Goal: Communication & Community: Answer question/provide support

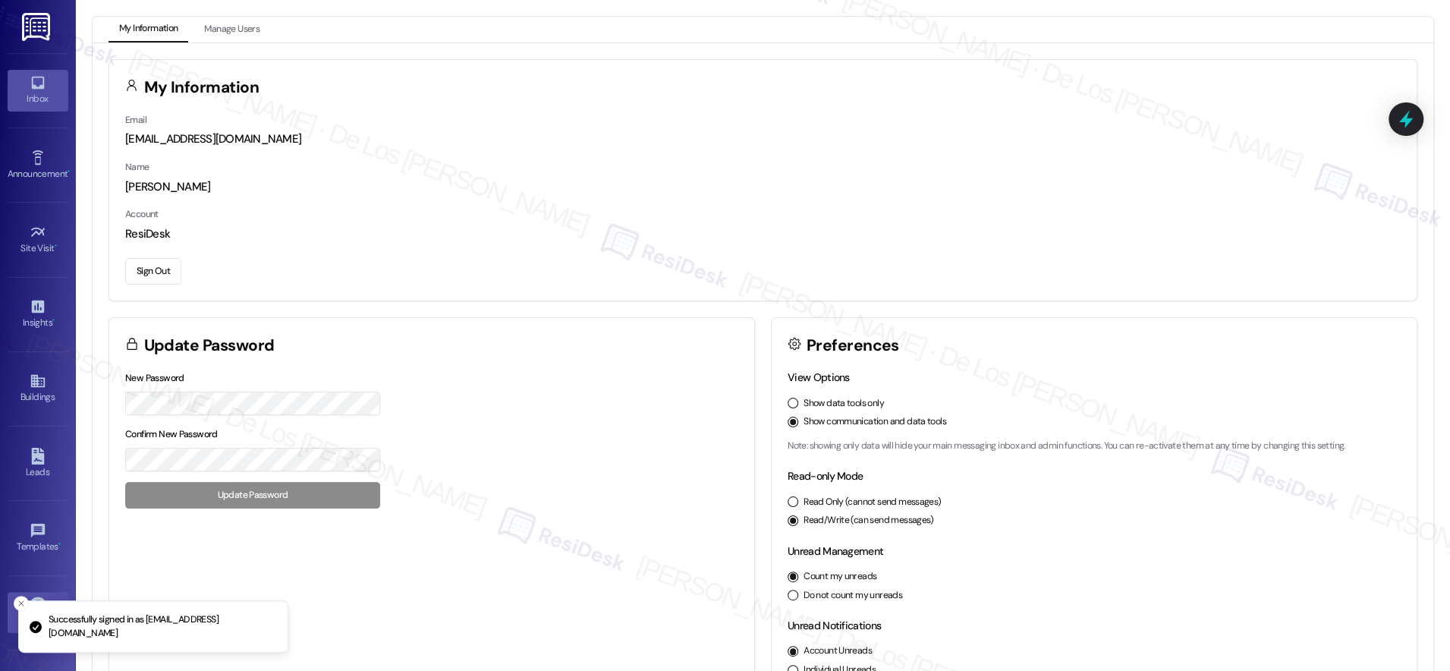
drag, startPoint x: 33, startPoint y: 91, endPoint x: 55, endPoint y: 93, distance: 22.1
click at [33, 91] on div "Inbox" at bounding box center [38, 98] width 76 height 15
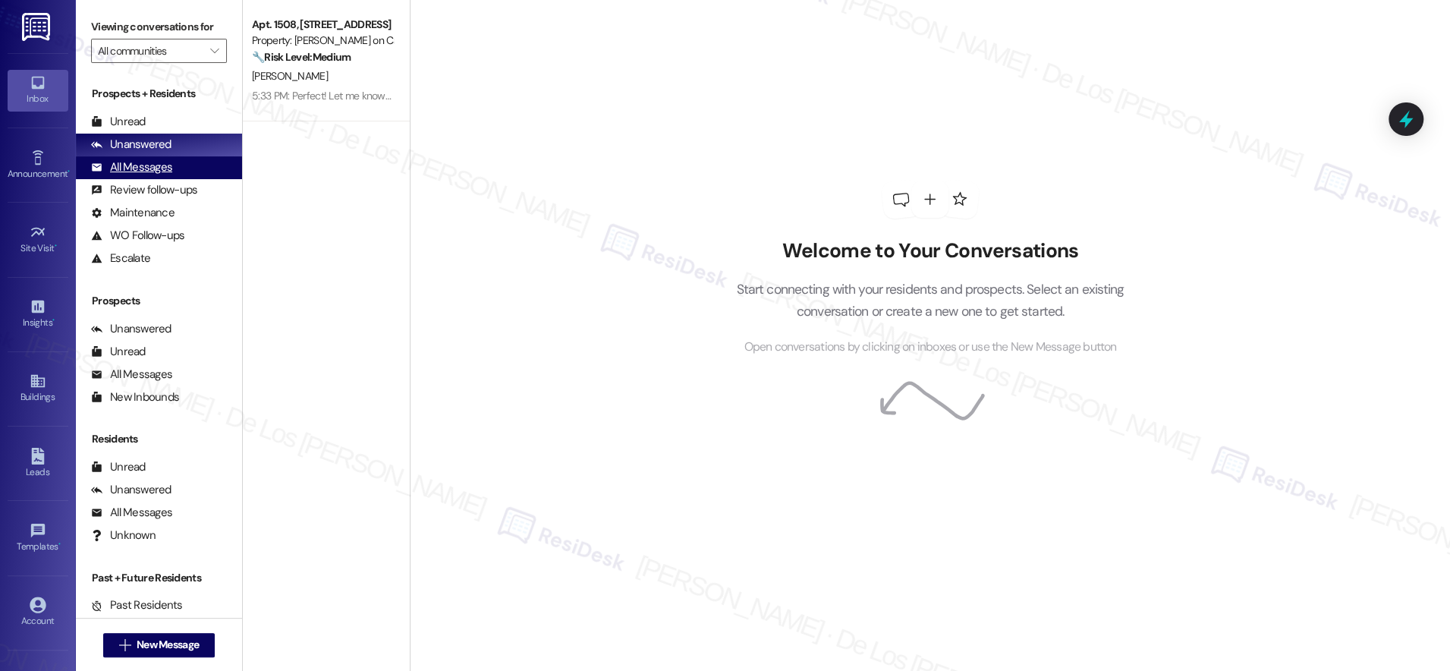
click at [190, 170] on div "All Messages (undefined)" at bounding box center [159, 167] width 166 height 23
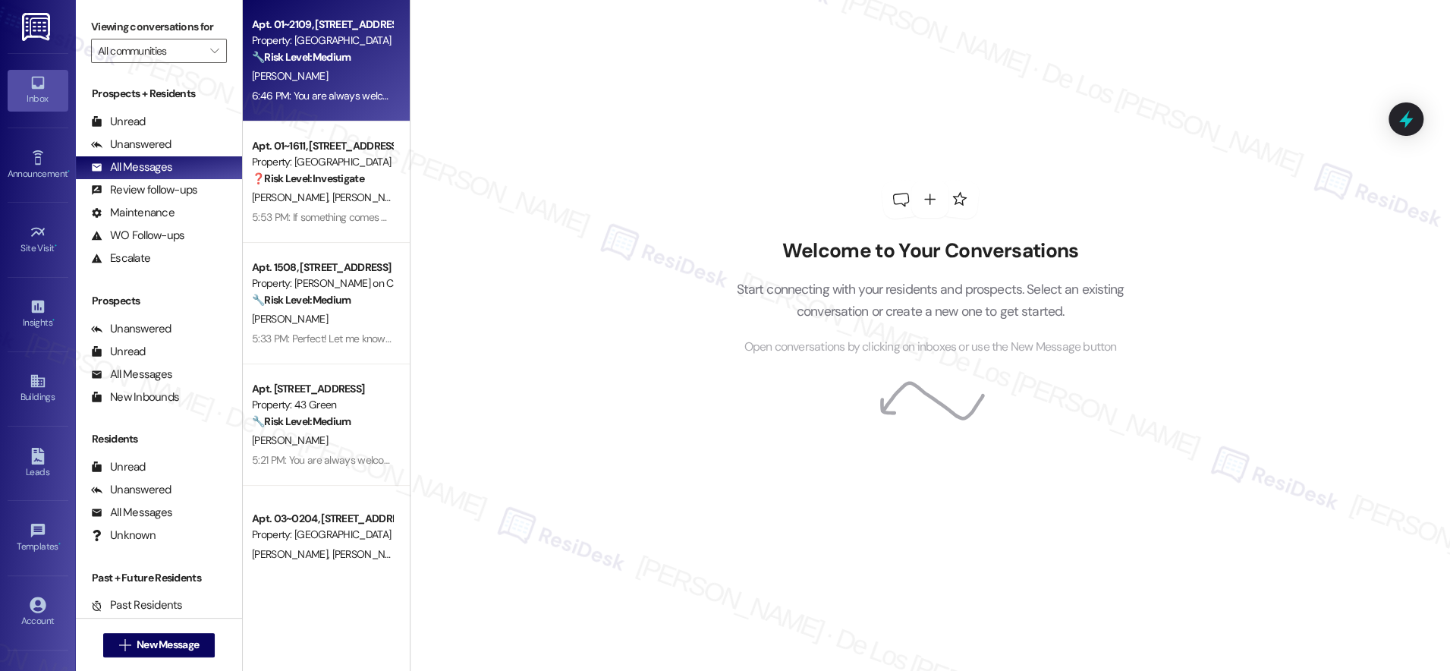
click at [338, 83] on div "[PERSON_NAME]" at bounding box center [321, 76] width 143 height 19
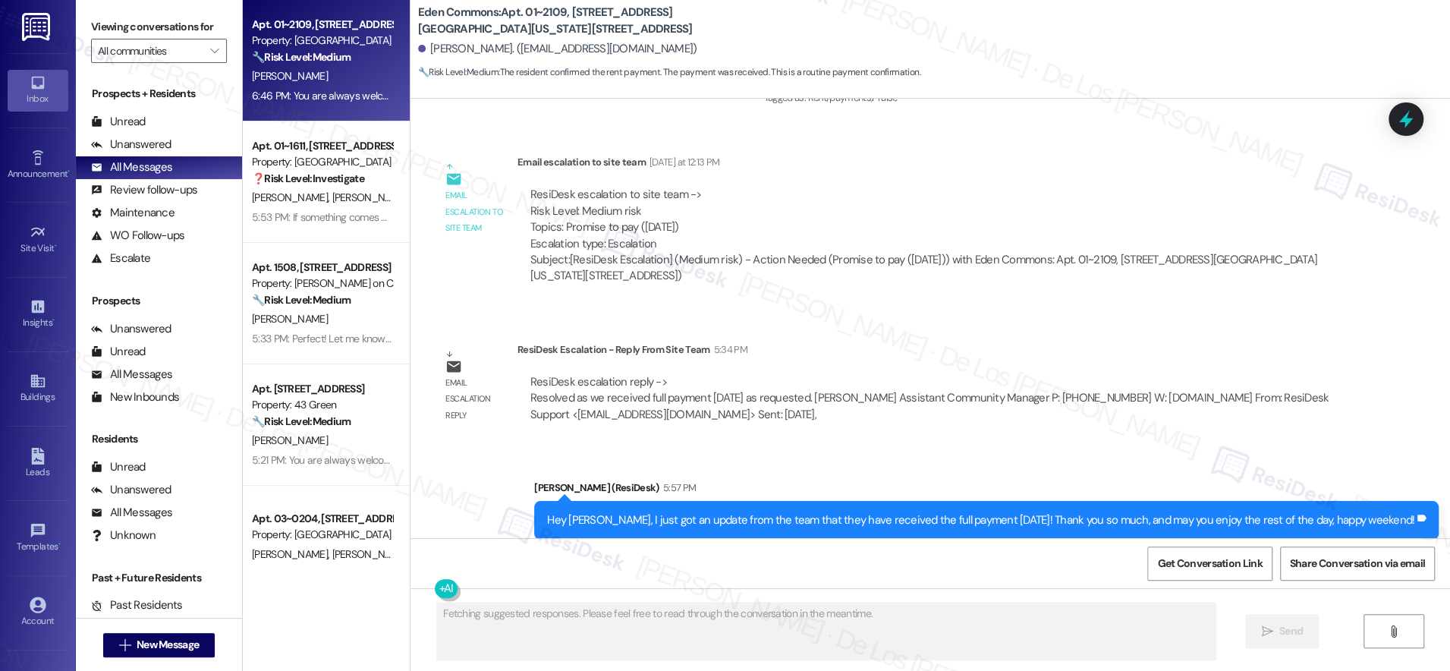
scroll to position [10612, 0]
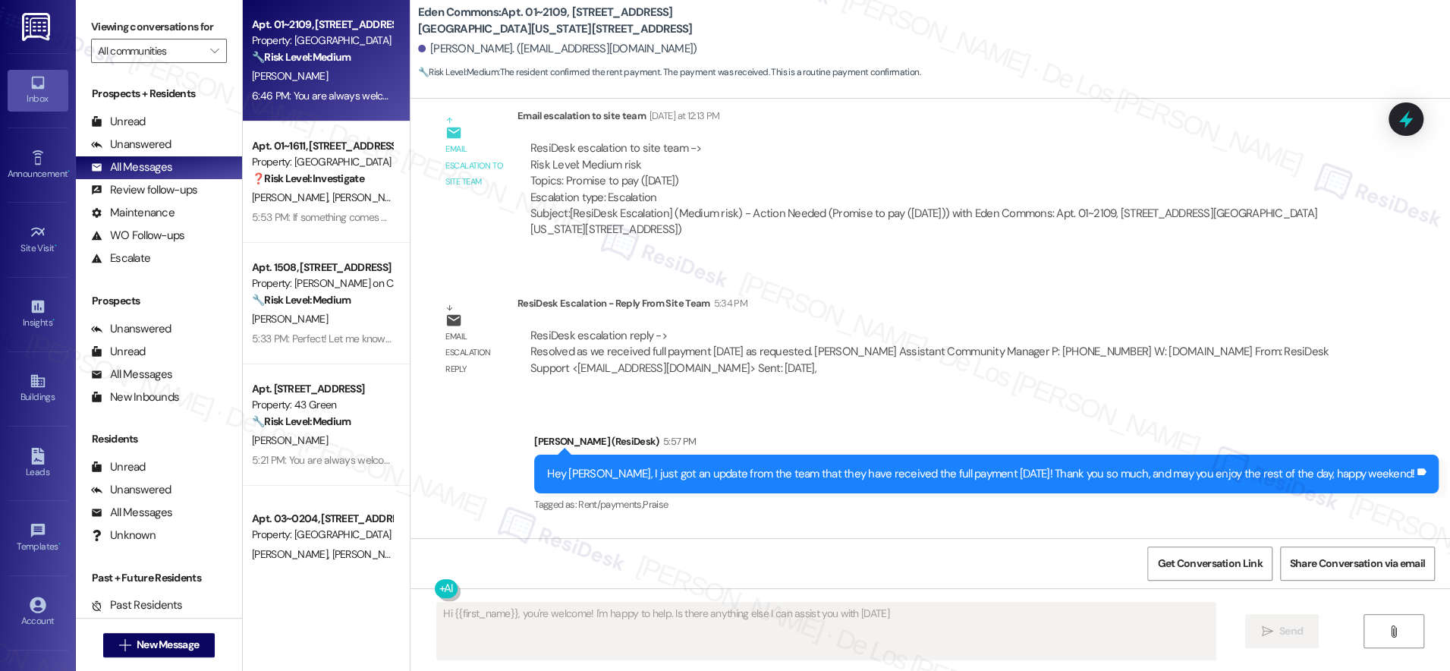
type textarea "Hi {{first_name}}, you're welcome! I'm happy to help. Is there anything else I …"
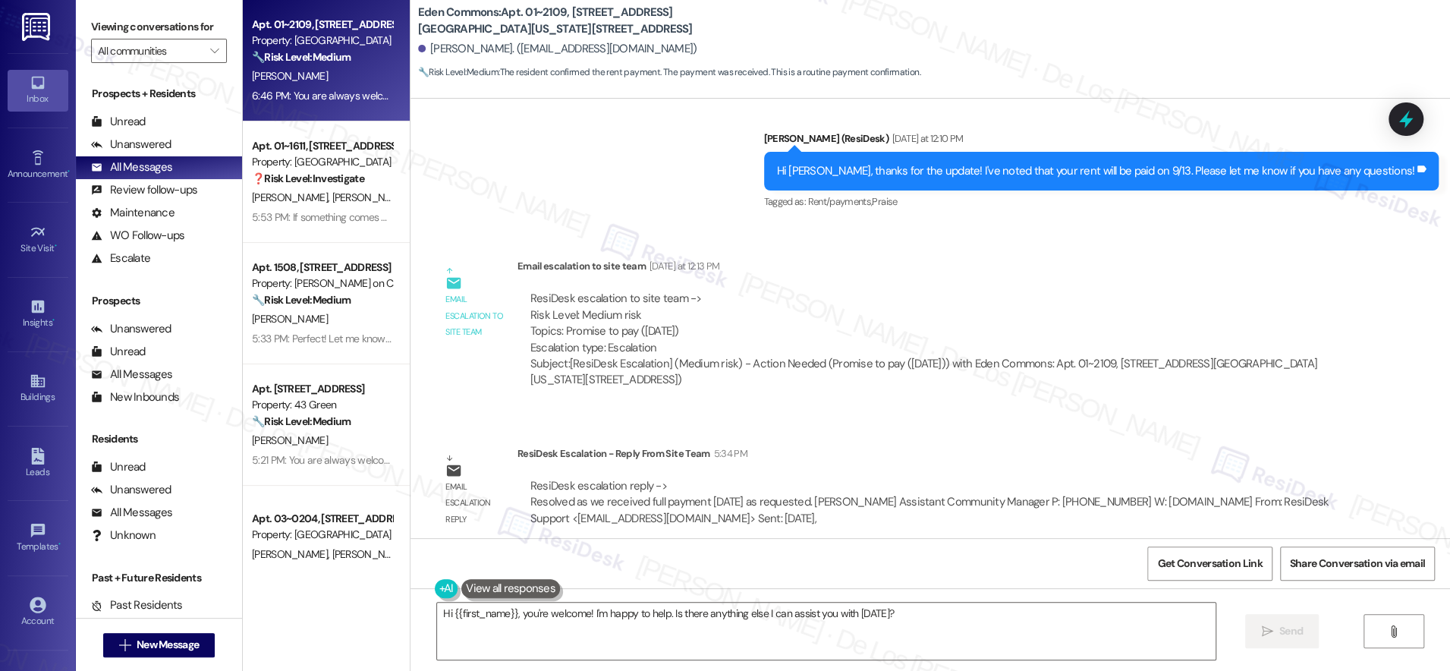
scroll to position [10420, 0]
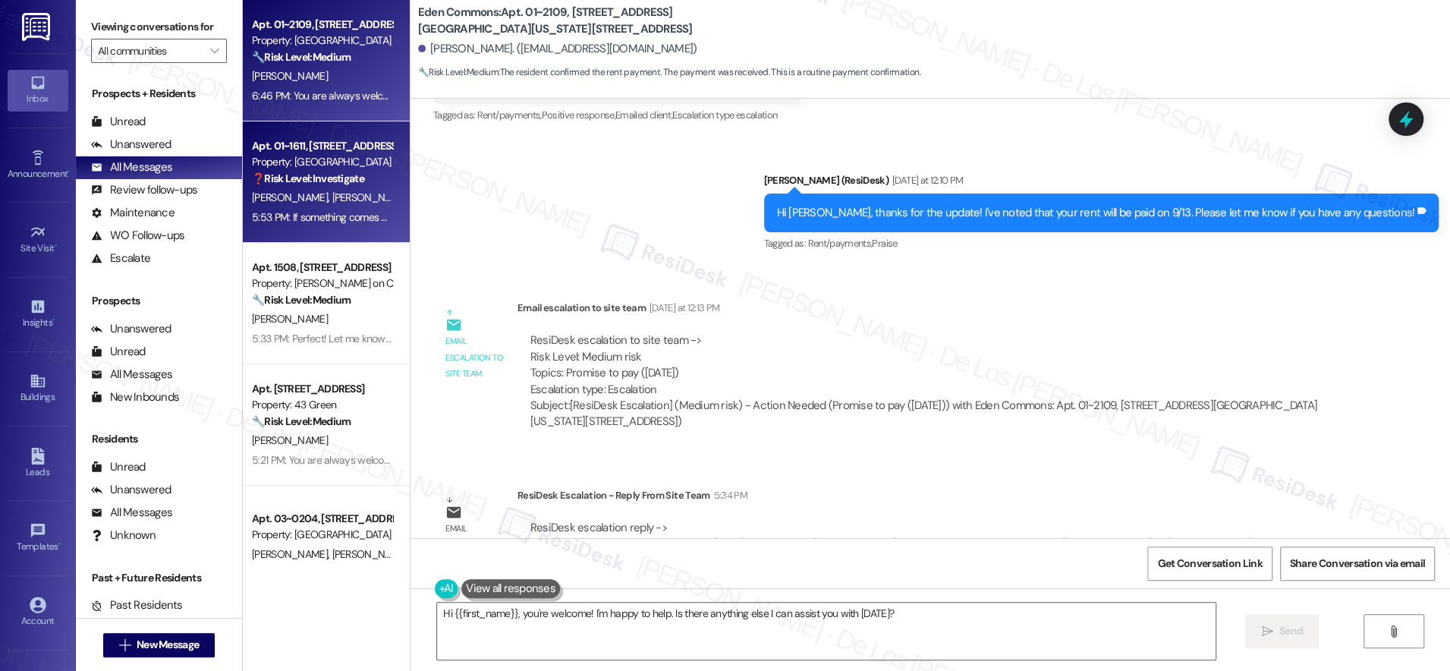
click at [357, 206] on div "[PERSON_NAME] [PERSON_NAME] [PERSON_NAME]" at bounding box center [321, 197] width 143 height 19
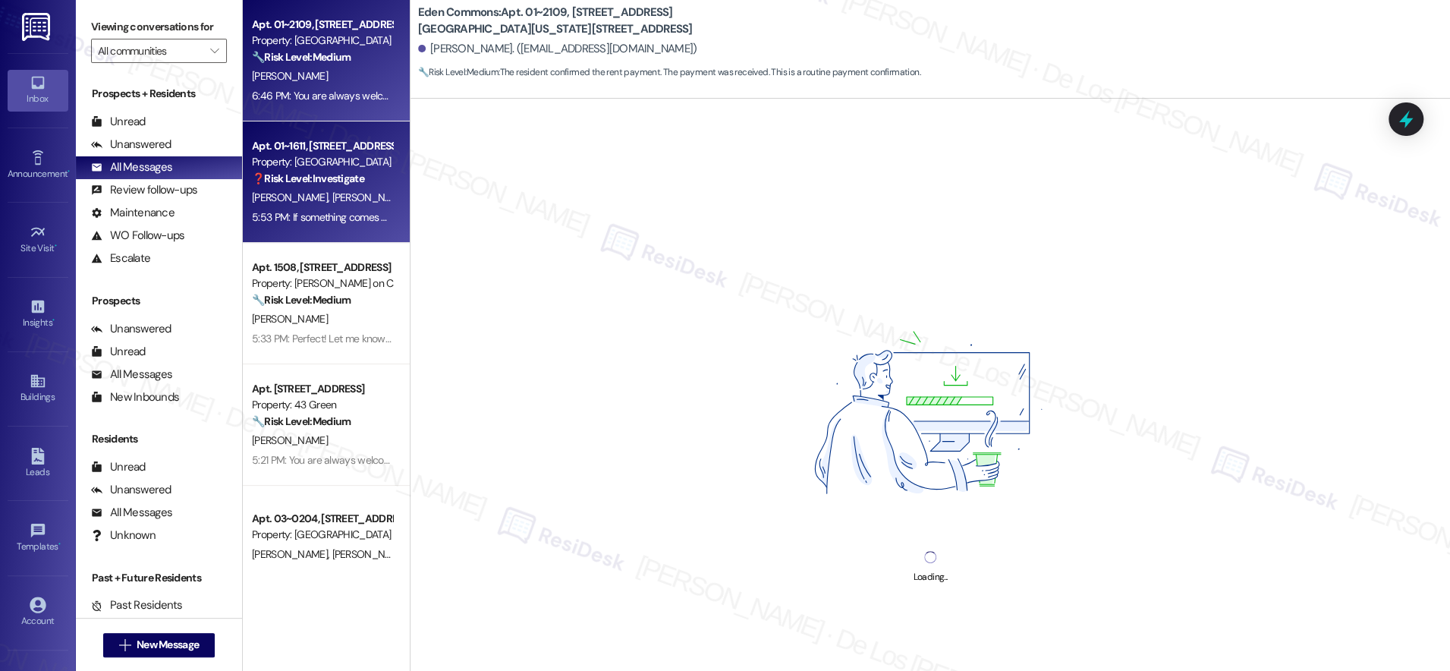
click at [306, 76] on div "[PERSON_NAME]" at bounding box center [321, 76] width 143 height 19
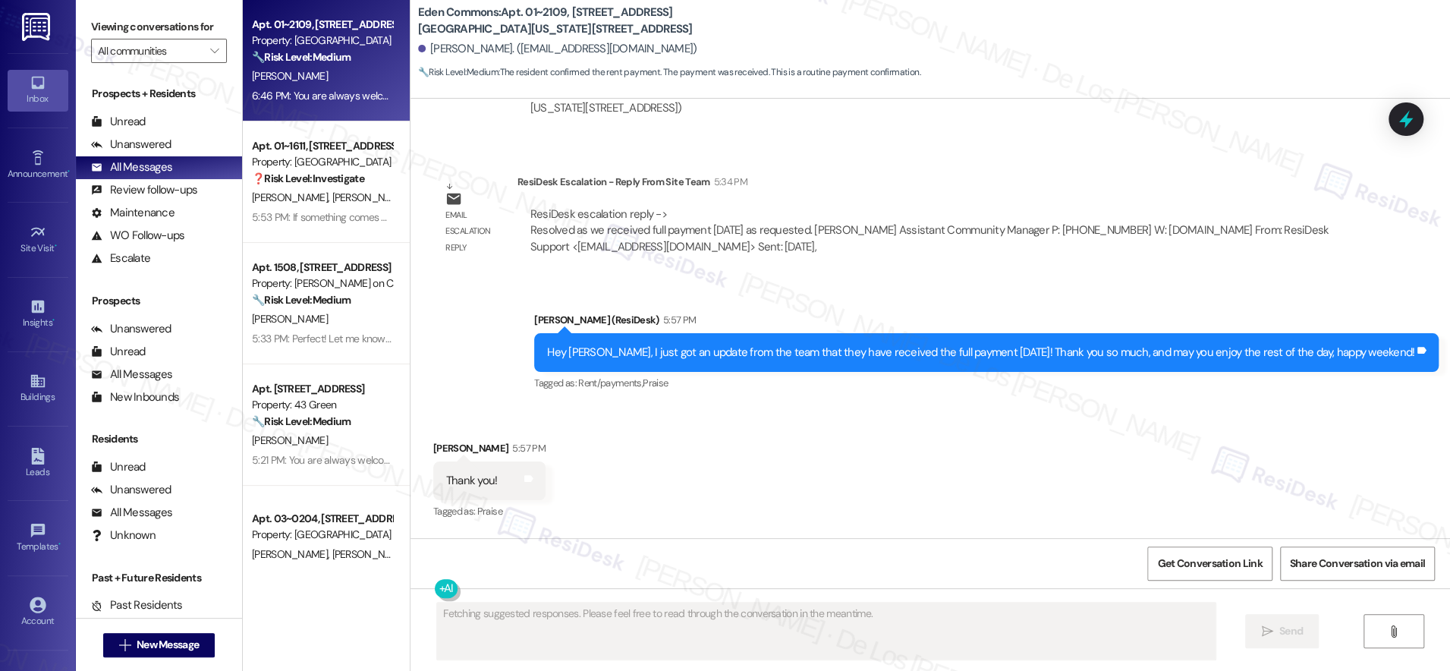
scroll to position [10741, 0]
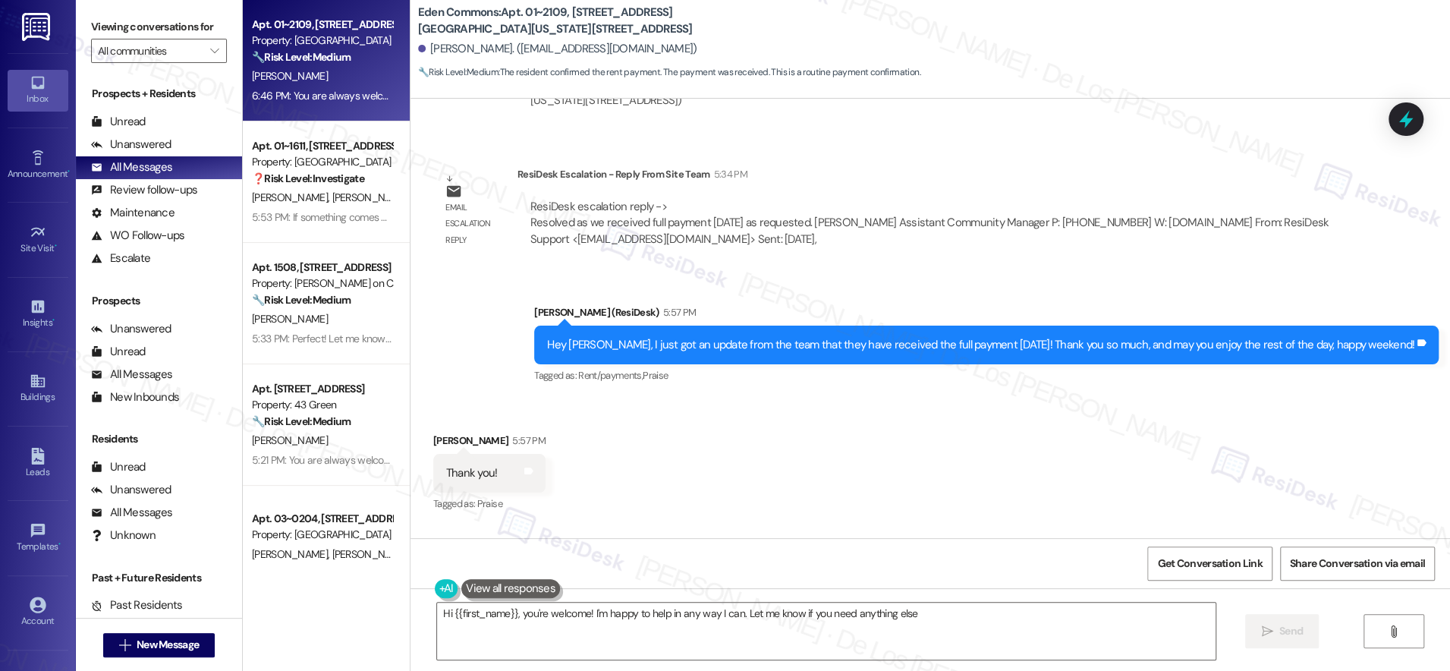
type textarea "Hi {{first_name}}, you're welcome! I'm happy to help in any way I can. Let me k…"
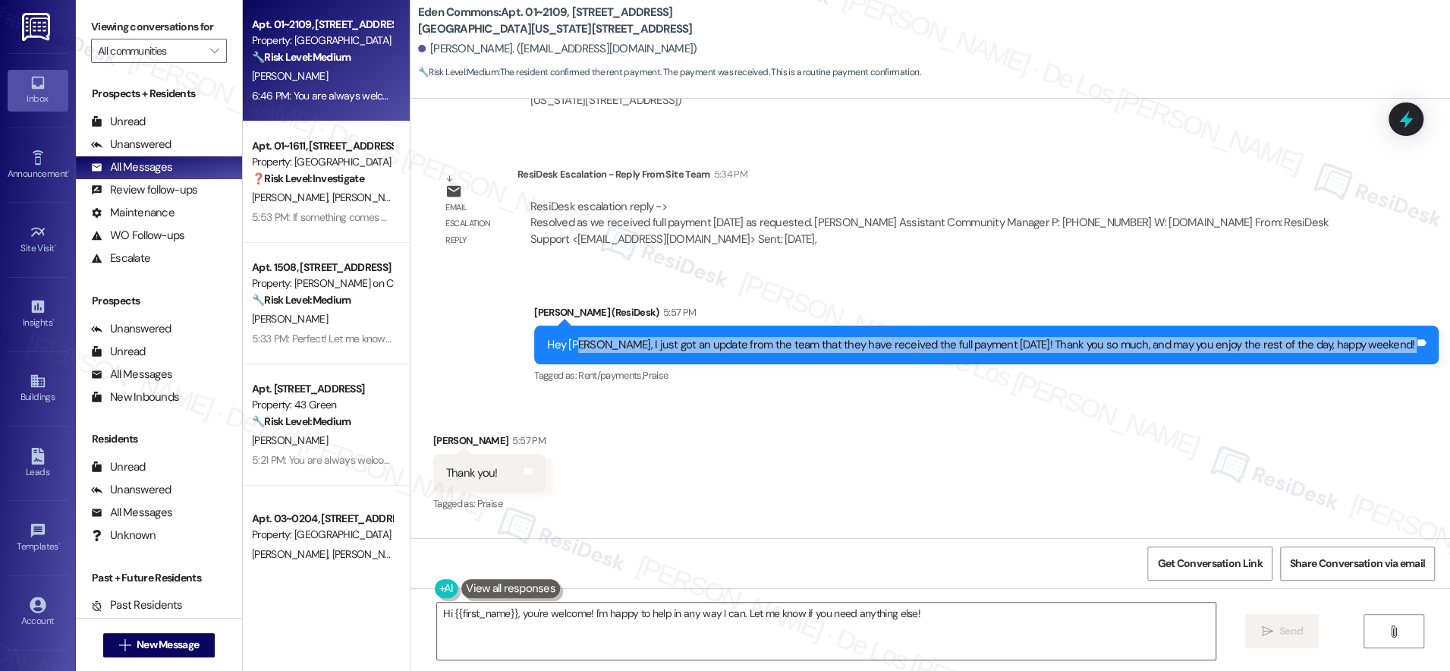
drag, startPoint x: 646, startPoint y: 230, endPoint x: 896, endPoint y: 252, distance: 250.6
click at [895, 304] on div "[PERSON_NAME] (ResiDesk) 5:57 PM Hey [PERSON_NAME], I just got an update from t…" at bounding box center [986, 345] width 904 height 83
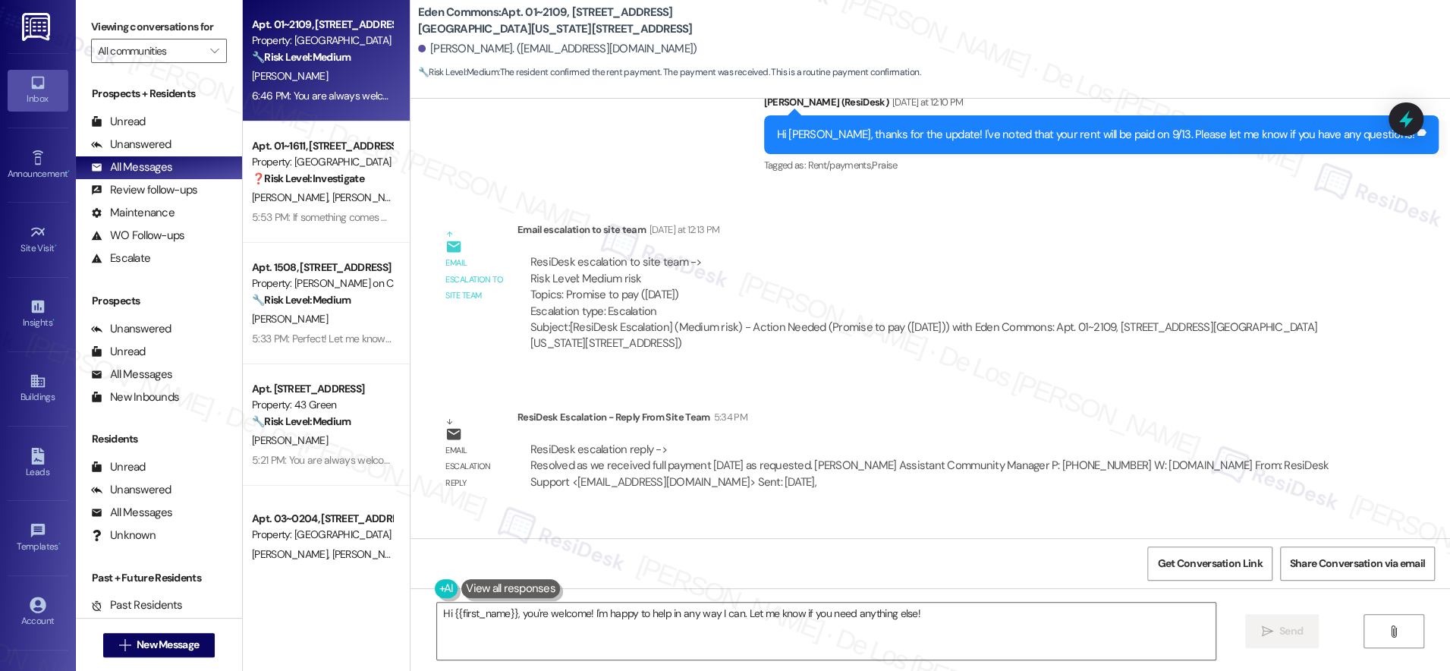
scroll to position [10529, 0]
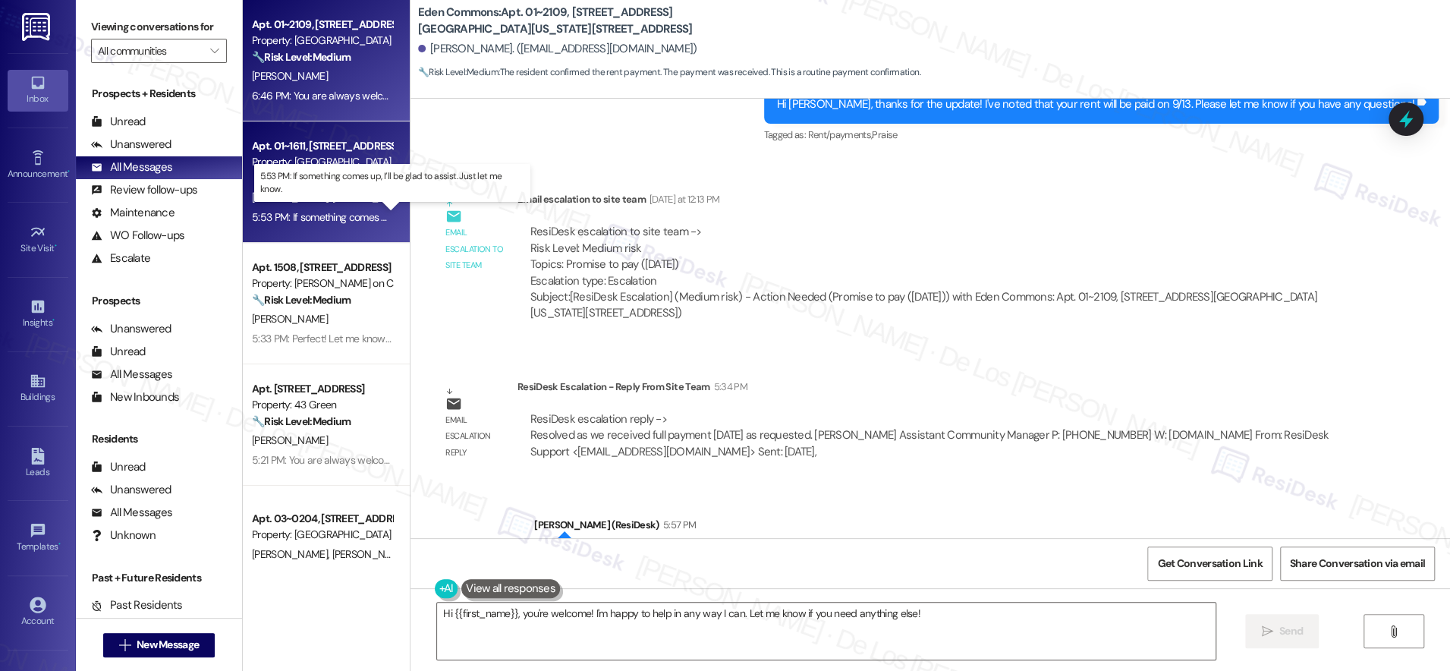
click at [341, 222] on div "5:53 PM: If something comes up, I’ll be glad to assist. Just let me know. 5:53 …" at bounding box center [405, 217] width 307 height 14
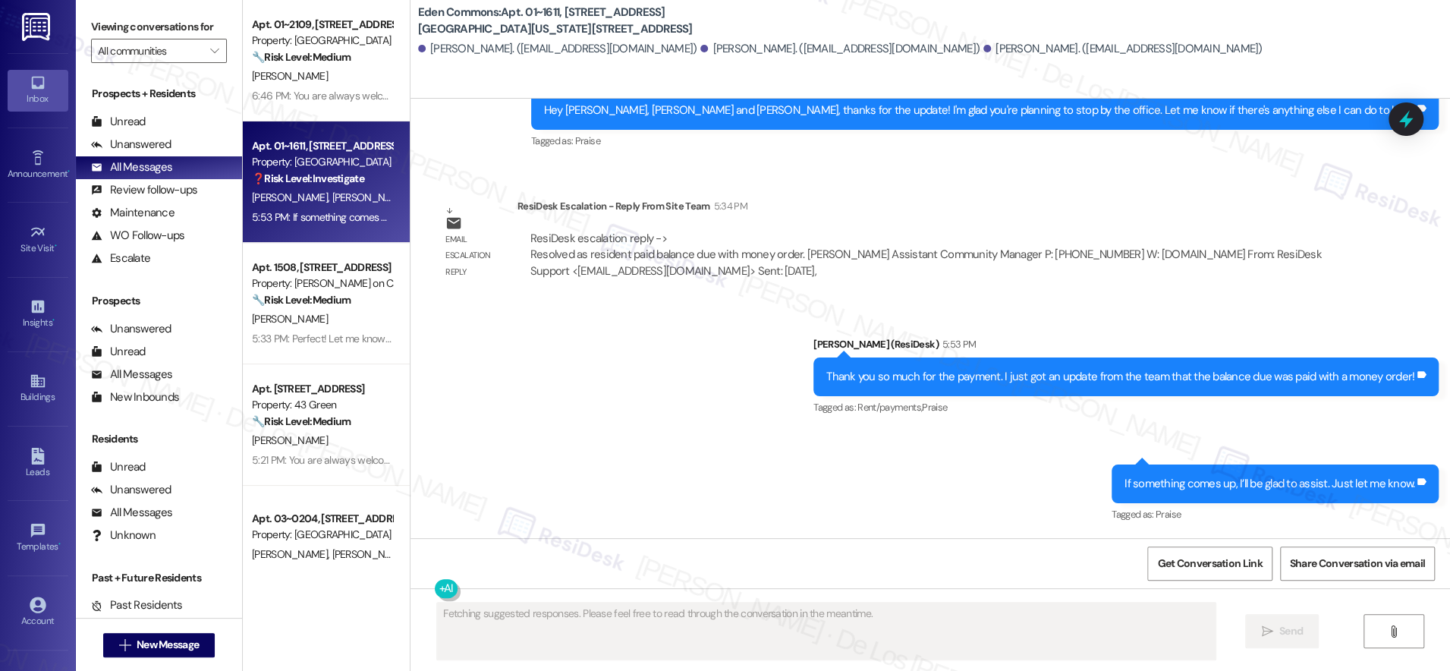
scroll to position [1648, 0]
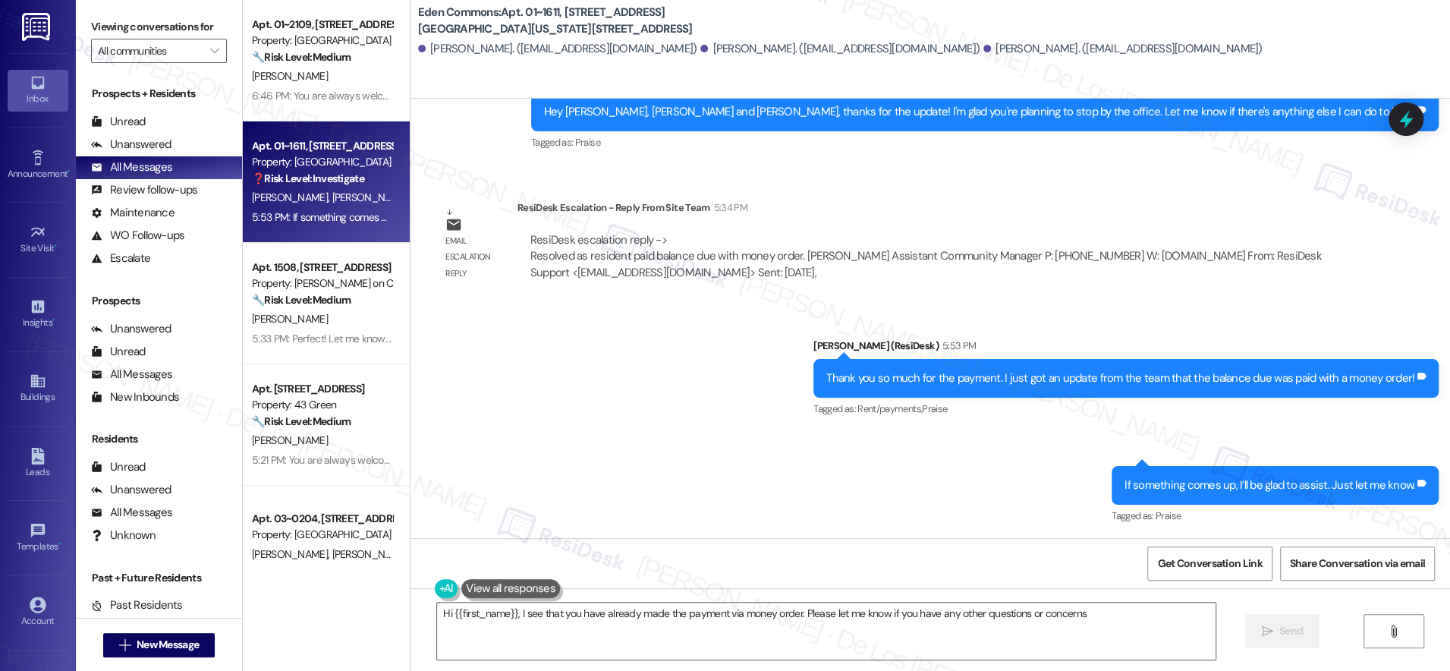
type textarea "Hi {{first_name}}, I see that you have already made the payment via money order…"
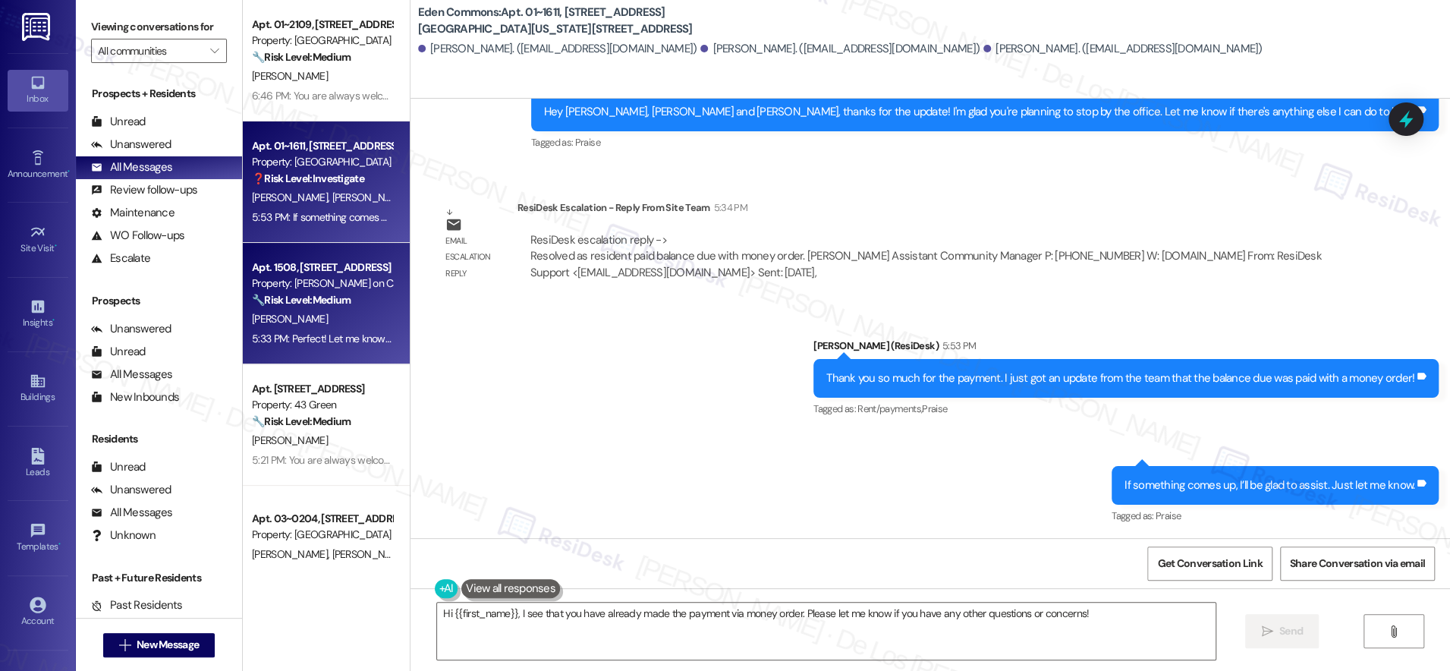
click at [319, 332] on div "5:33 PM: Perfect! Let me know if you need anything else on my end 5:33 PM: Perf…" at bounding box center [400, 339] width 296 height 14
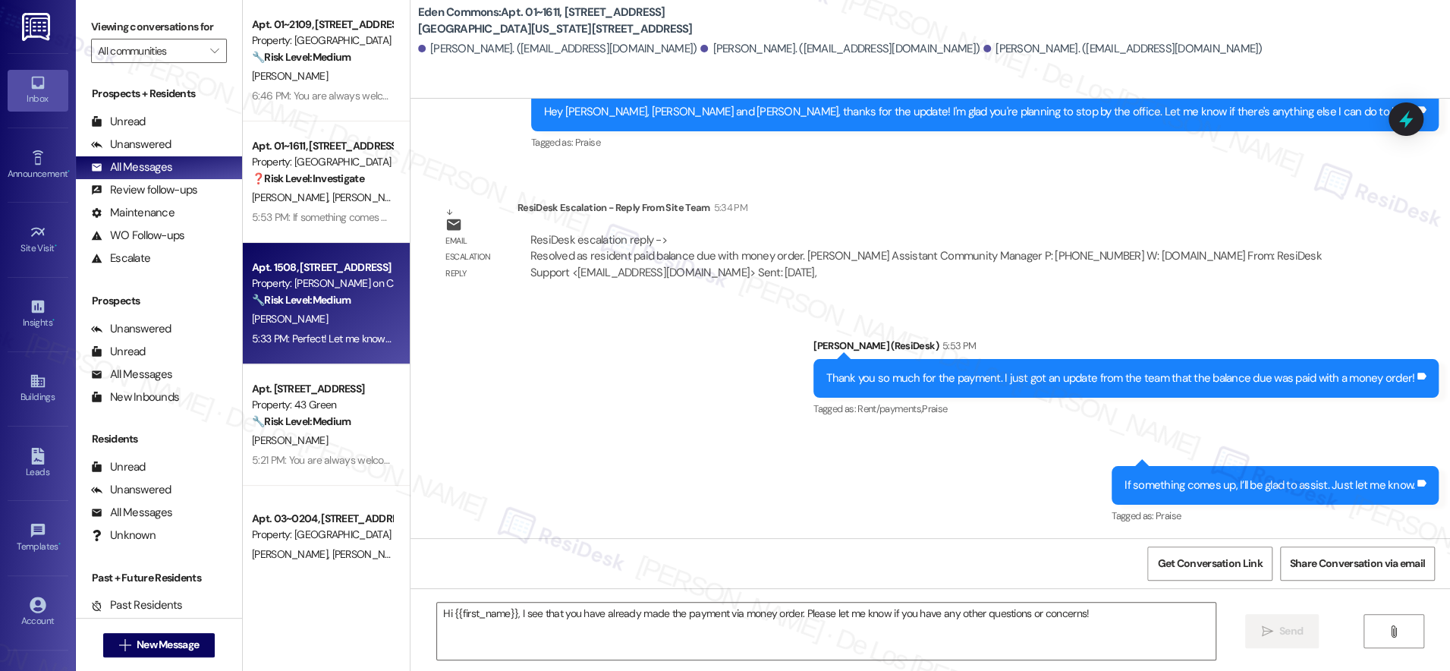
type textarea "Fetching suggested responses. Please feel free to read through the conversation…"
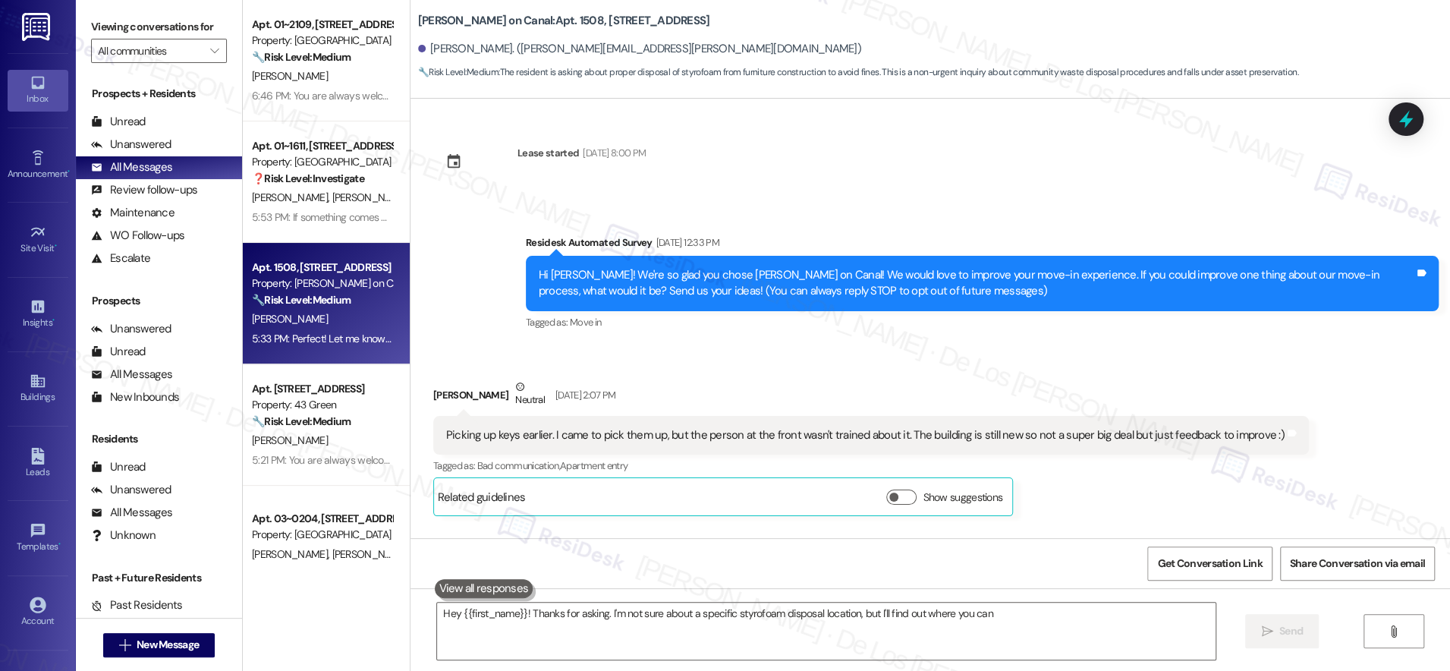
scroll to position [4332, 0]
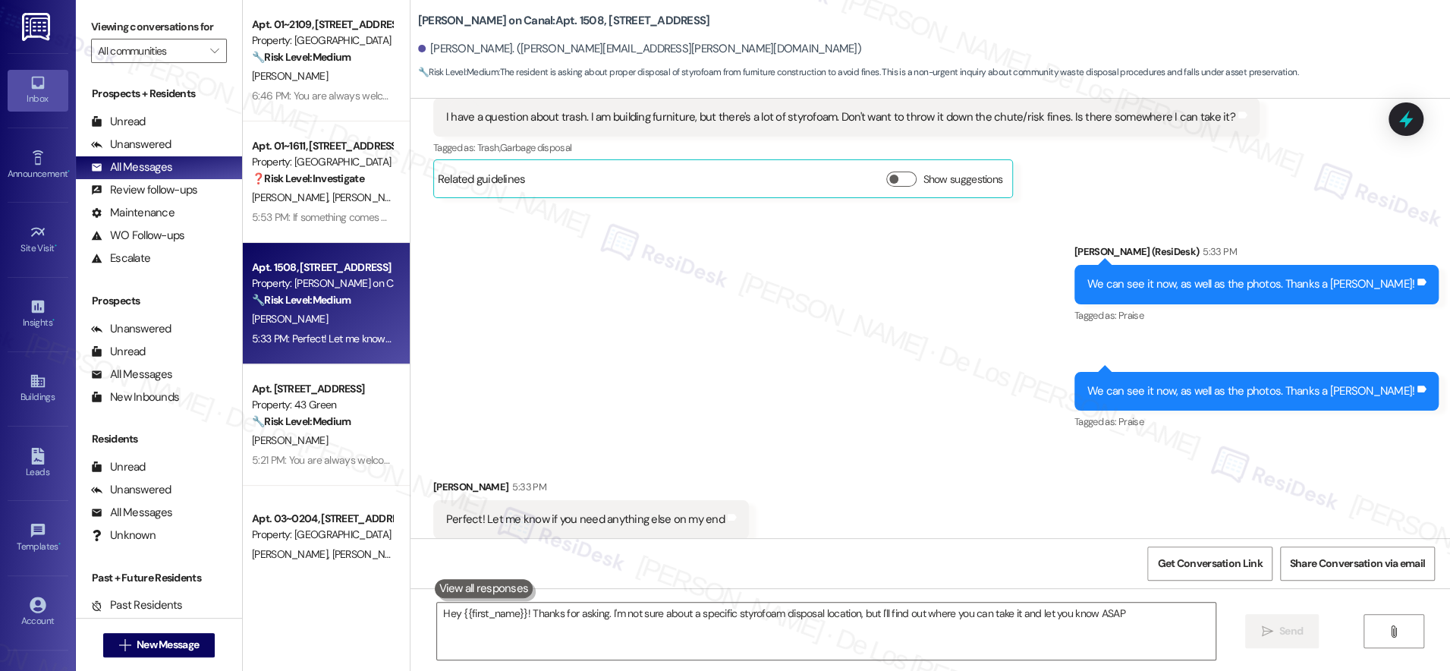
type textarea "Hey {{first_name}}! Thanks for asking. I'm not sure about a specific styrofoam …"
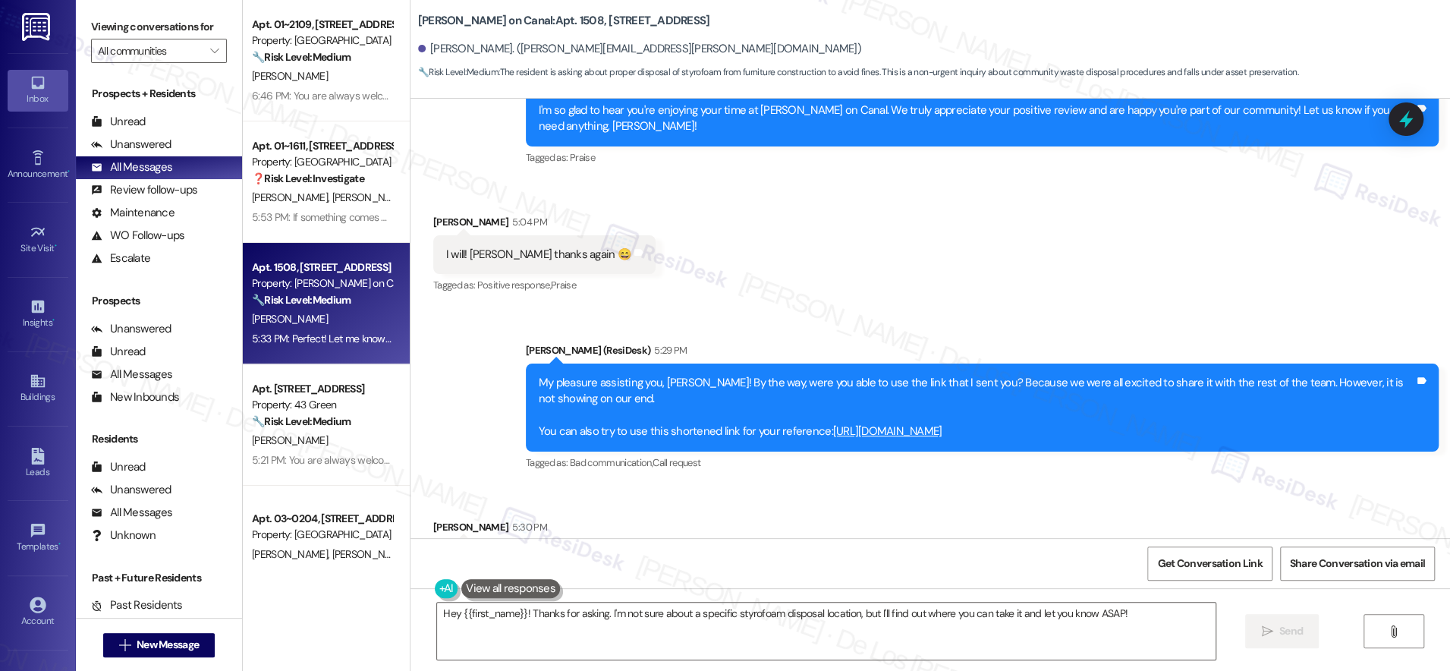
scroll to position [3701, 0]
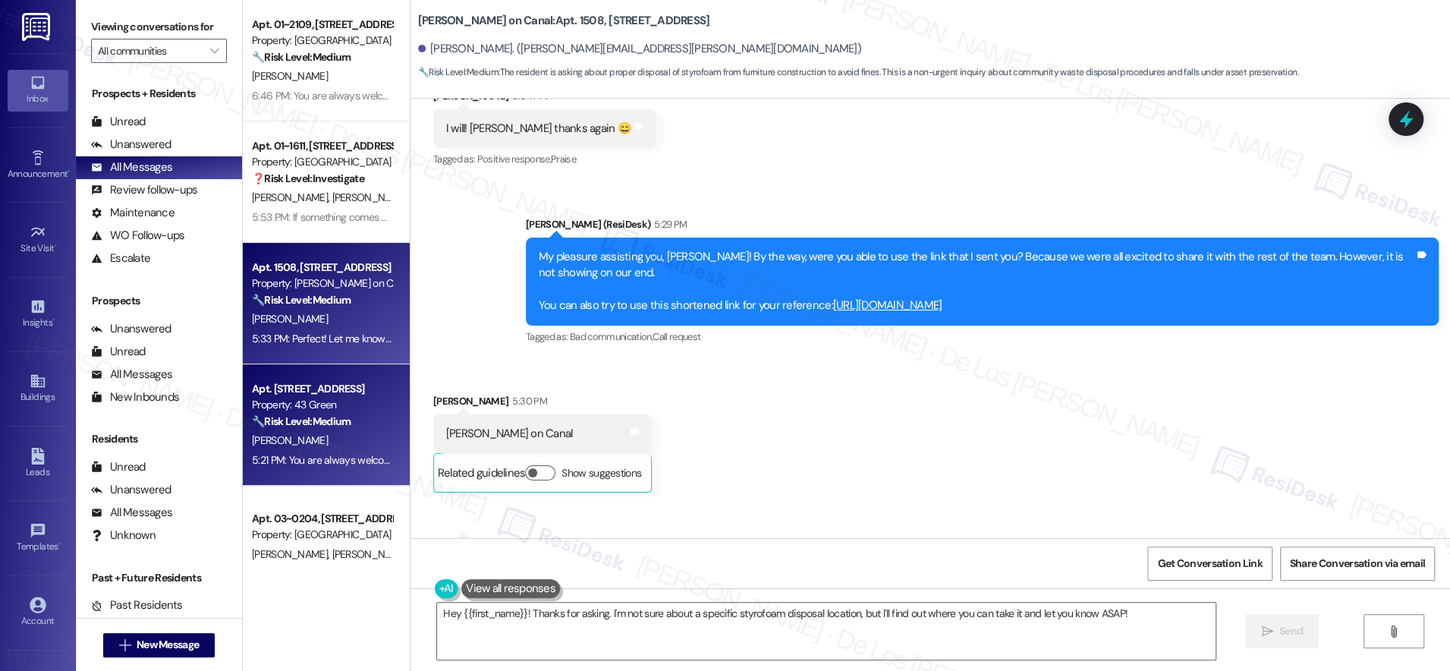
click at [334, 431] on div "[PERSON_NAME]" at bounding box center [321, 440] width 143 height 19
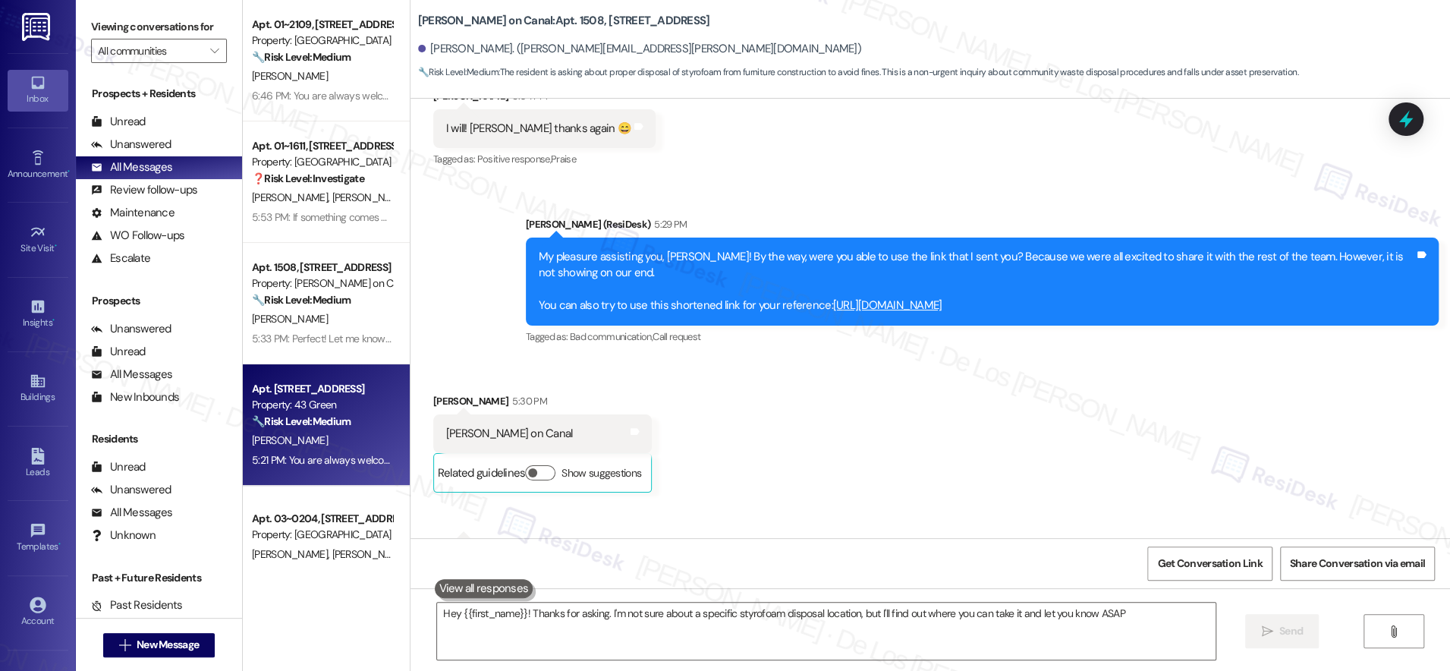
type textarea "Hey {{first_name}}! Thanks for asking. I'm not sure about a specific styrofoam …"
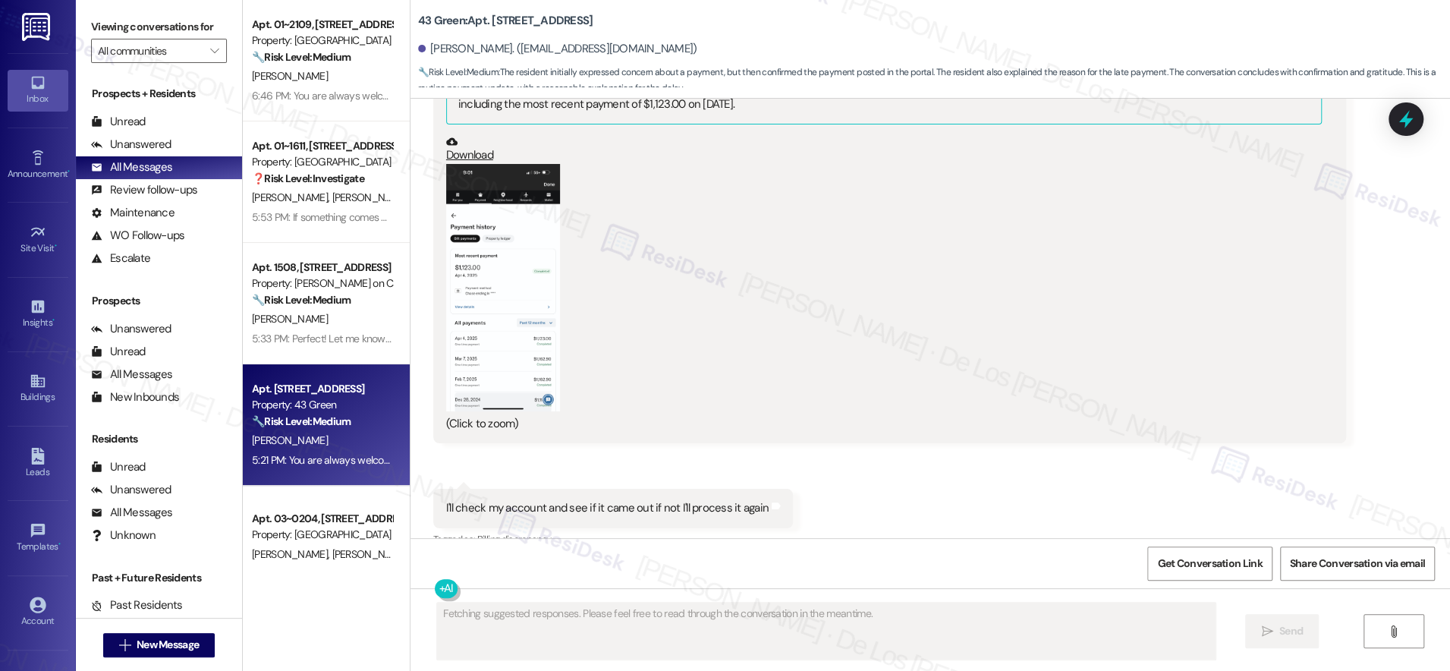
scroll to position [7901, 0]
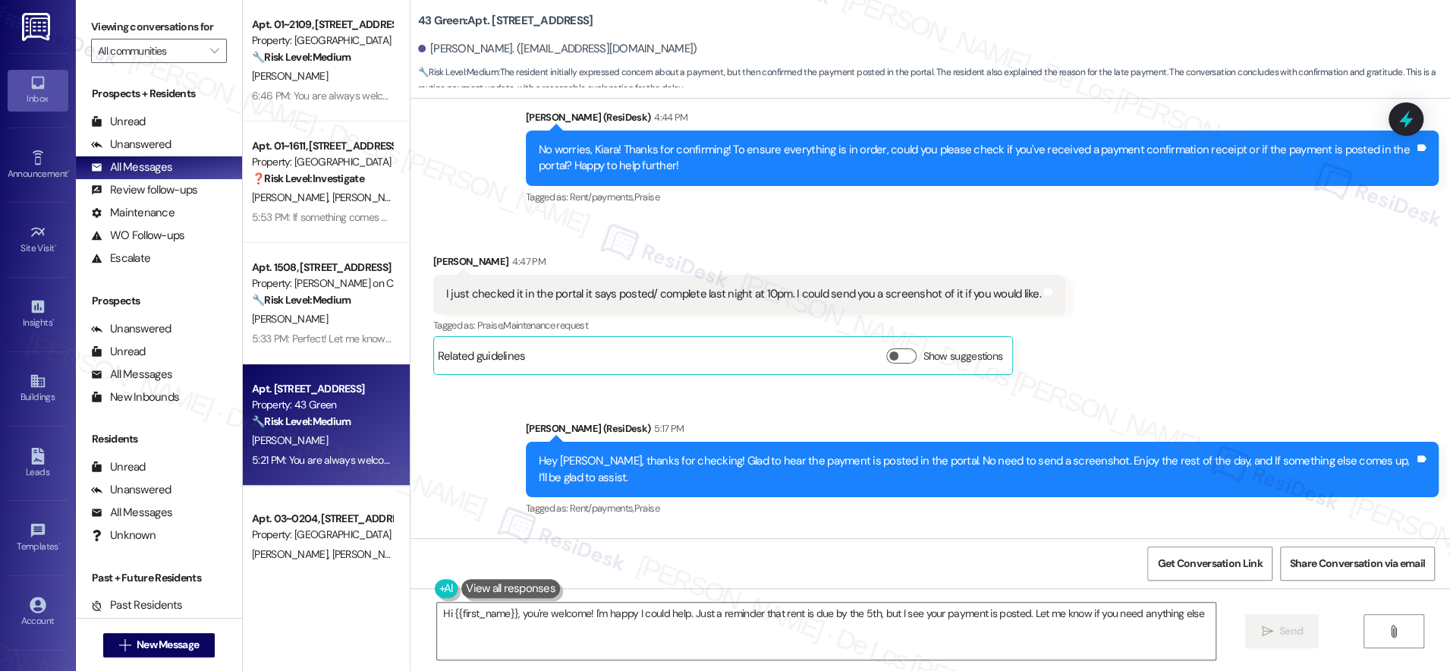
type textarea "Hi {{first_name}}, you're welcome! I'm happy I could help. Just a reminder that…"
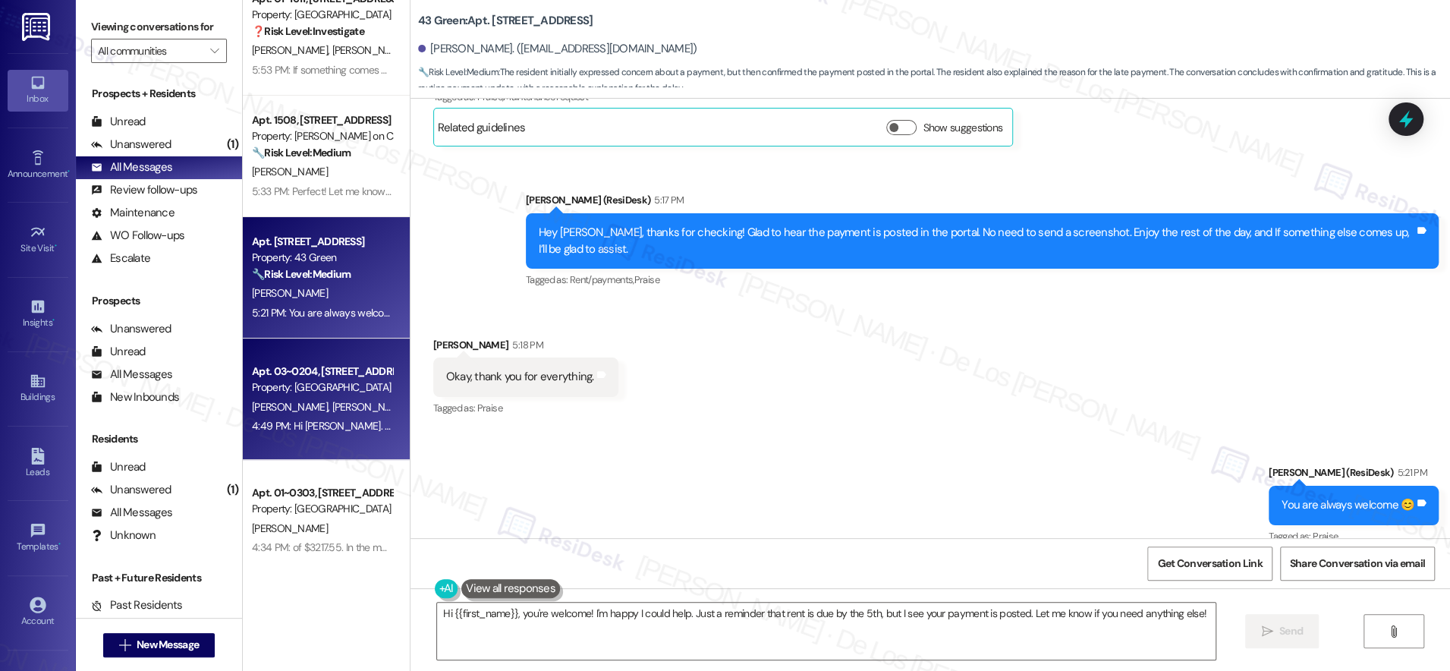
scroll to position [152, 0]
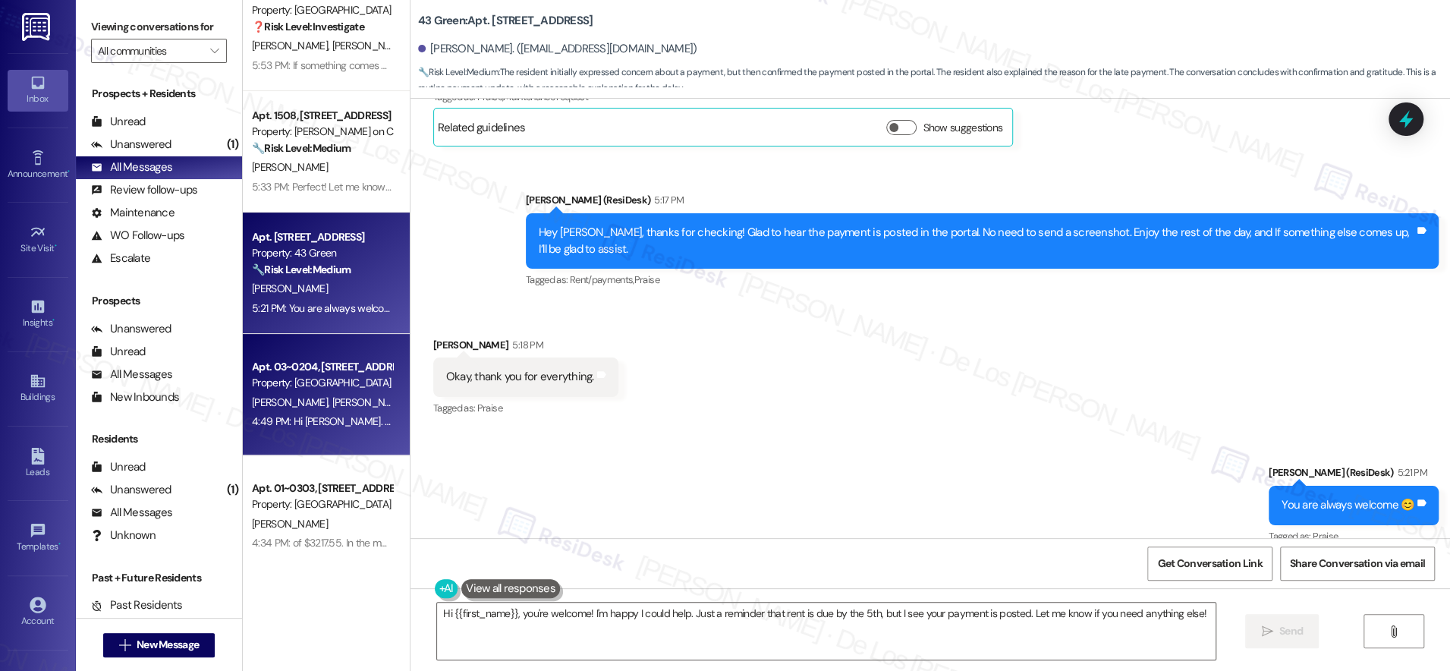
click at [338, 368] on div "Apt. 03~0204, [STREET_ADDRESS][GEOGRAPHIC_DATA][US_STATE][STREET_ADDRESS]" at bounding box center [322, 367] width 140 height 16
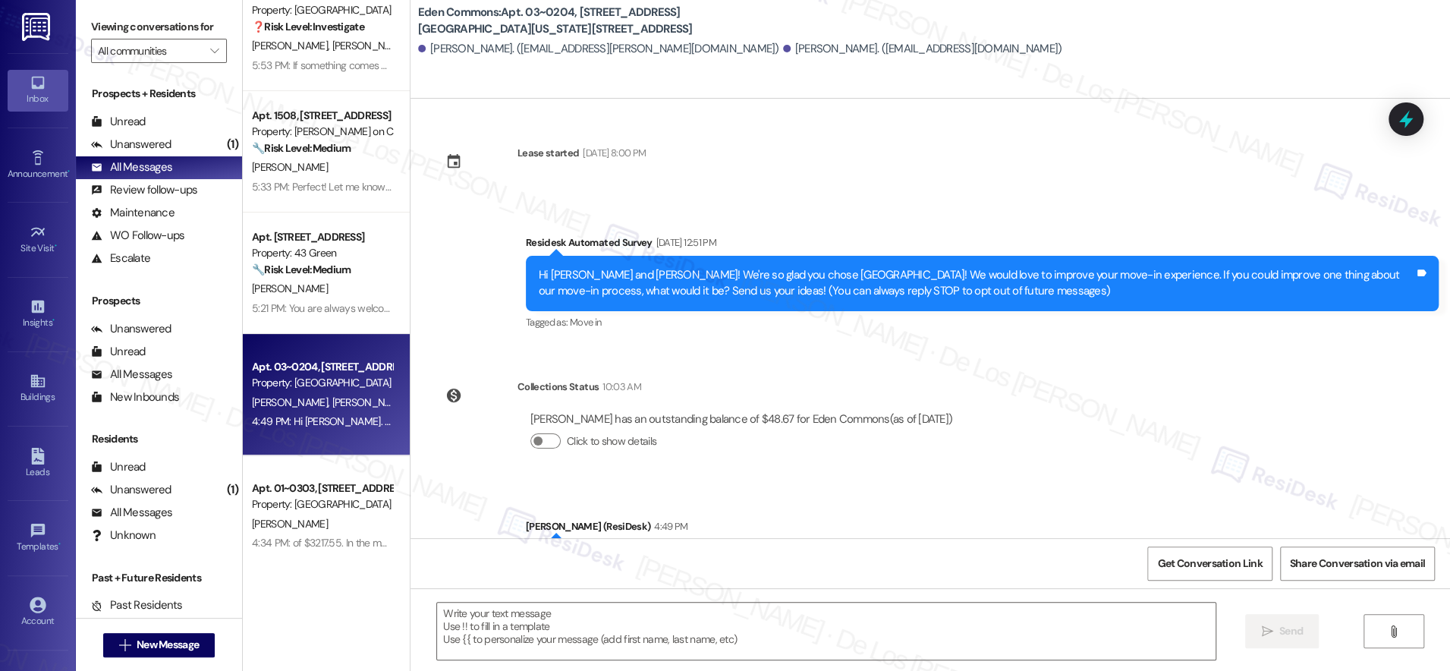
type textarea "Fetching suggested responses. Please feel free to read through the conversation…"
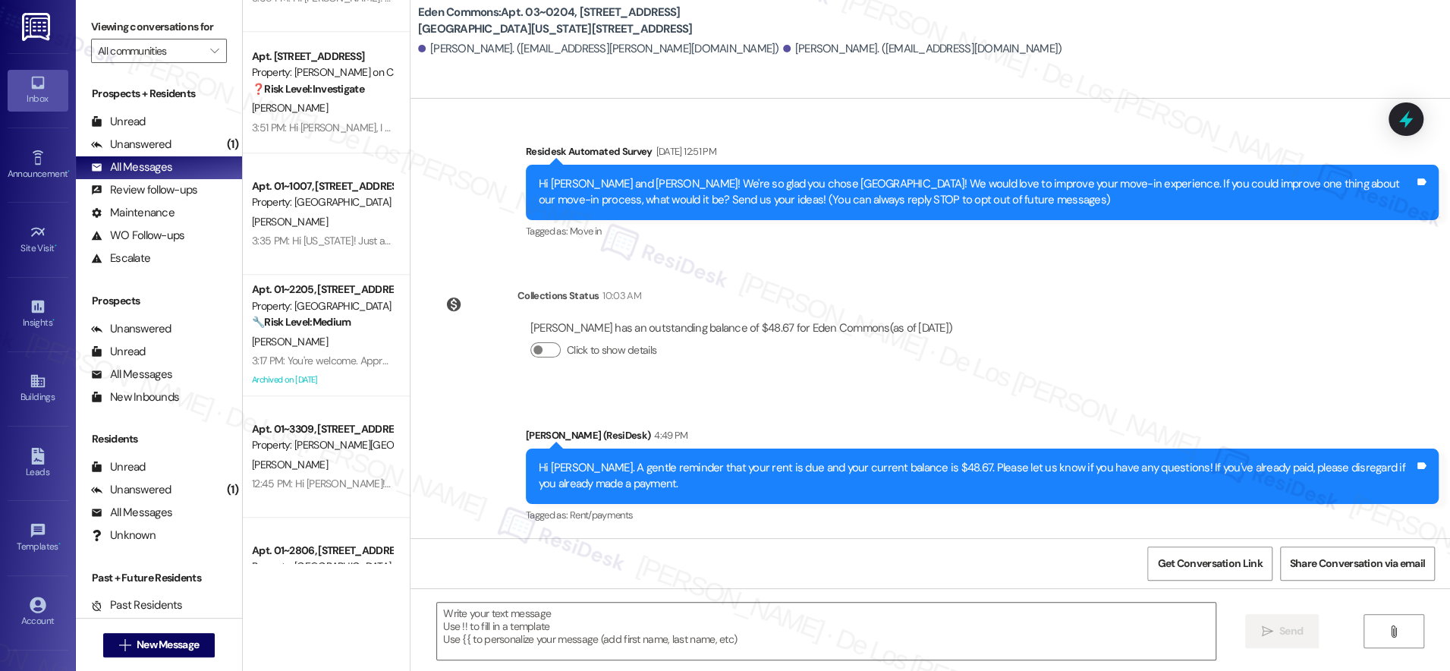
scroll to position [960, 0]
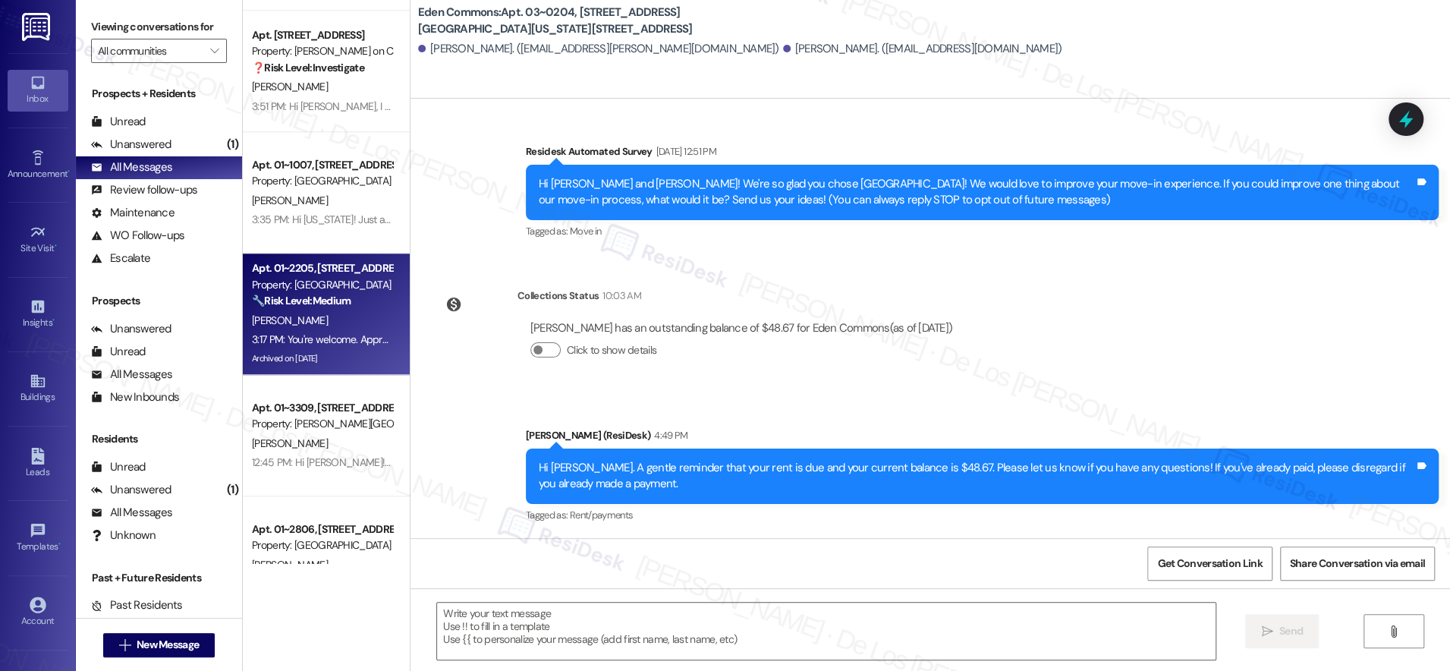
click at [337, 309] on div "Apt. 01~2205, [STREET_ADDRESS][PERSON_NAME] Property: [GEOGRAPHIC_DATA] 🔧 Risk …" at bounding box center [321, 285] width 143 height 52
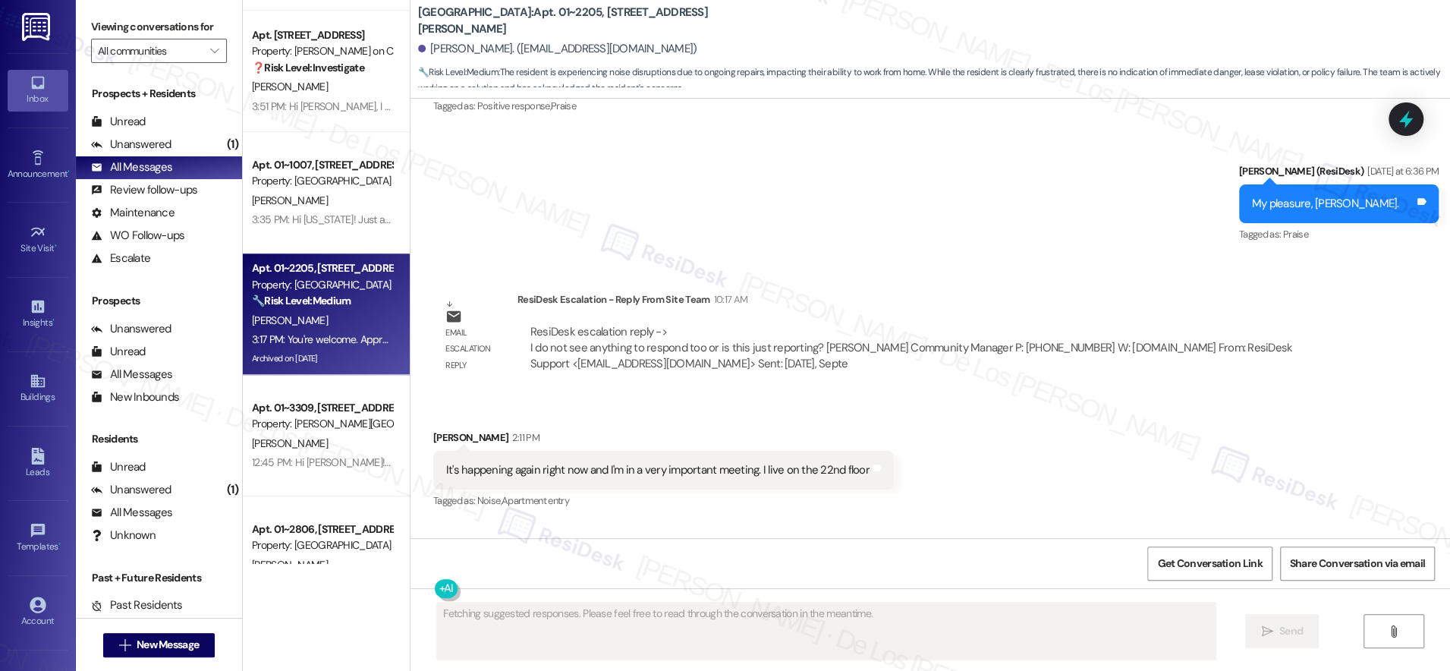
scroll to position [9617, 0]
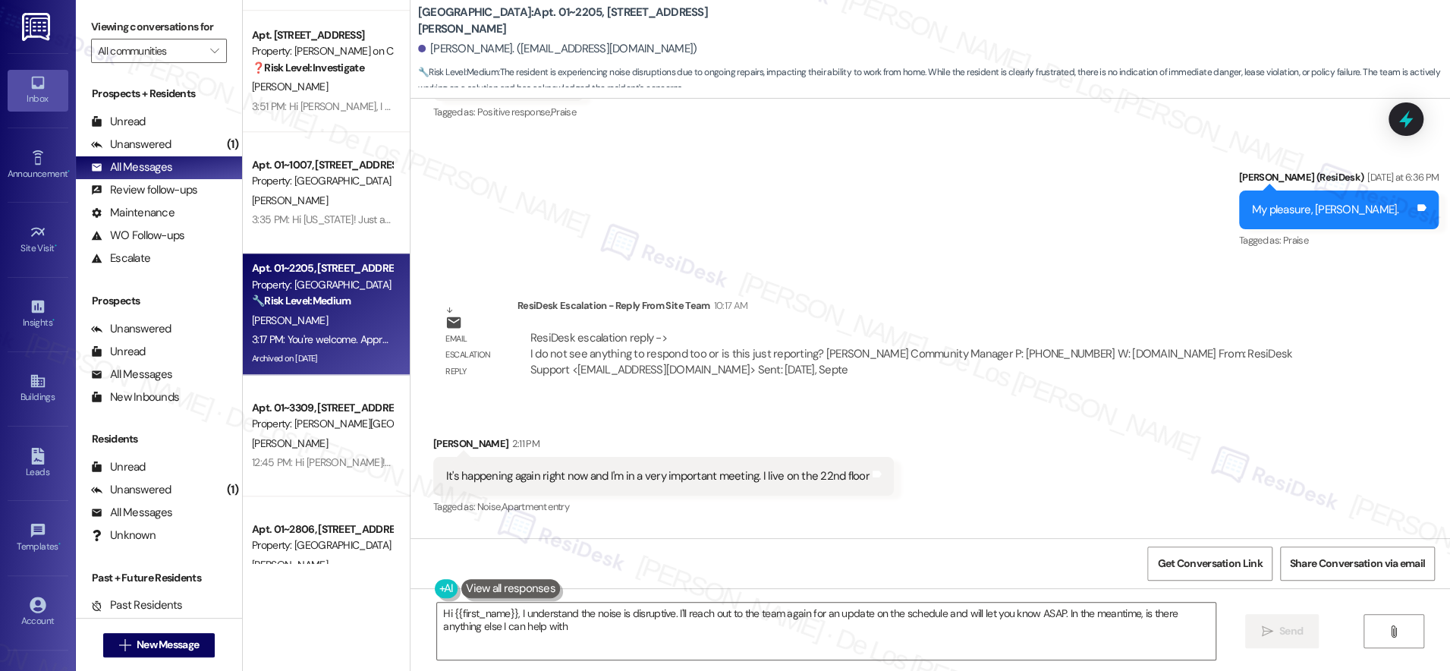
type textarea "Hi {{first_name}}, I understand the noise is disruptive. I'll reach out to the …"
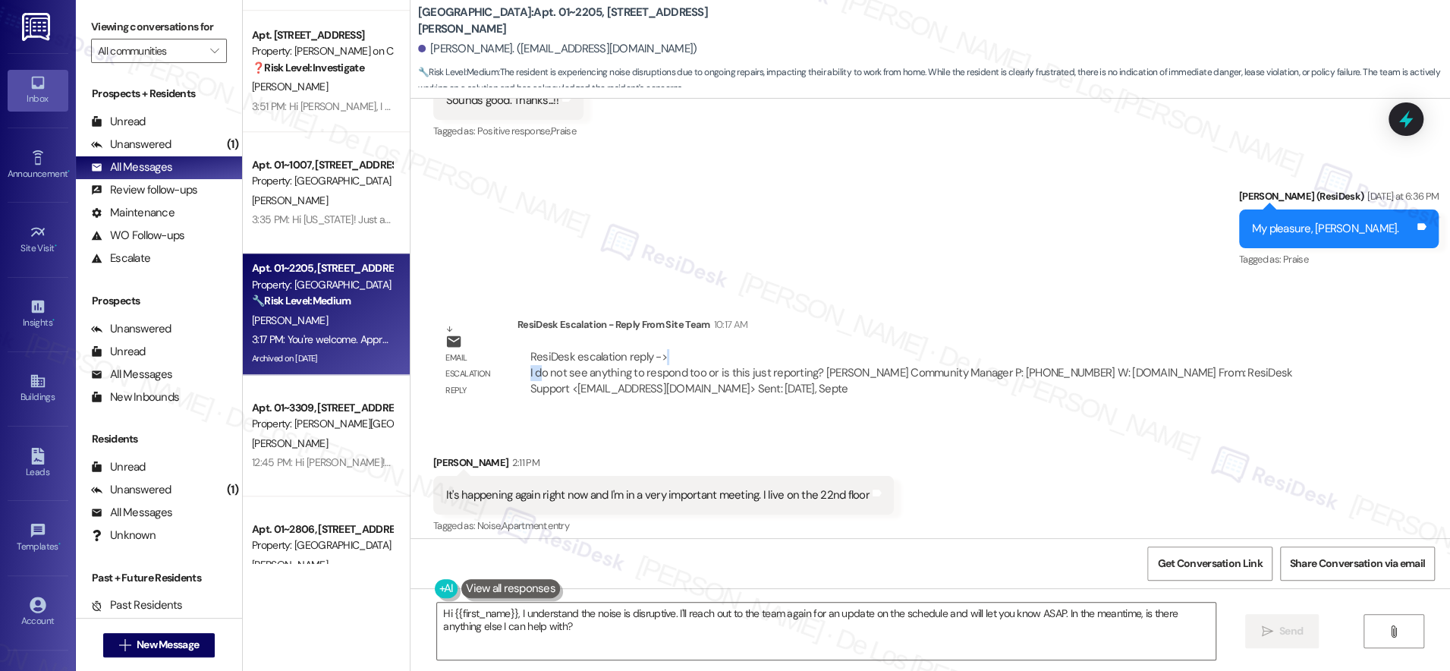
drag, startPoint x: 527, startPoint y: 288, endPoint x: 857, endPoint y: 275, distance: 330.3
click at [857, 349] on div "ResiDesk escalation reply -> I do not see anything to respond too or is this ju…" at bounding box center [932, 373] width 806 height 49
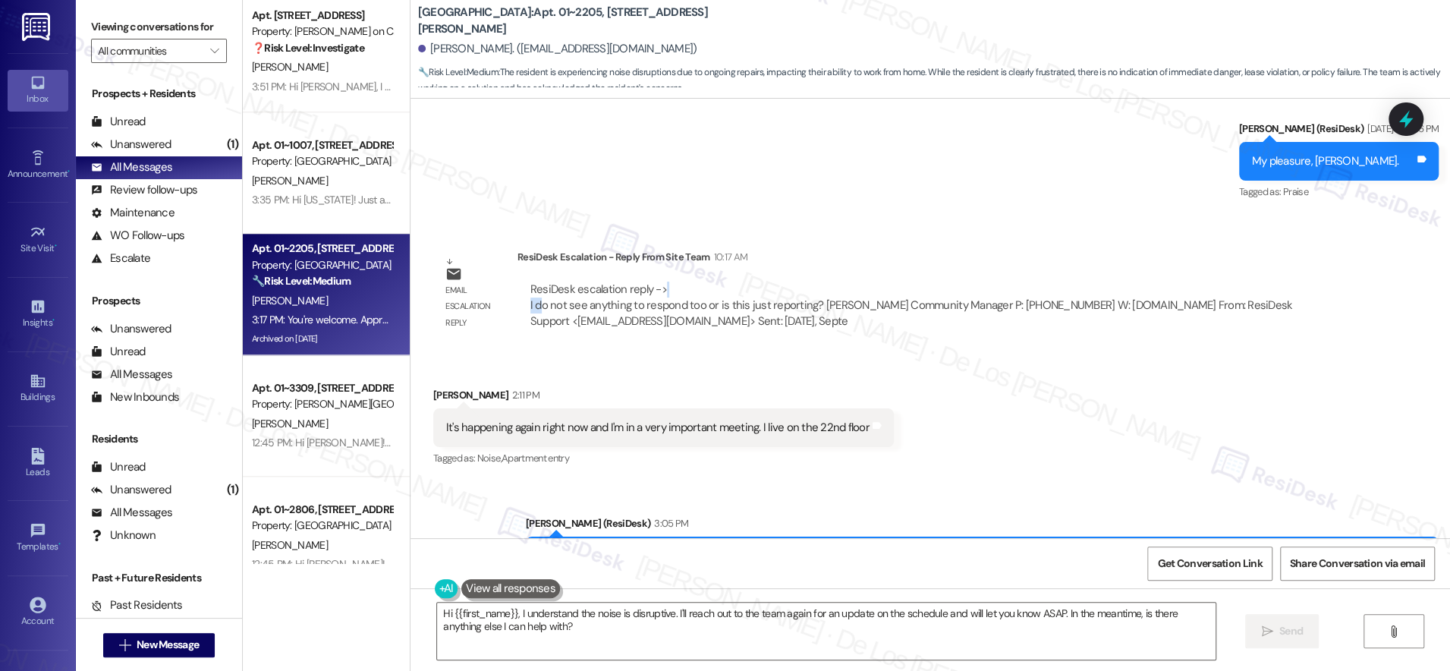
scroll to position [995, 0]
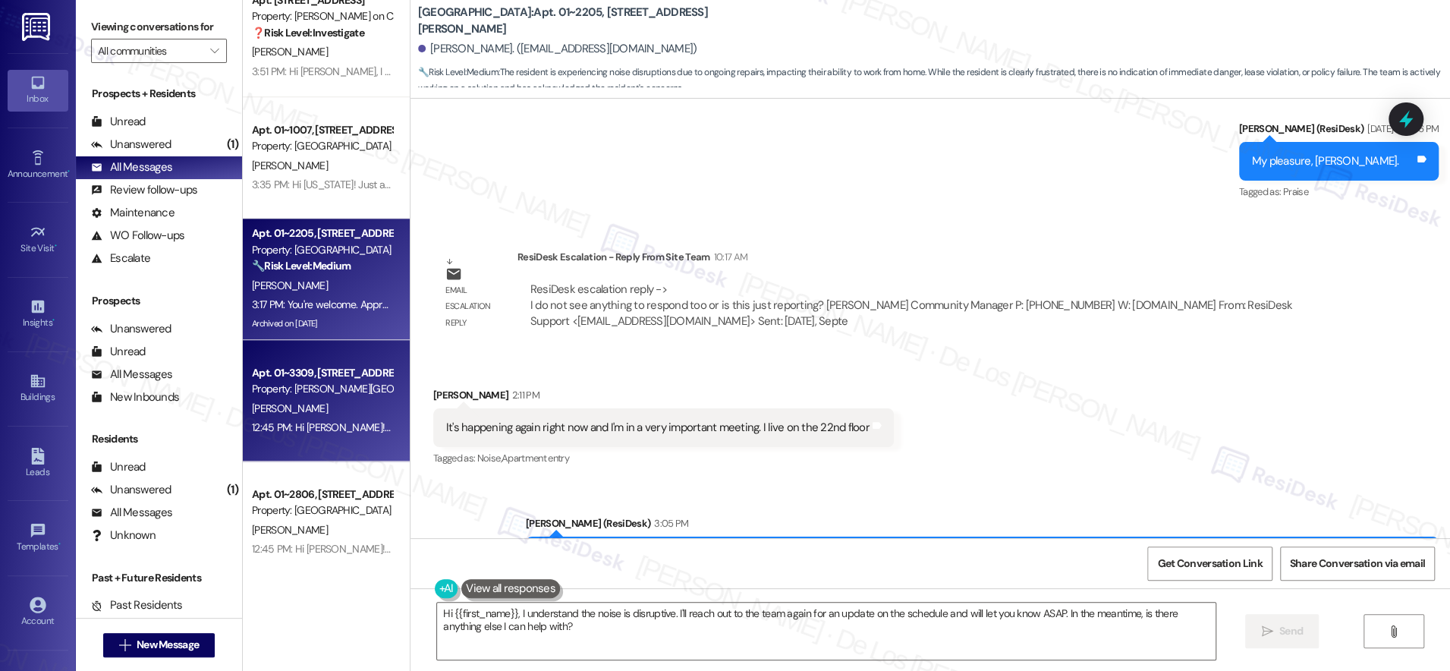
click at [328, 381] on div "Property: [PERSON_NAME][GEOGRAPHIC_DATA]" at bounding box center [322, 389] width 140 height 16
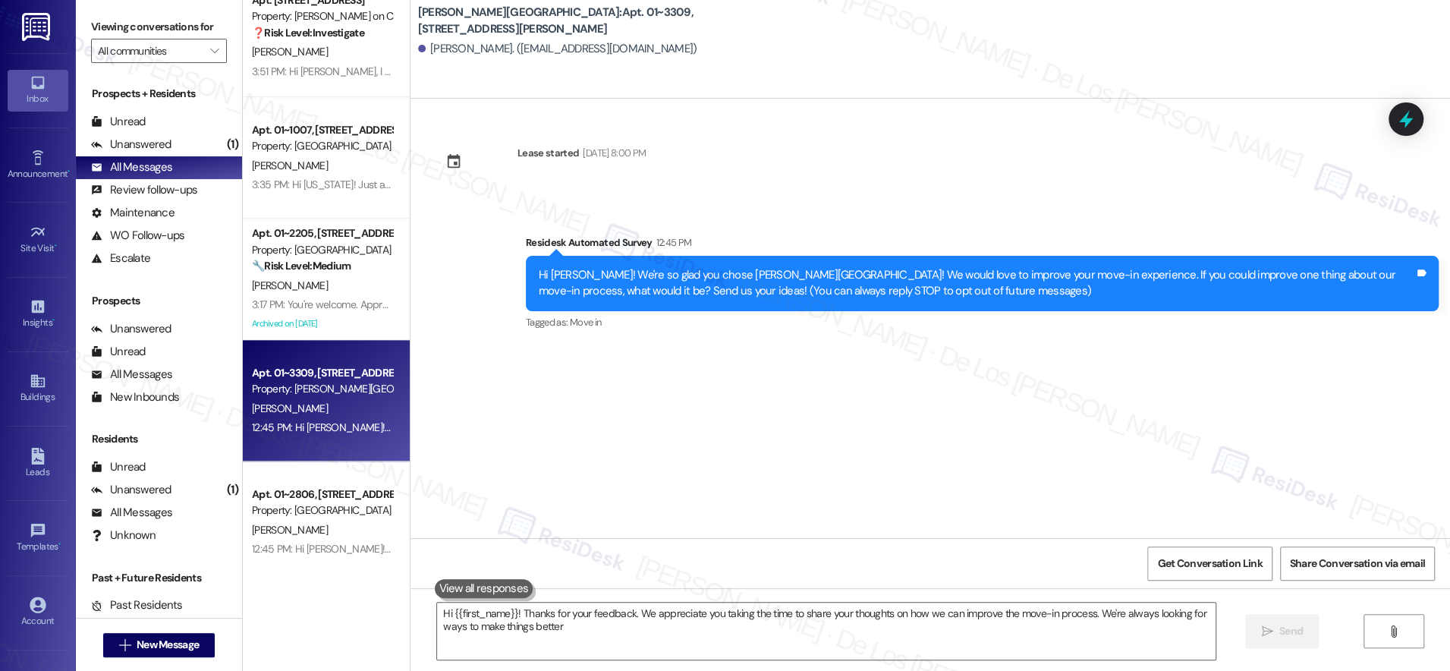
type textarea "Hi {{first_name}}! Thanks for your feedback. We appreciate you taking the time …"
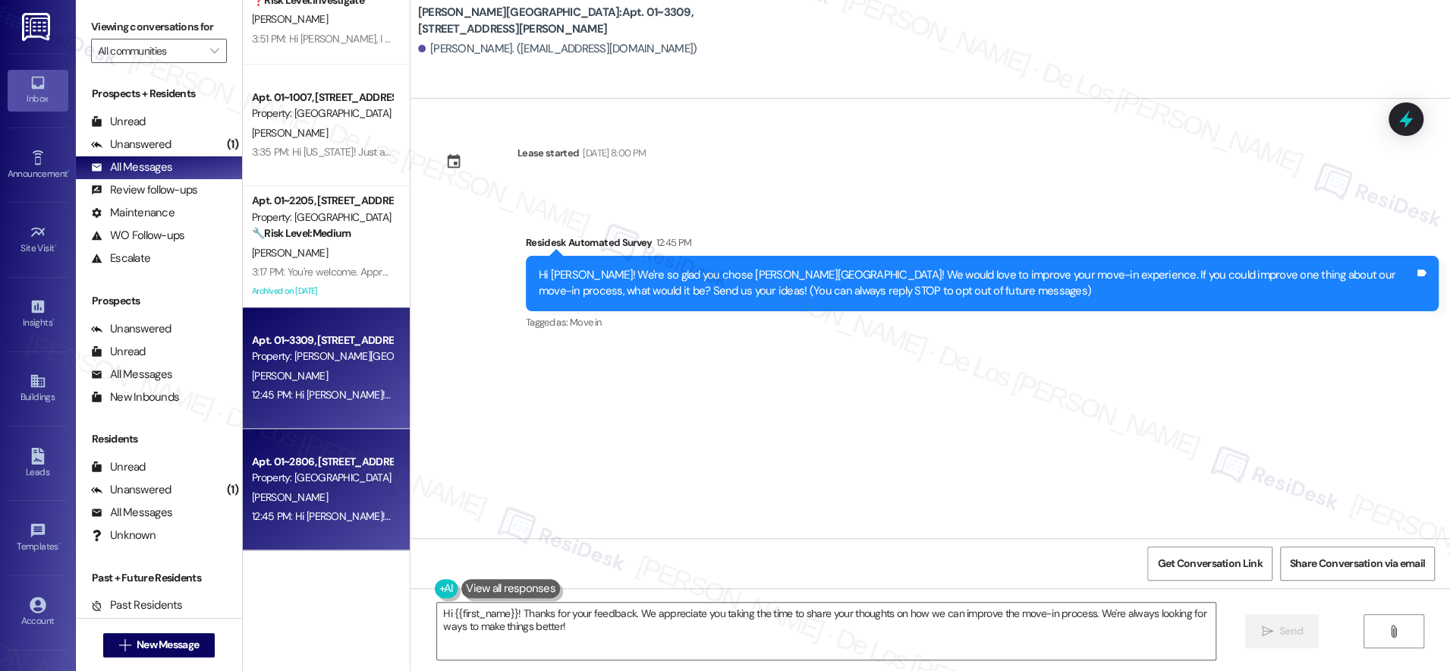
scroll to position [1032, 0]
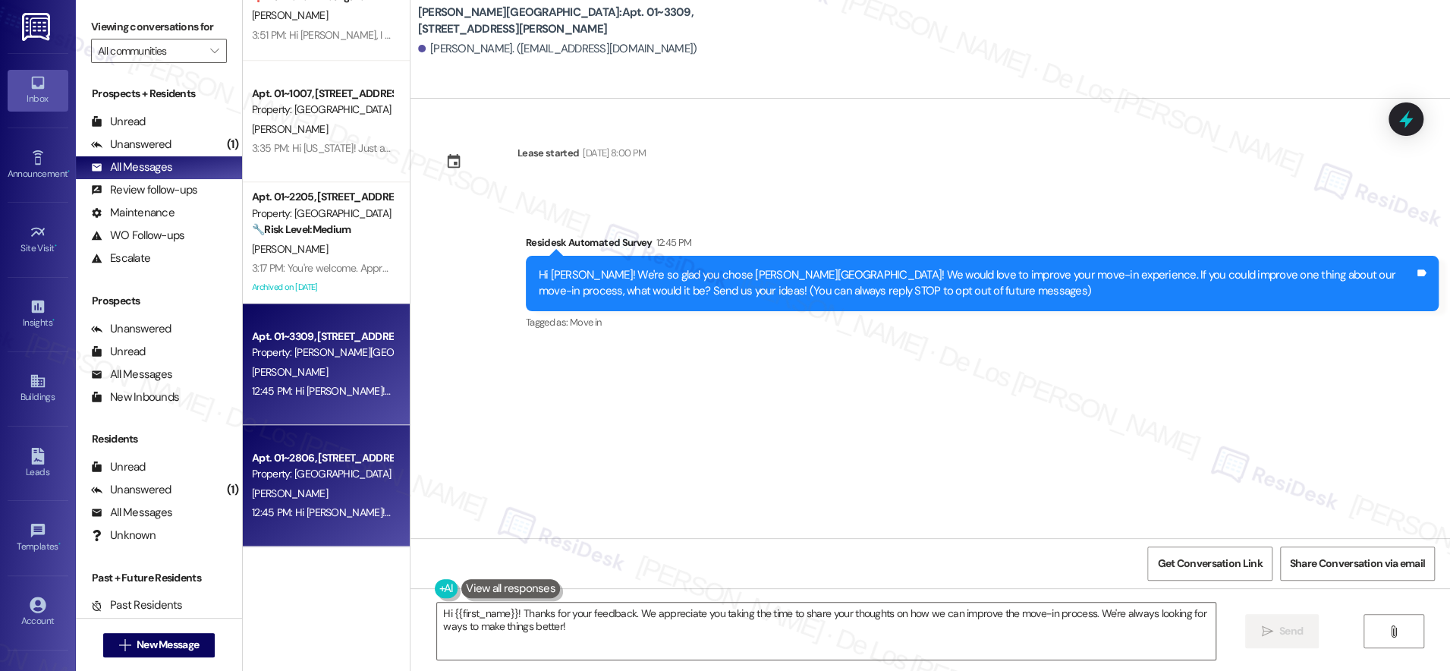
click at [331, 466] on div "Property: [GEOGRAPHIC_DATA]" at bounding box center [322, 474] width 140 height 16
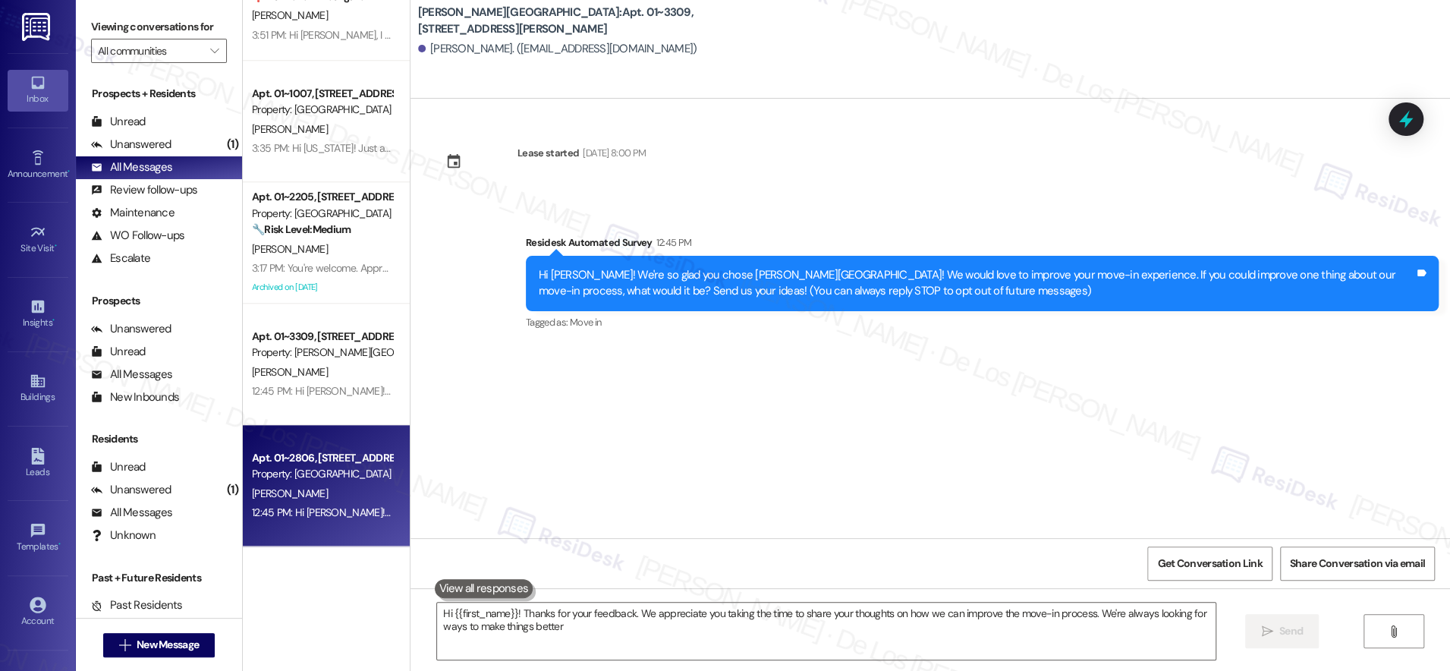
type textarea "Hi {{first_name}}! Thanks for your feedback. We appreciate you taking the time …"
type textarea "Hi {{first_name}}! Thanks for the feedback! We're always looking for ways to im…"
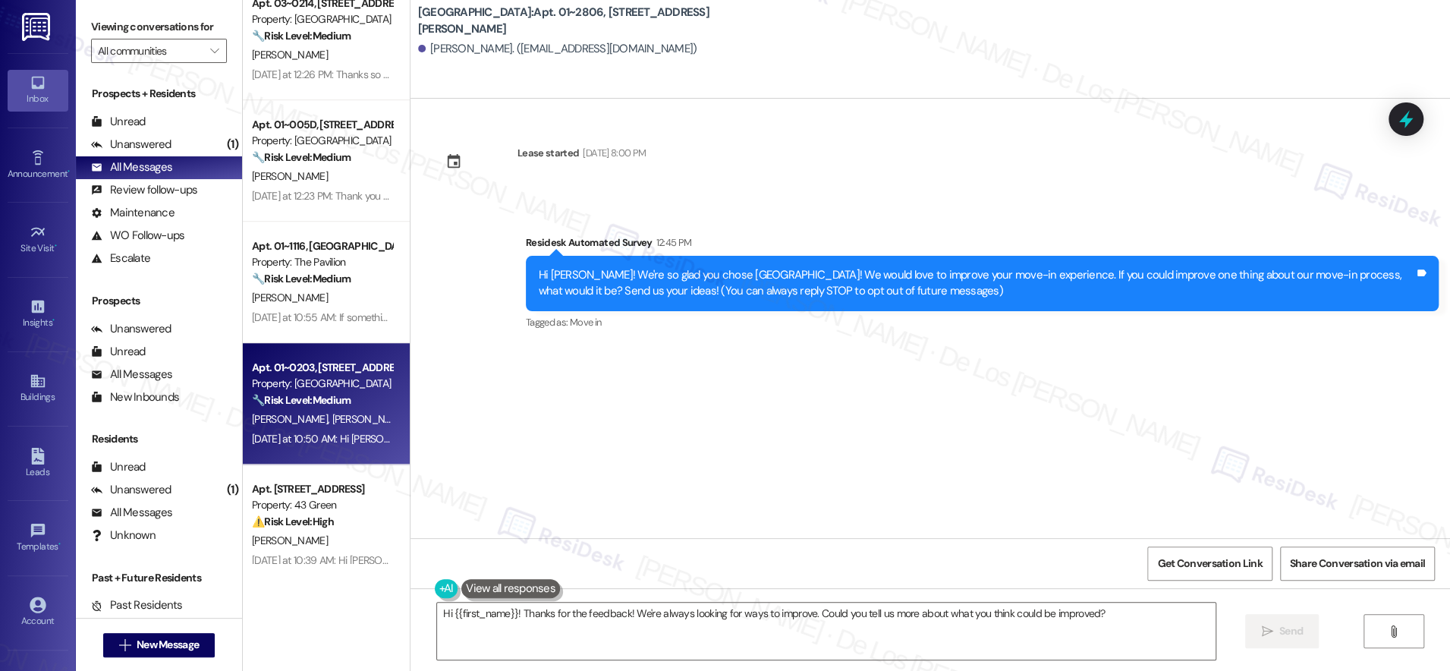
scroll to position [5506, 0]
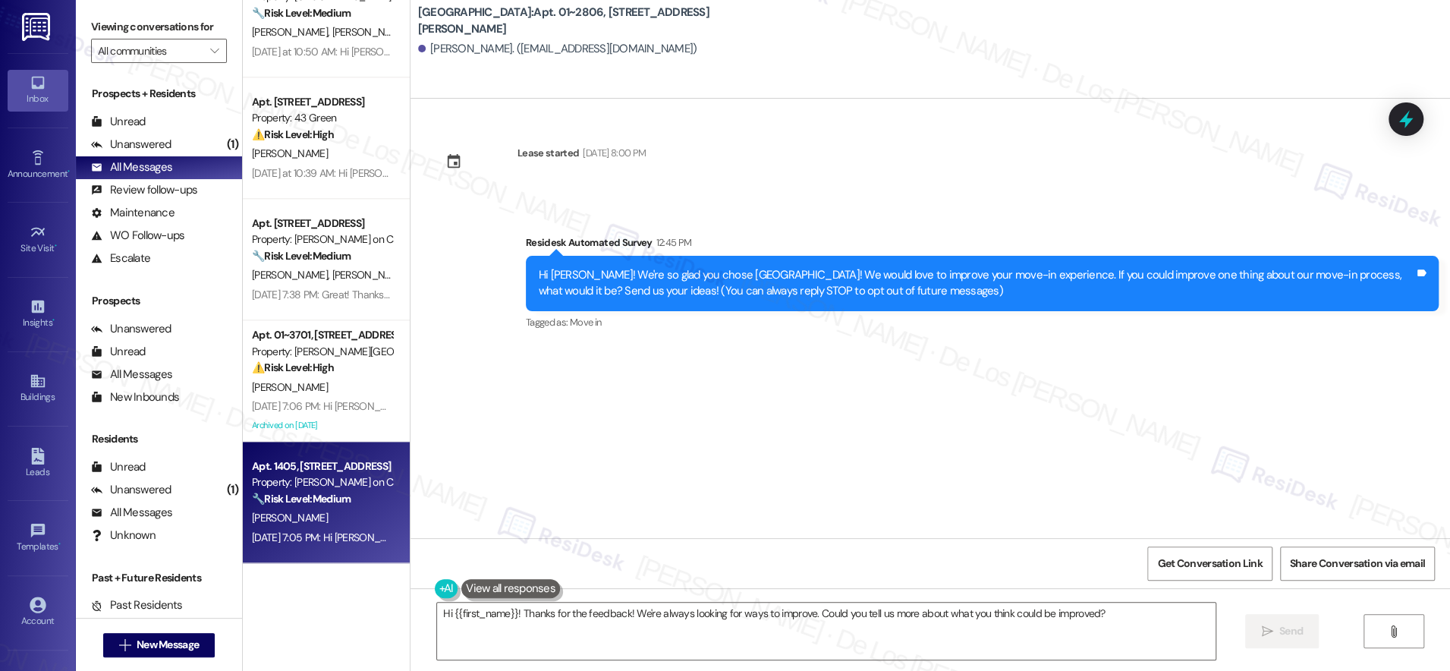
click at [316, 511] on div "[PERSON_NAME]" at bounding box center [321, 517] width 143 height 19
type textarea "Hi {{first_name}}! Thanks for the feedback! We're always looking for ways to im…"
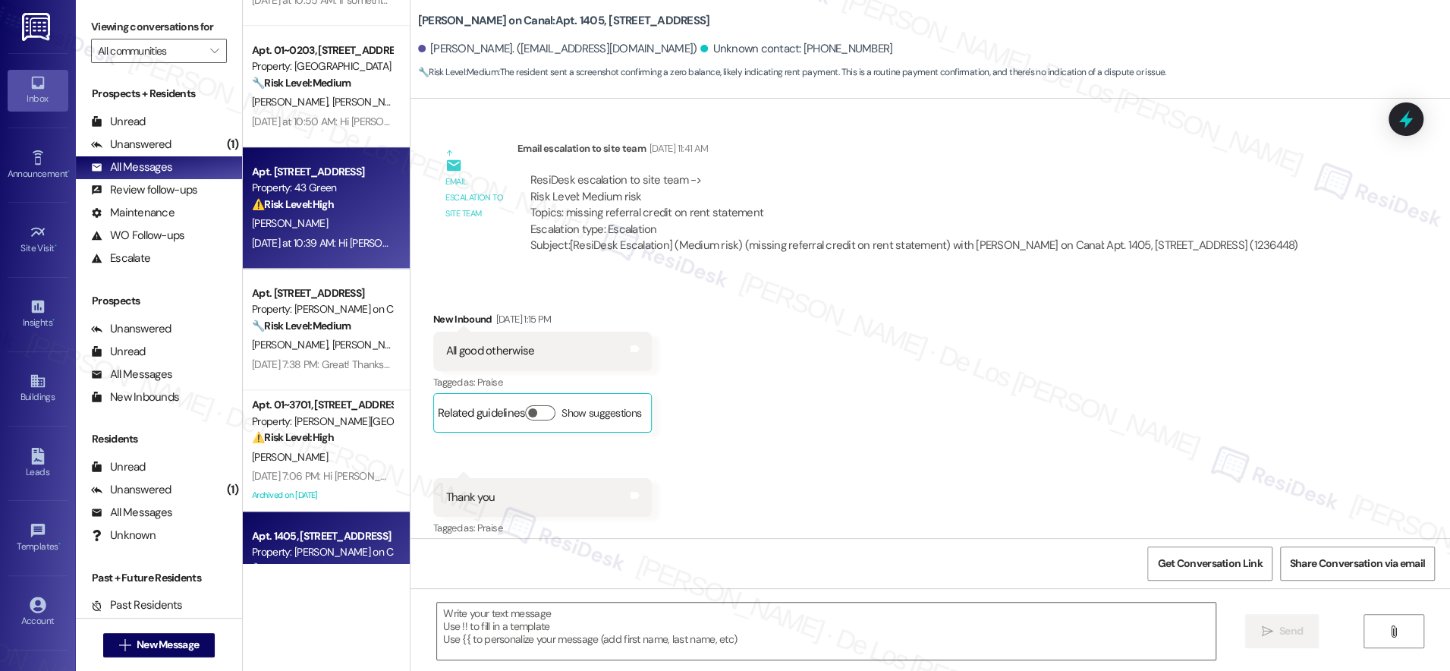
scroll to position [9033, 0]
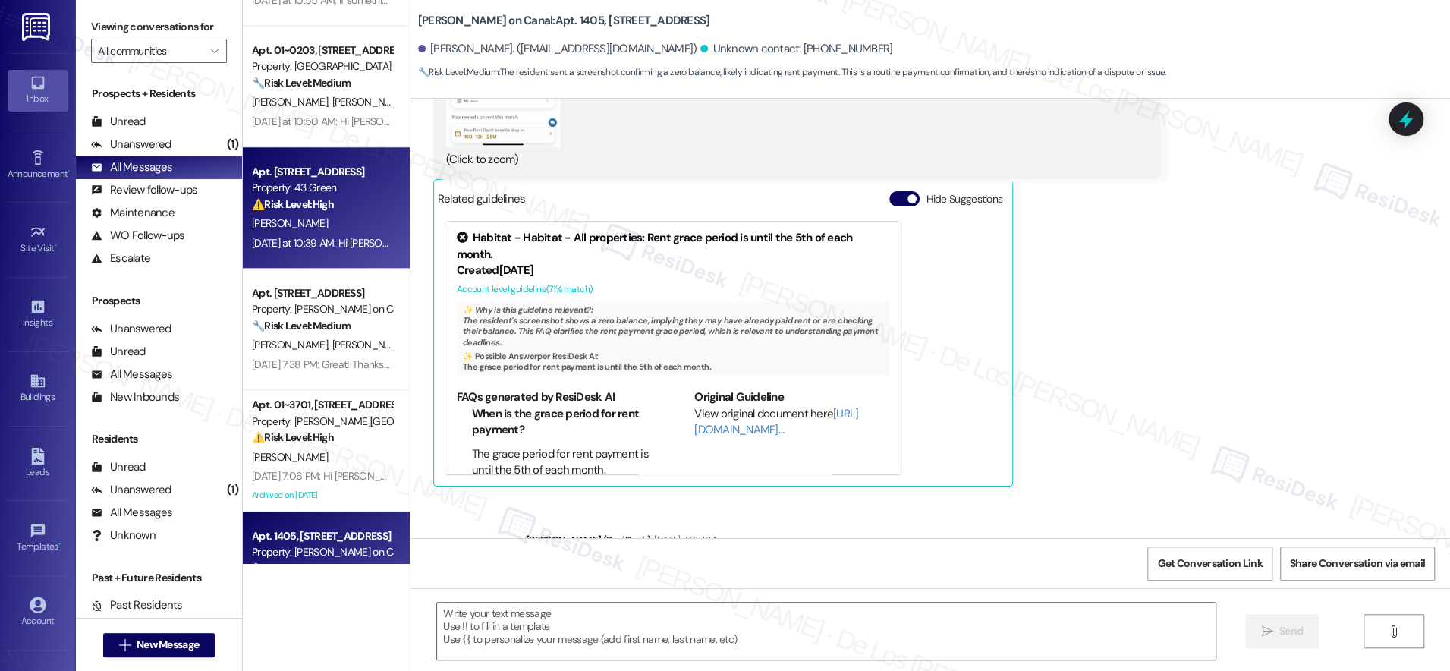
type textarea "Fetching suggested responses. Please feel free to read through the conversation…"
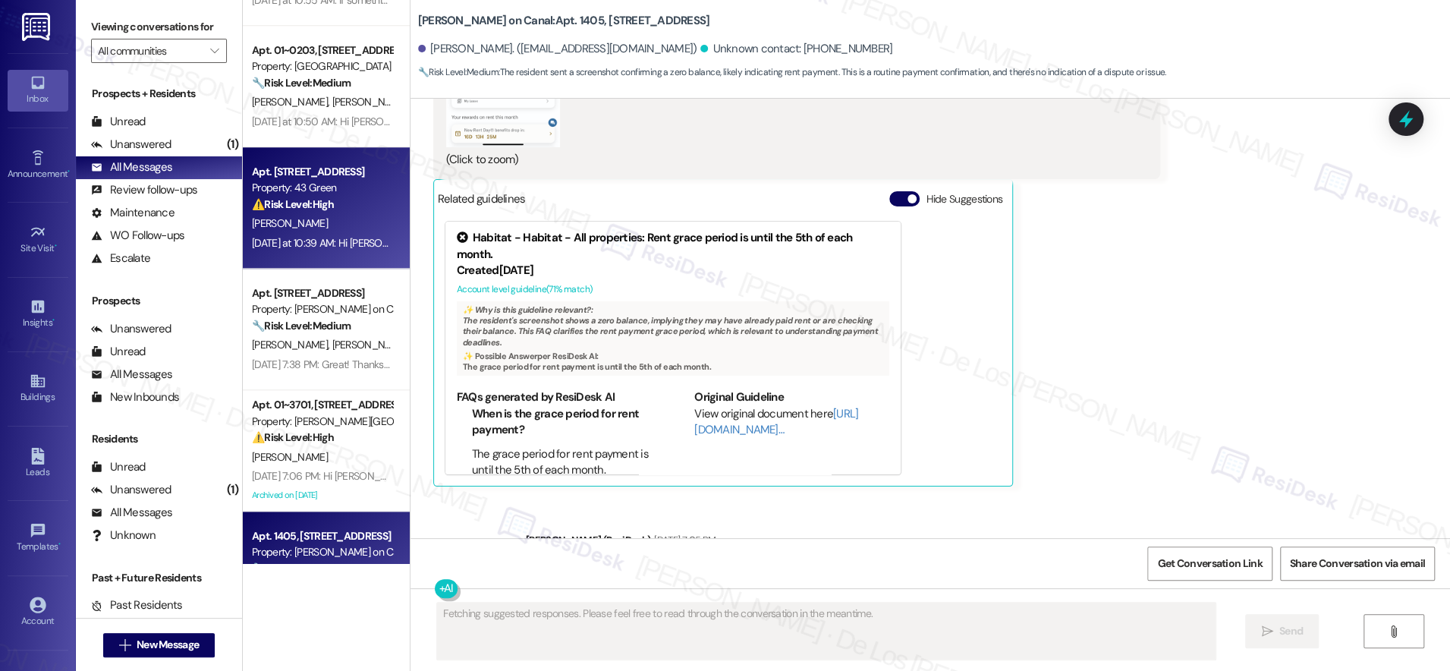
click at [313, 231] on div "[PERSON_NAME]" at bounding box center [321, 223] width 143 height 19
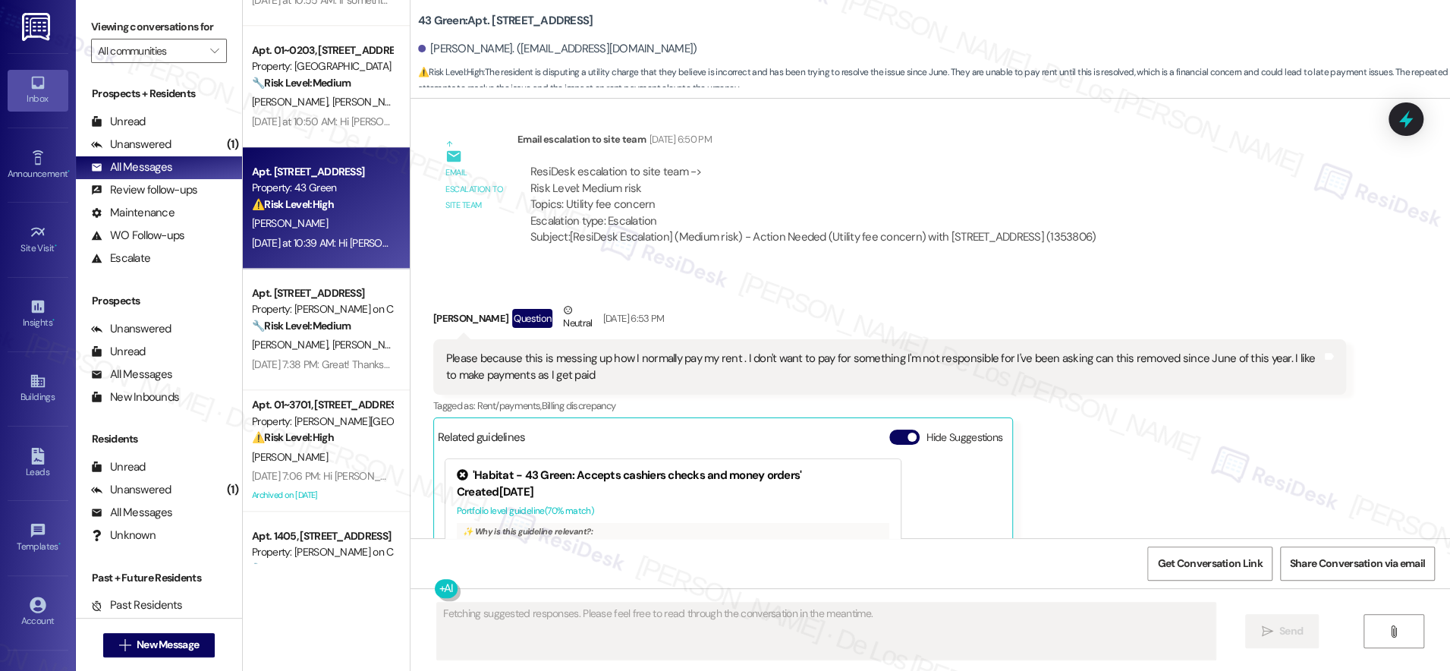
scroll to position [4729, 0]
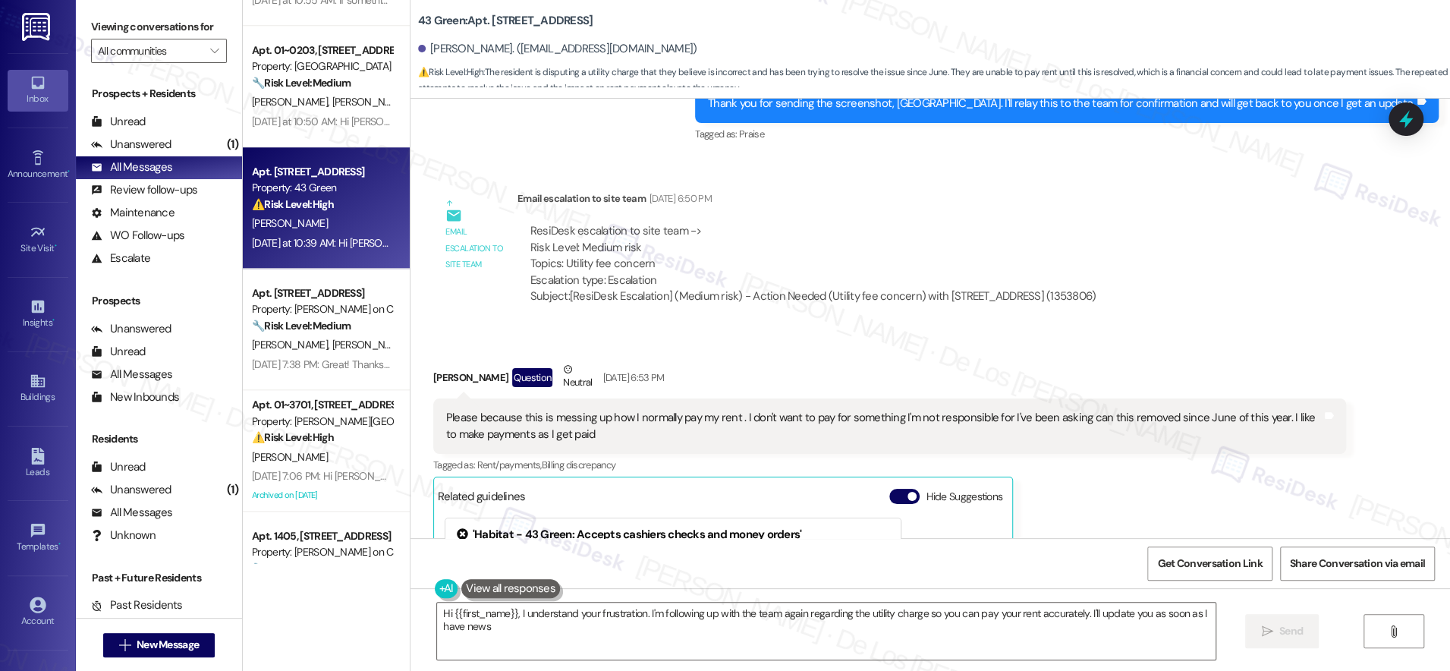
type textarea "Hi {{first_name}}, I understand your frustration. I'm following up with the tea…"
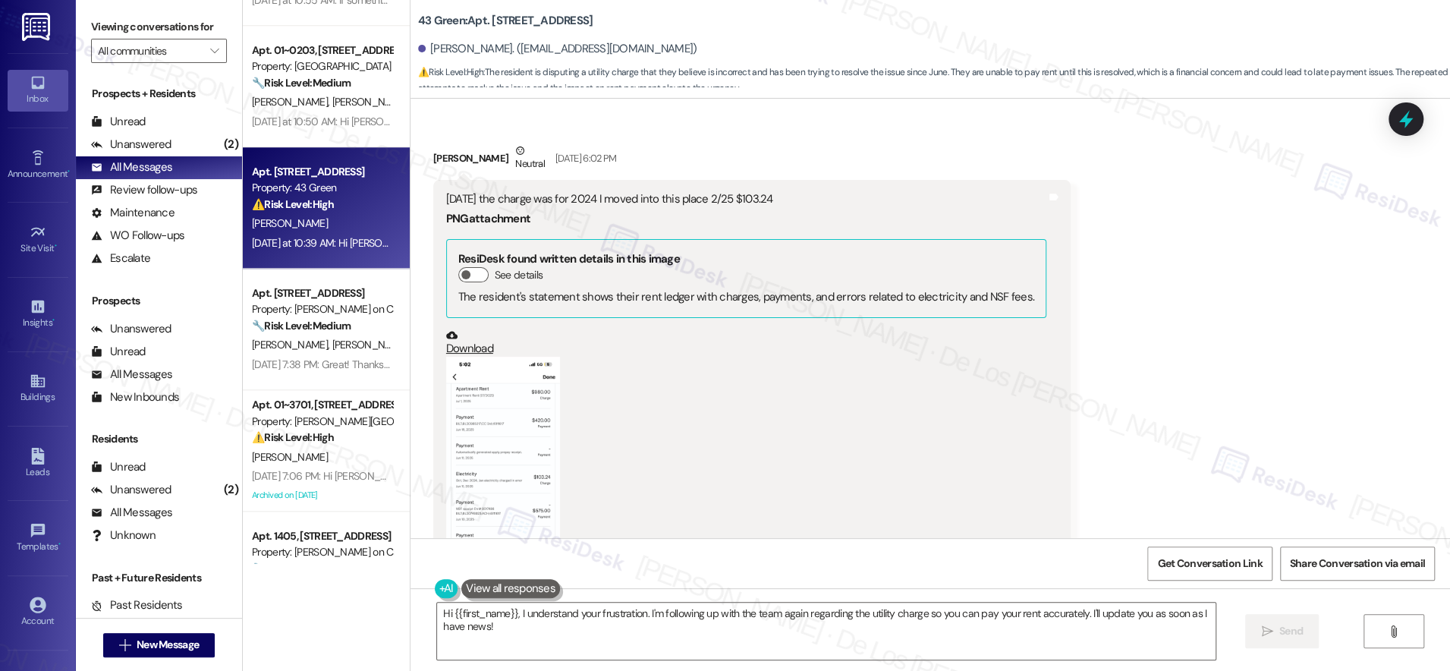
scroll to position [4043, 0]
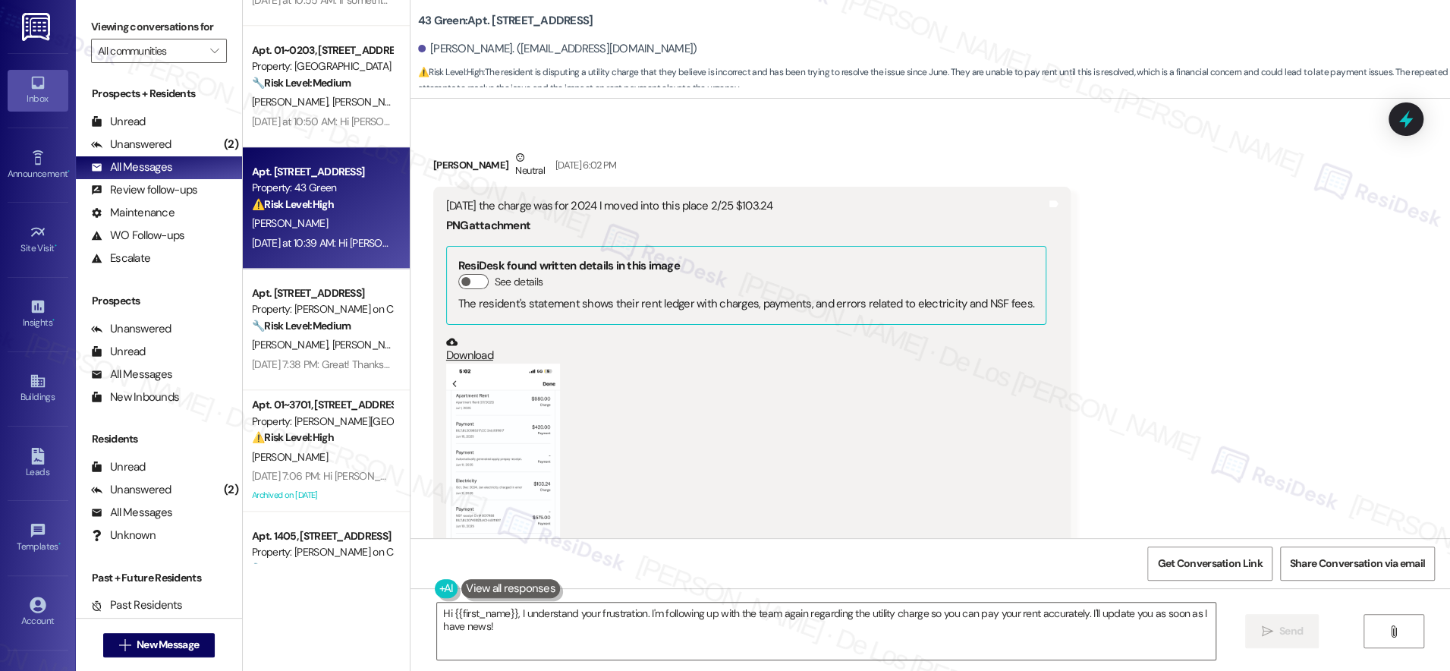
click at [511, 420] on button "Zoom image" at bounding box center [503, 486] width 114 height 247
click at [489, 476] on button "Zoom image" at bounding box center [503, 486] width 114 height 247
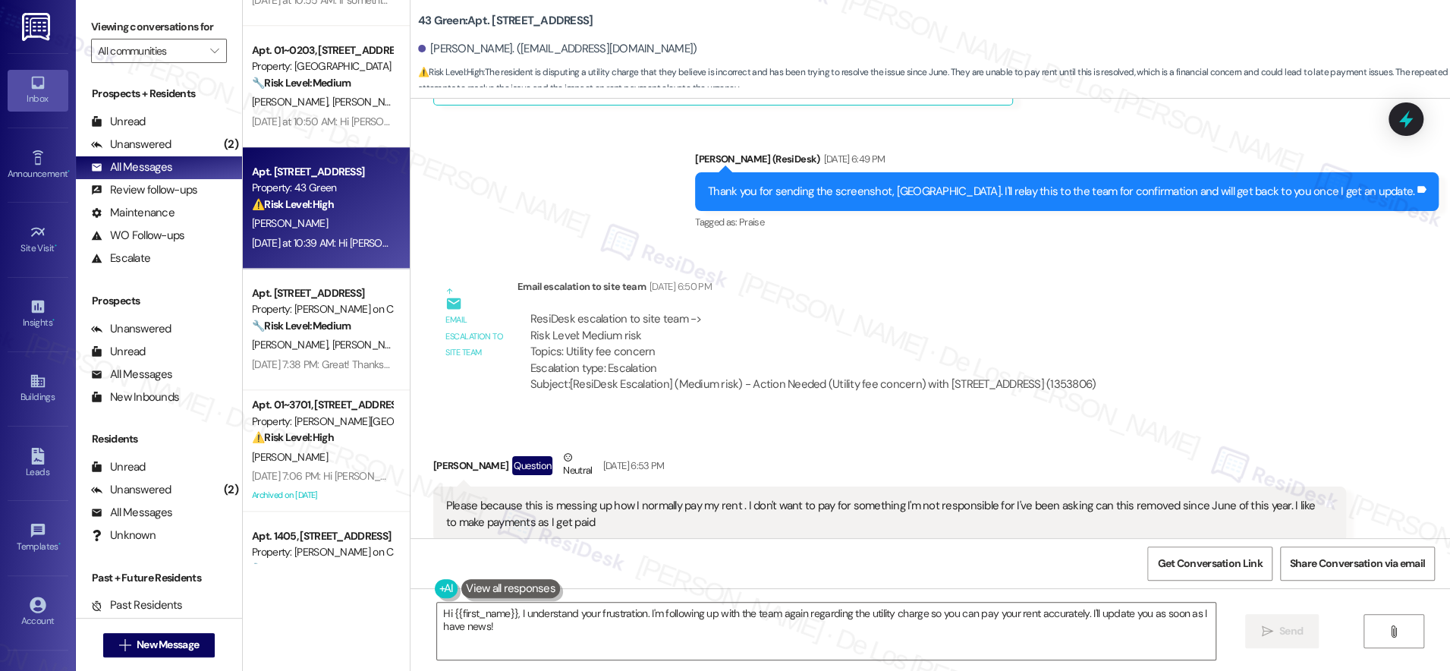
scroll to position [4493, 0]
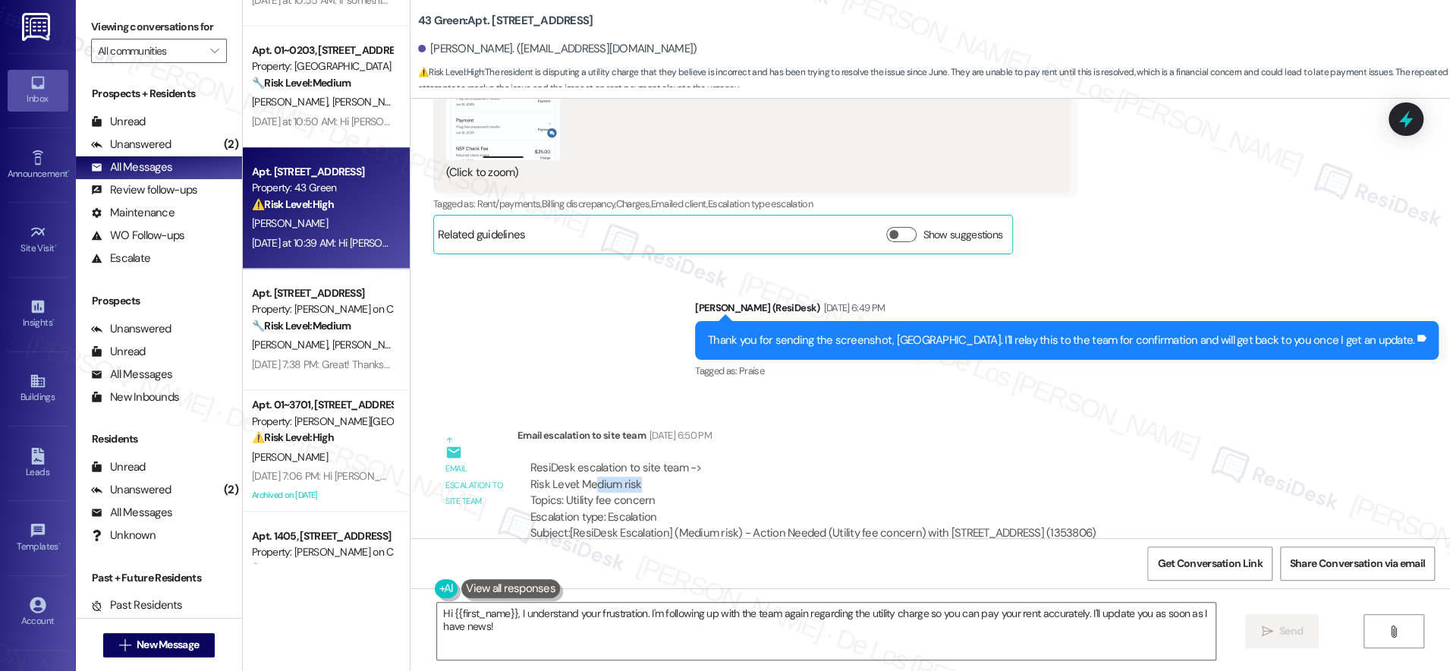
drag, startPoint x: 646, startPoint y: 446, endPoint x: 579, endPoint y: 448, distance: 66.8
click at [579, 460] on div "ResiDesk escalation to site team -> Risk Level: Medium risk Topics: Utility fee…" at bounding box center [812, 492] width 565 height 65
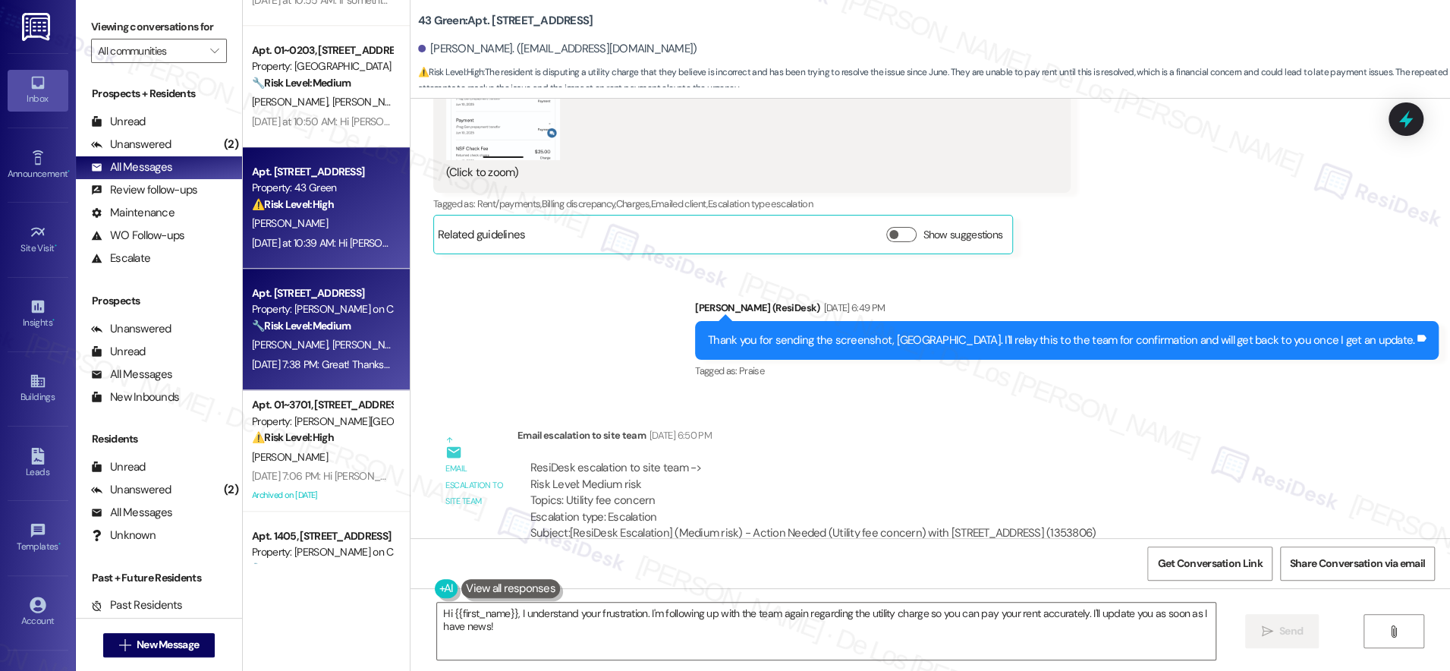
click at [360, 356] on div "[DATE] 7:38 PM: Great! Thanks for the update, Anais. If anything else pops up, …" at bounding box center [321, 364] width 143 height 19
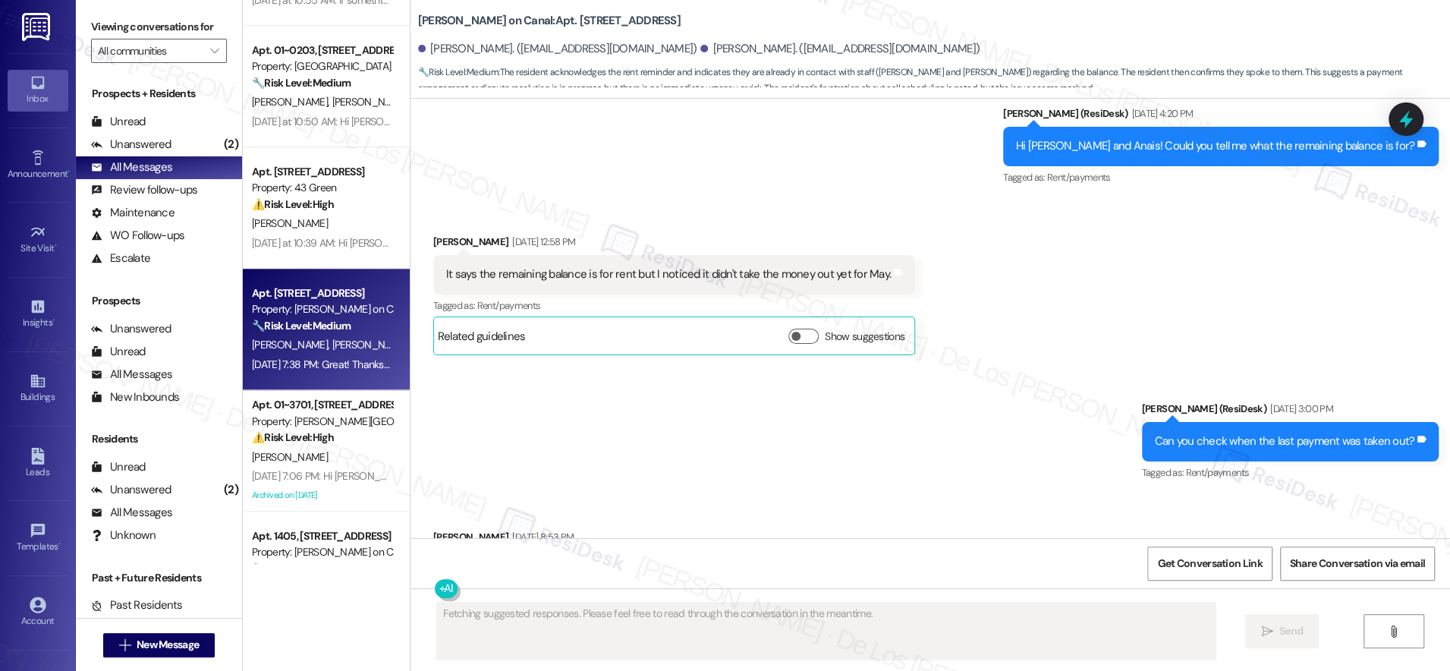
scroll to position [4332, 0]
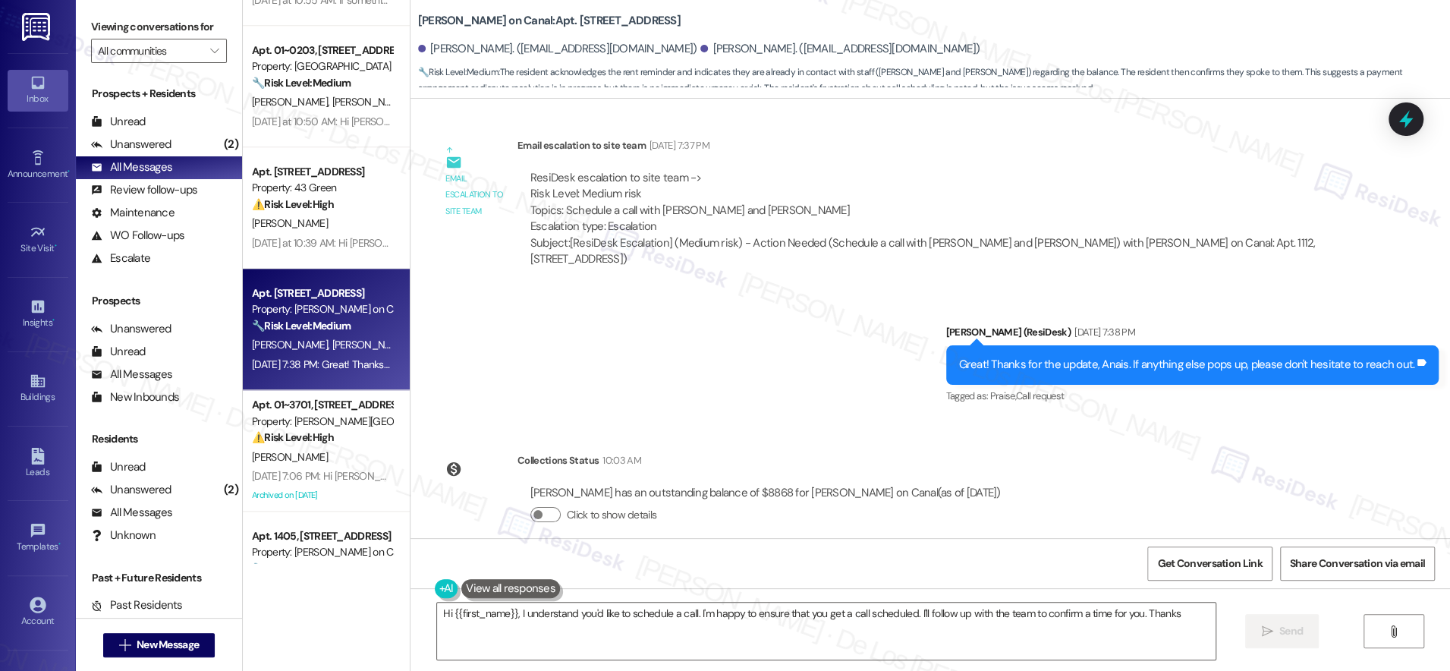
type textarea "Hi {{first_name}}, I understand you'd like to schedule a call. I'm happy to ens…"
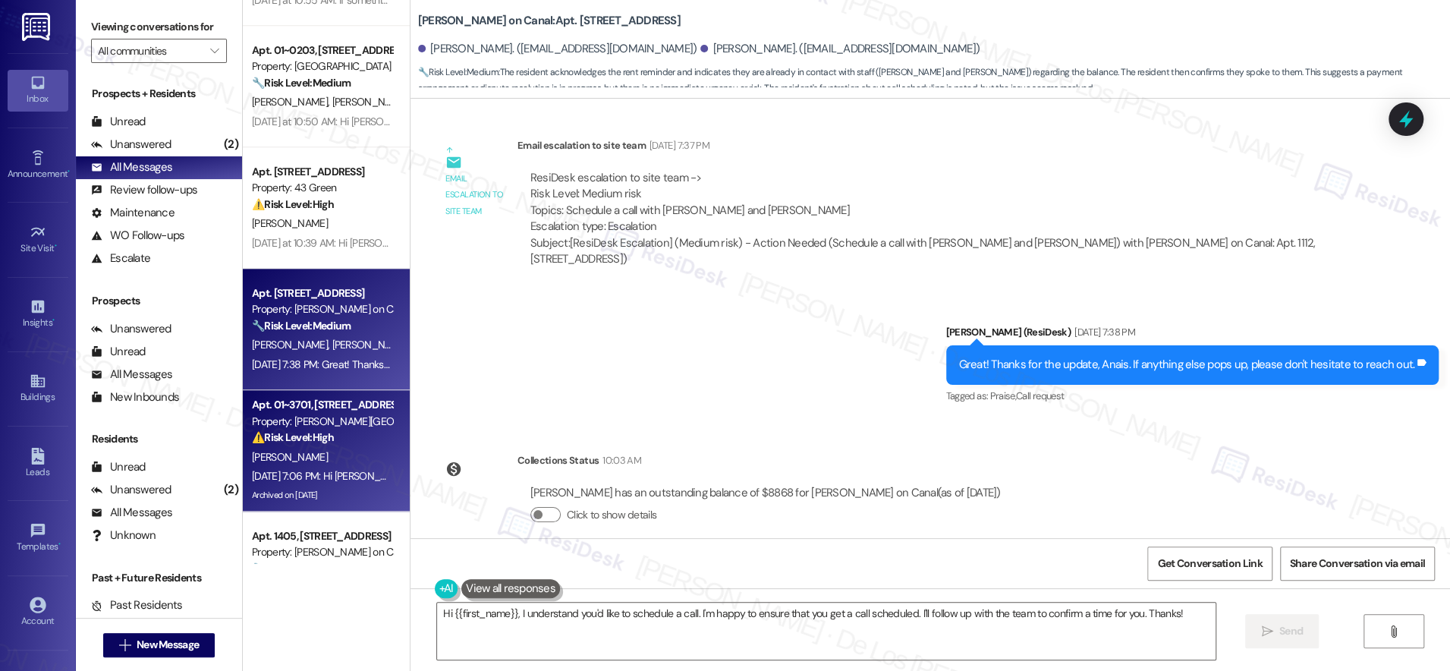
click at [359, 459] on div "[PERSON_NAME]" at bounding box center [321, 457] width 143 height 19
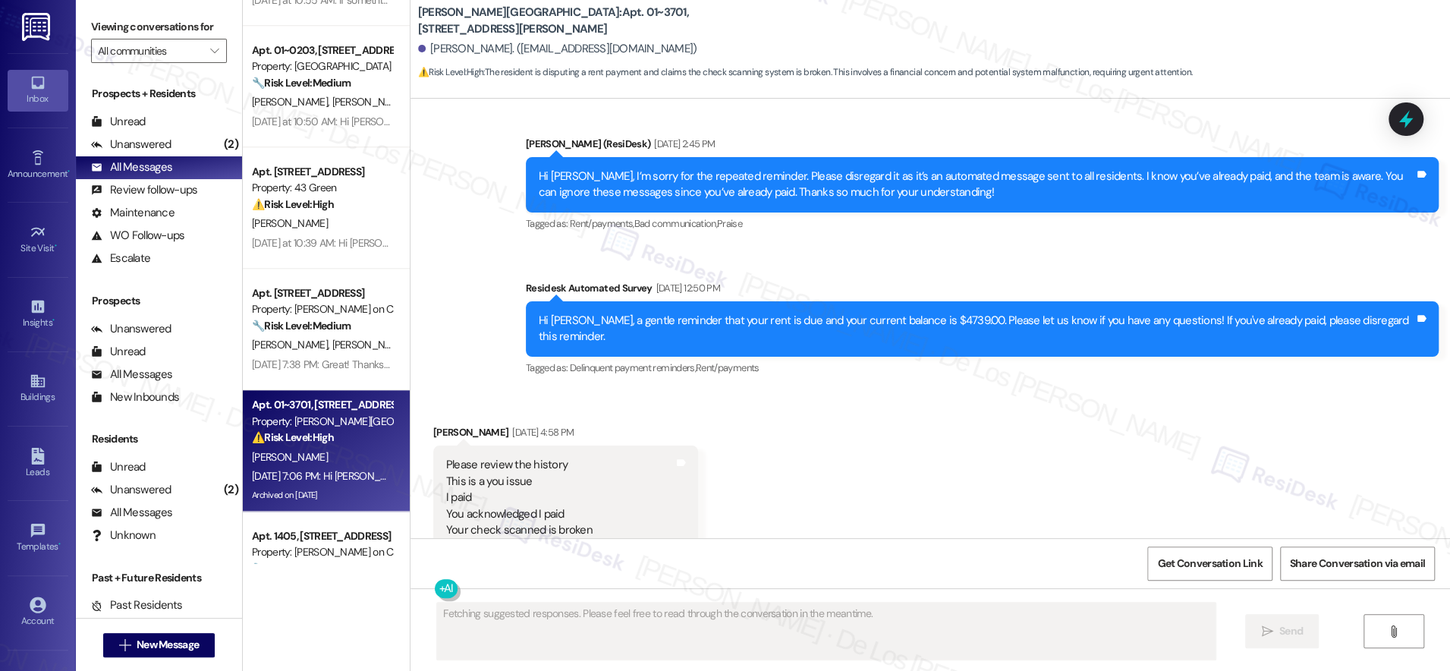
scroll to position [2809, 0]
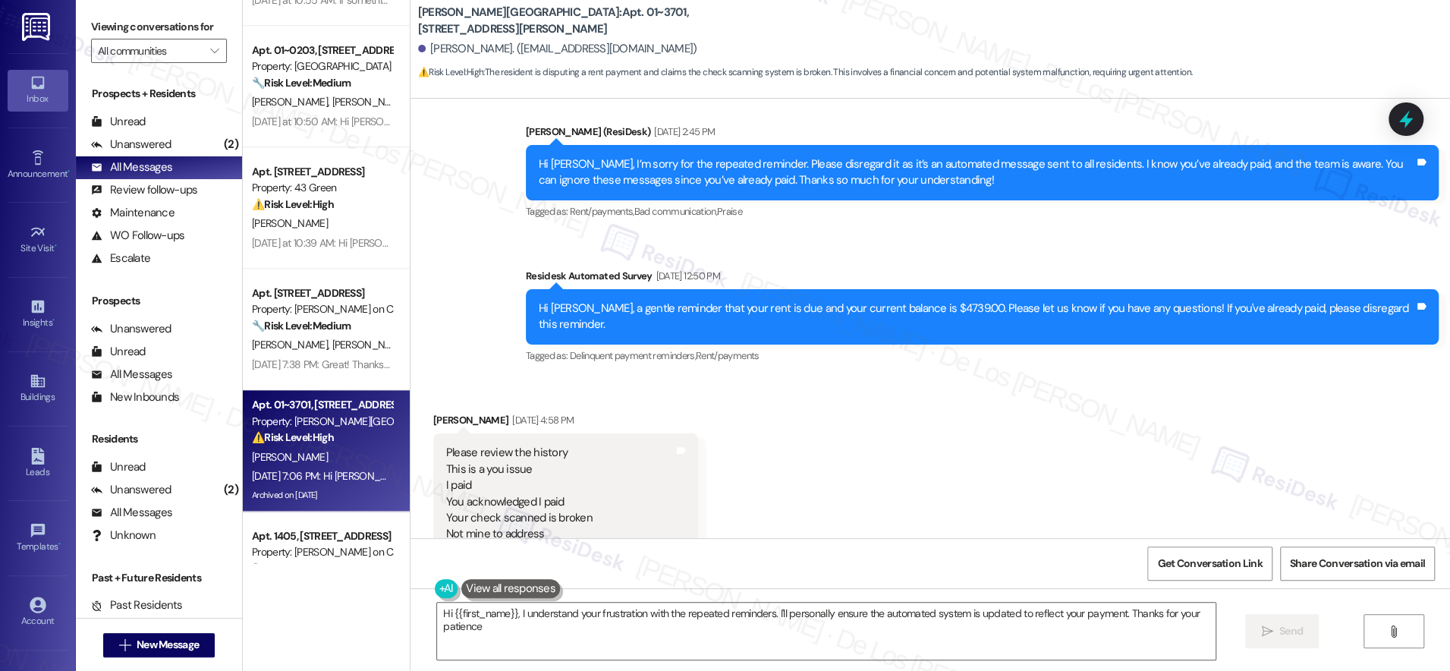
type textarea "Hi {{first_name}}, I understand your frustration with the repeated reminders. I…"
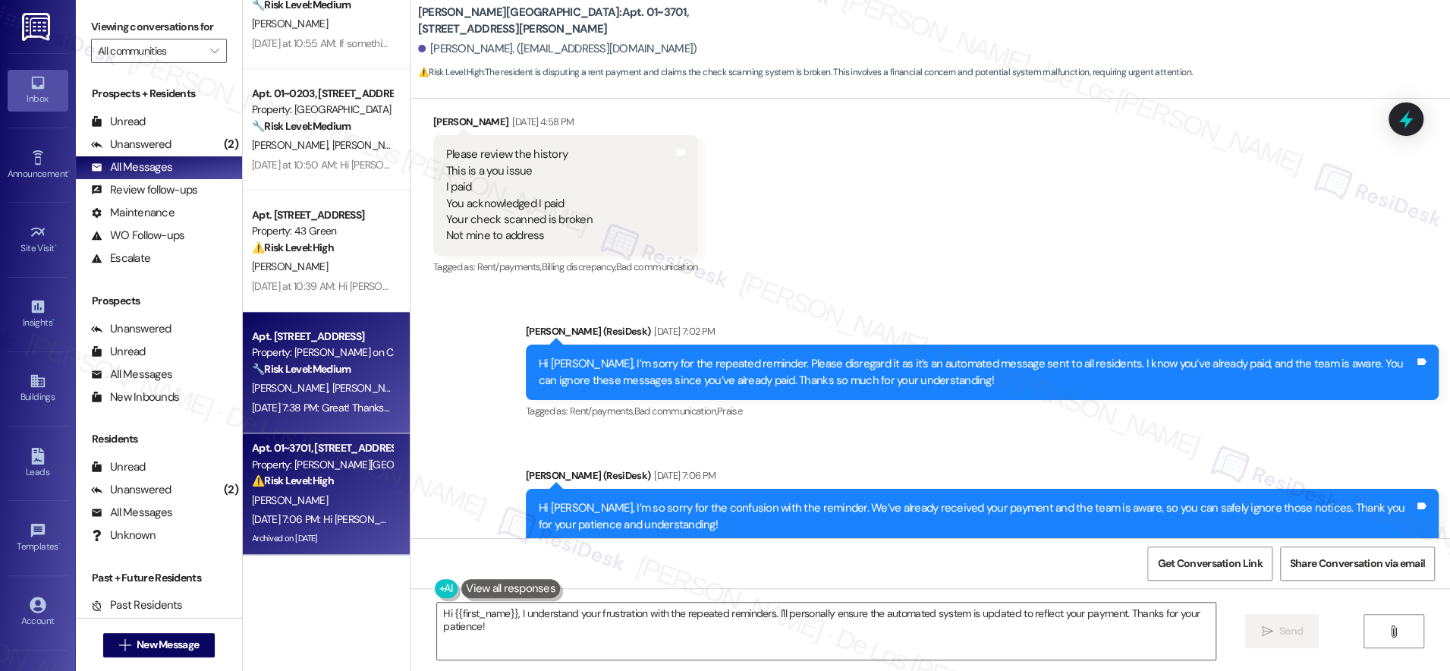
scroll to position [5506, 0]
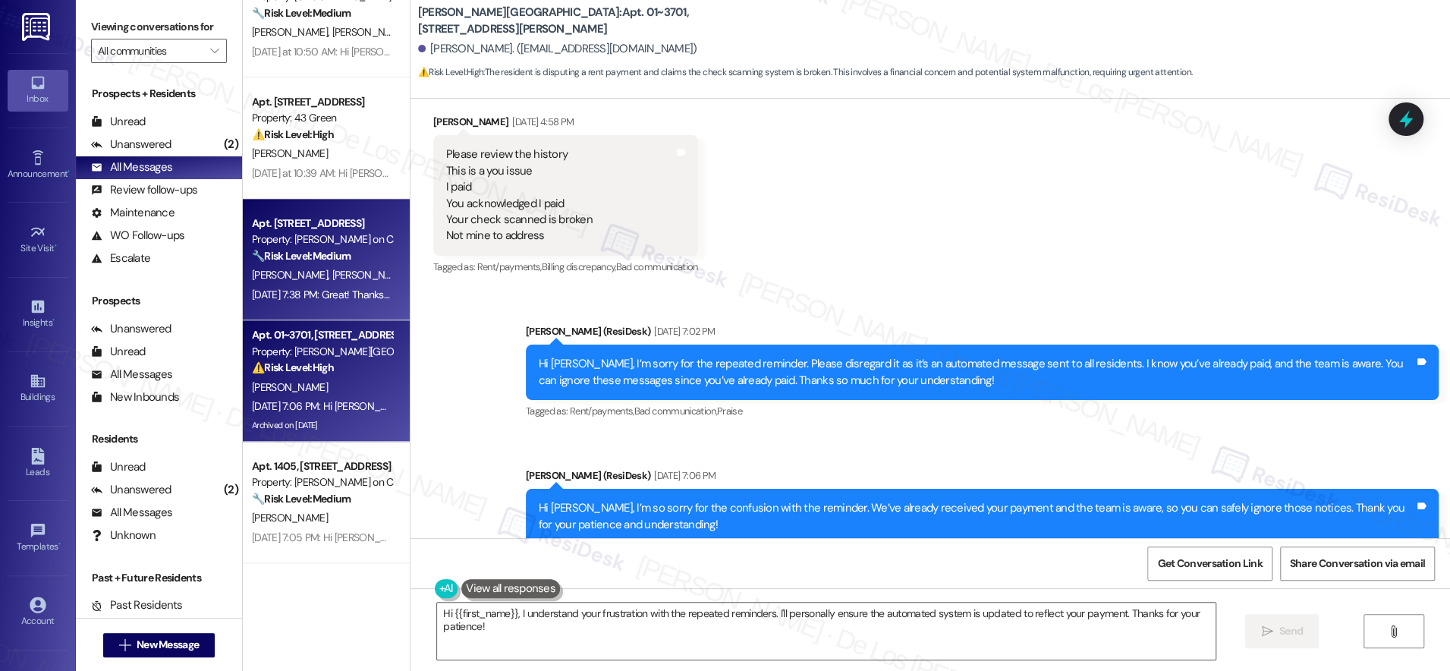
click at [296, 284] on div "[PERSON_NAME] [PERSON_NAME]" at bounding box center [321, 275] width 143 height 19
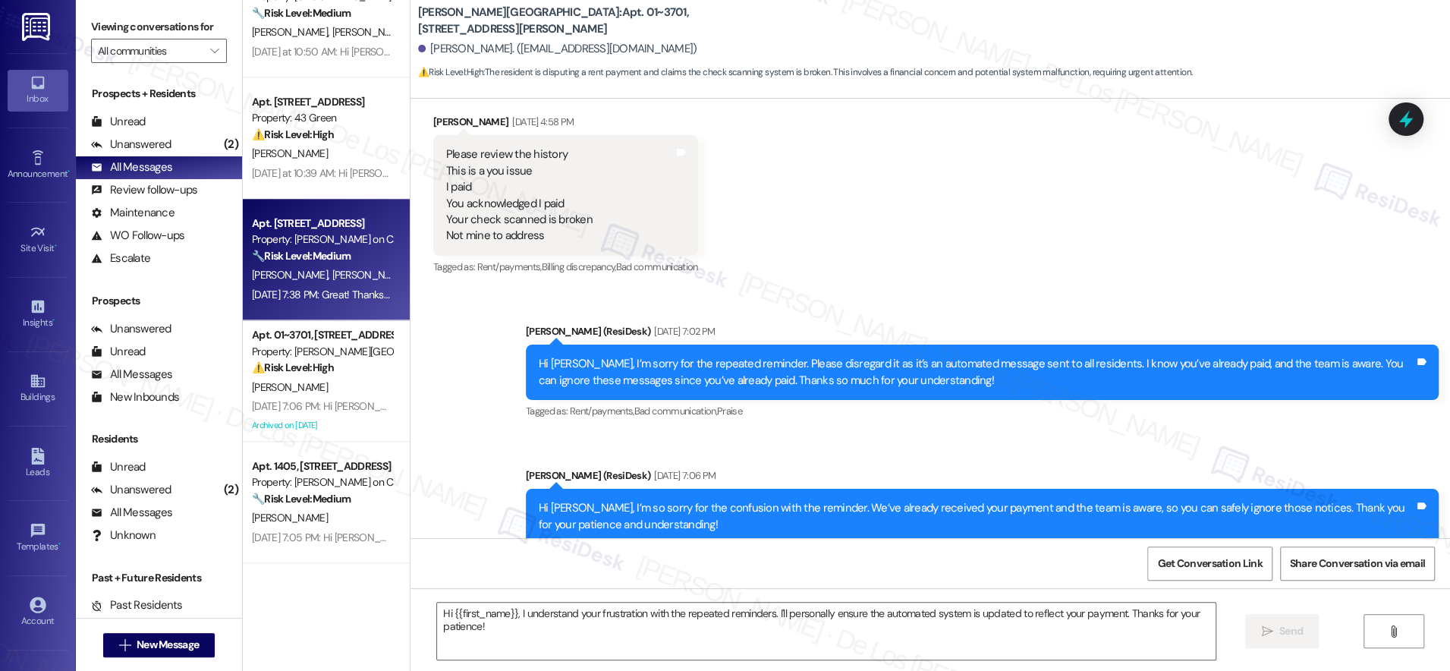
type textarea "Fetching suggested responses. Please feel free to read through the conversation…"
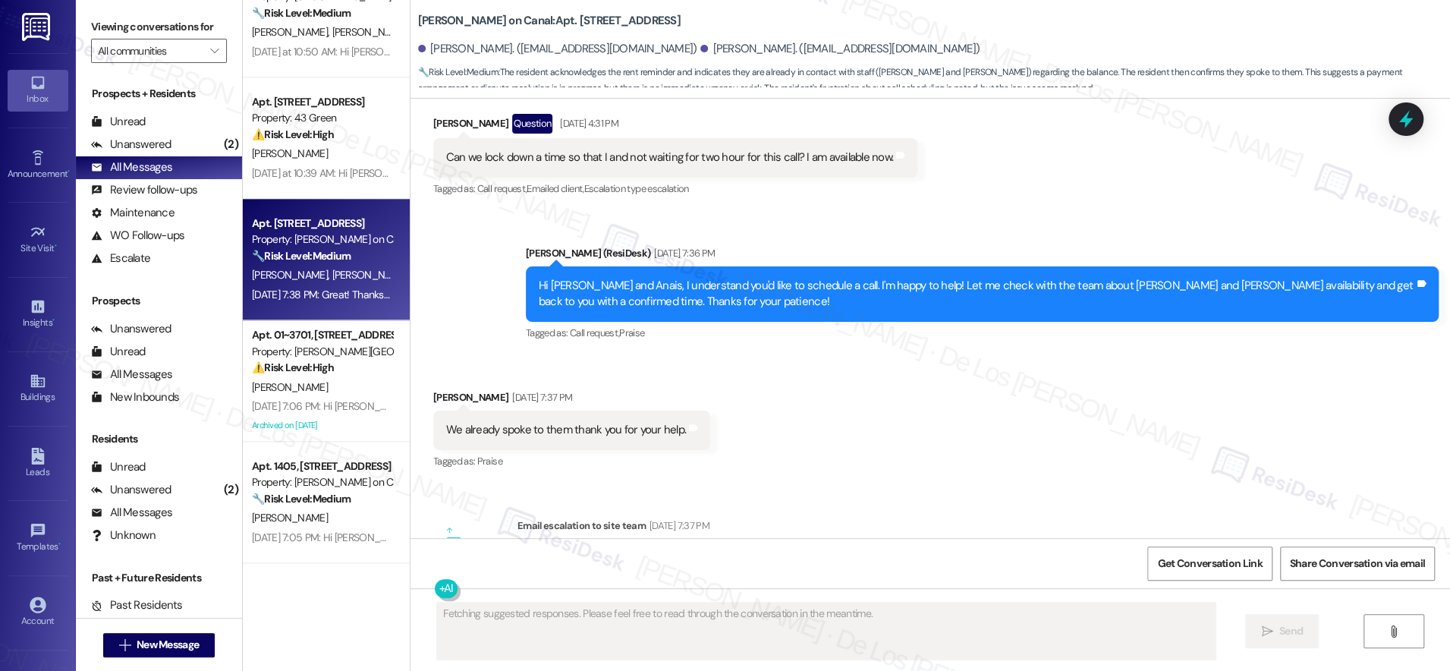
scroll to position [3893, 0]
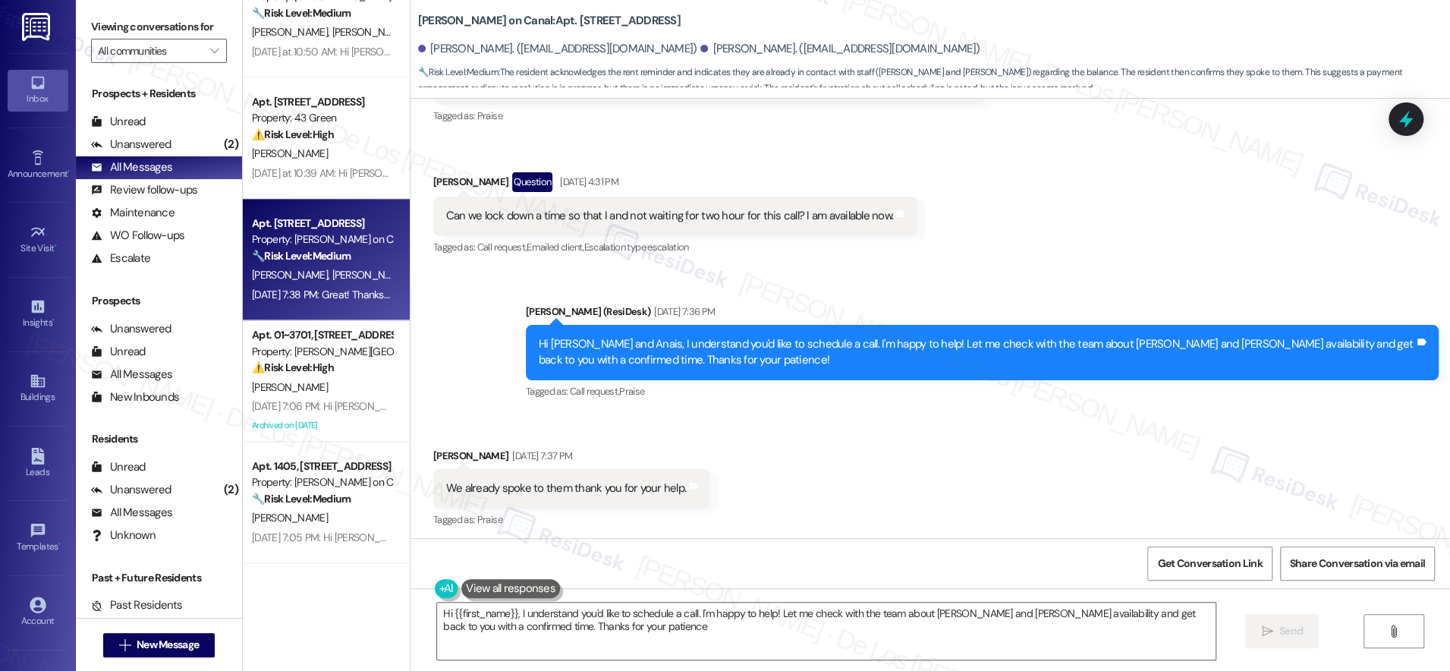
type textarea "Hi {{first_name}}, I understand you'd like to schedule a call. I'm happy to hel…"
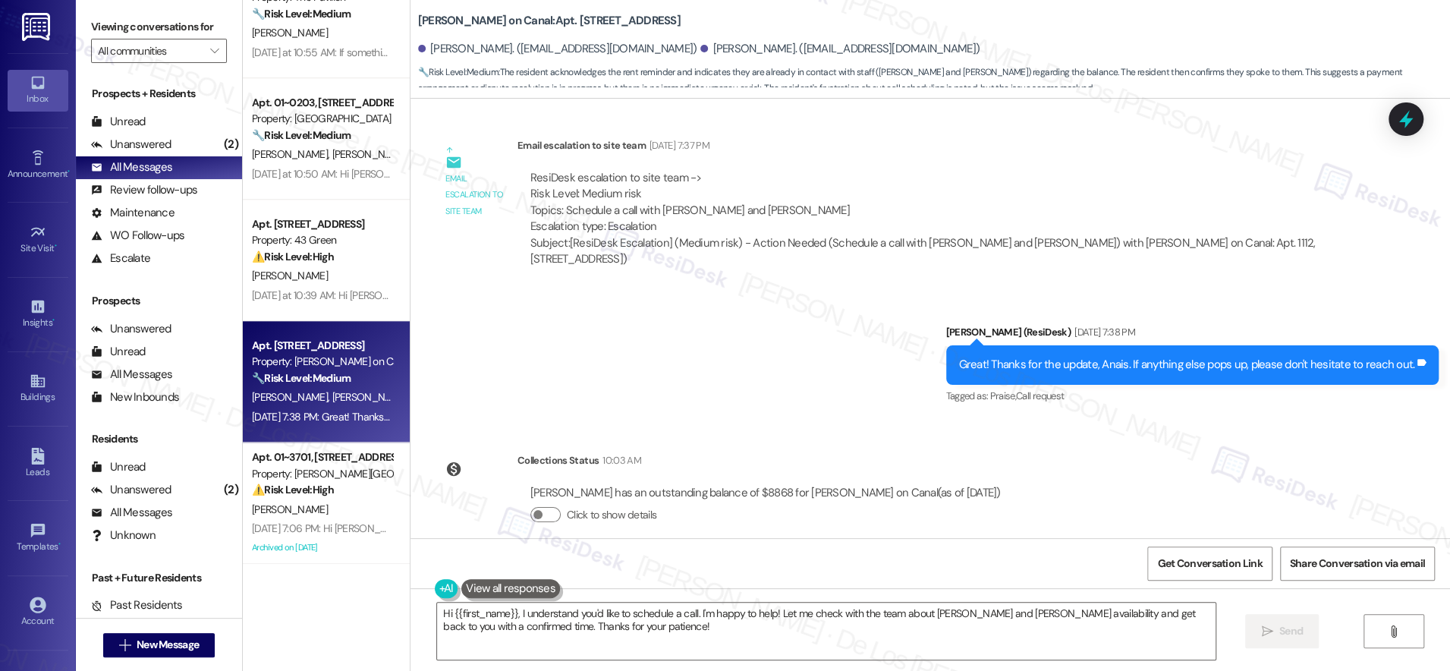
scroll to position [5353, 0]
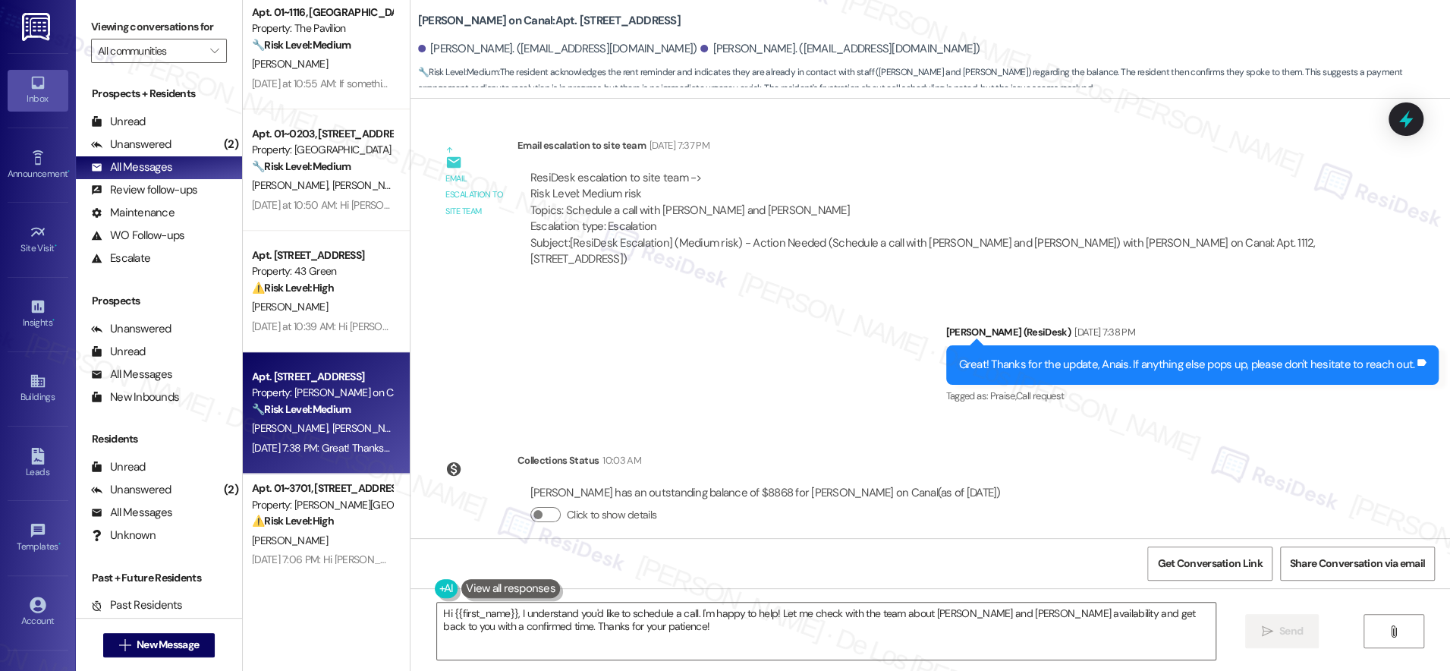
click at [332, 297] on div "Apt. [STREET_ADDRESS] Property: 43 Green ⚠️ Risk Level: High The resident is di…" at bounding box center [321, 272] width 143 height 52
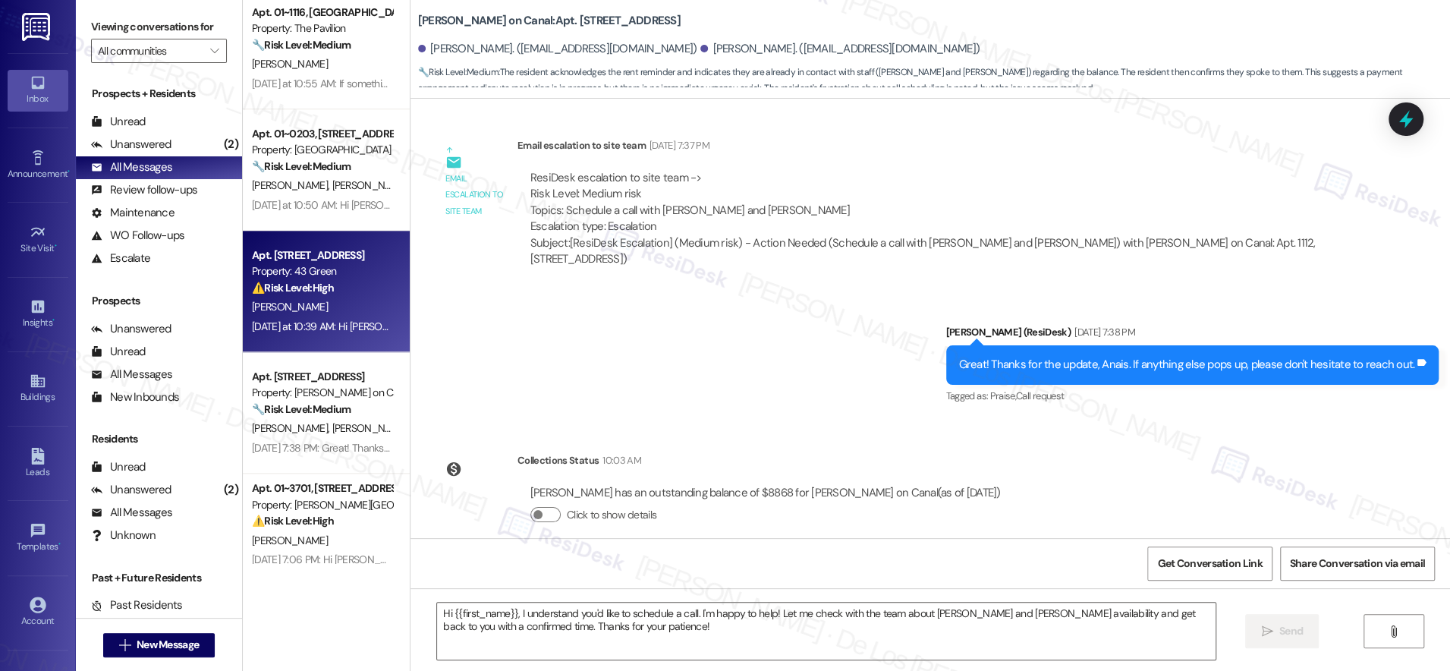
type textarea "Fetching suggested responses. Please feel free to read through the conversation…"
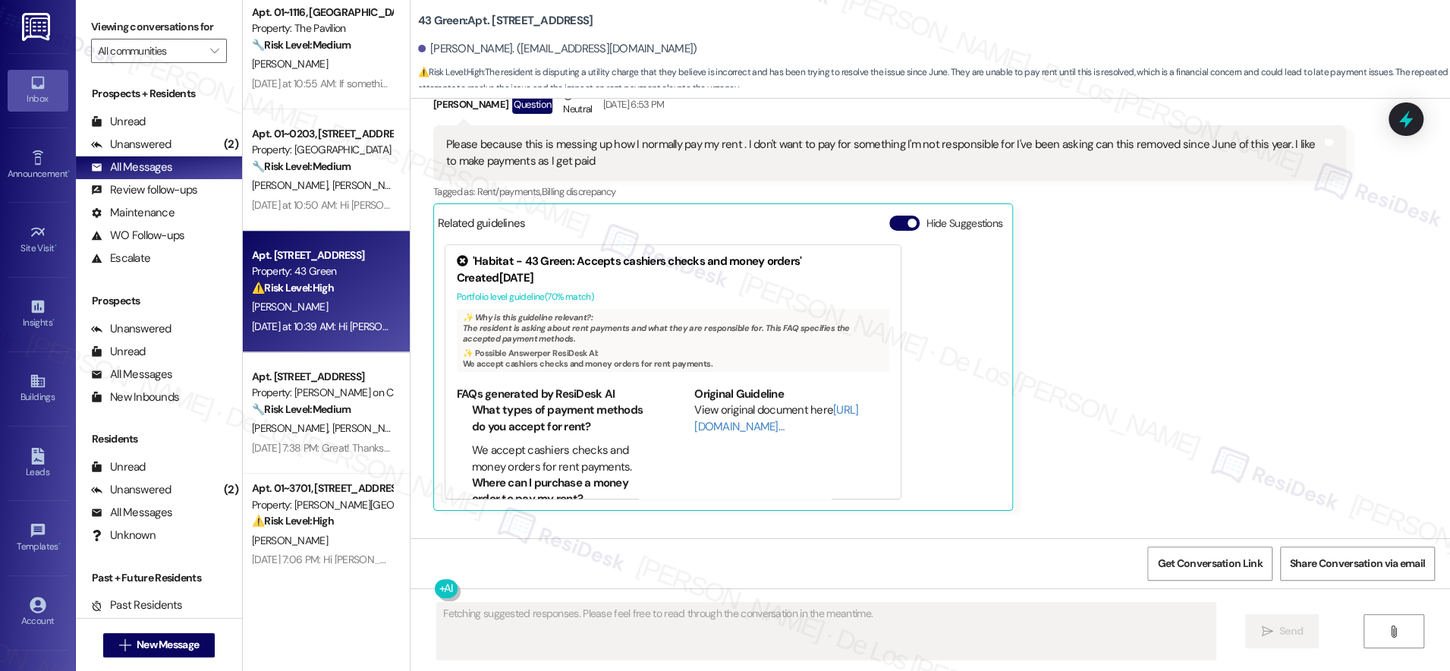
scroll to position [4950, 0]
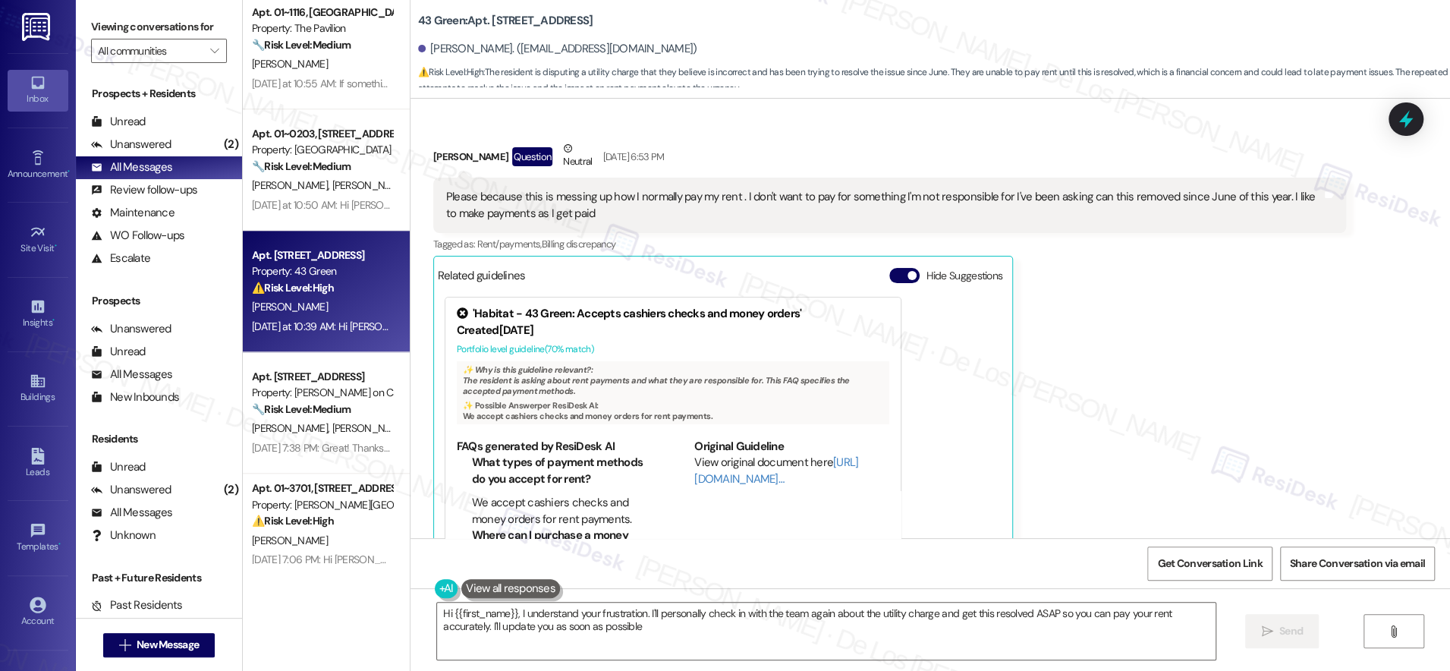
type textarea "Hi {{first_name}}, I understand your frustration. I'll personally check in with…"
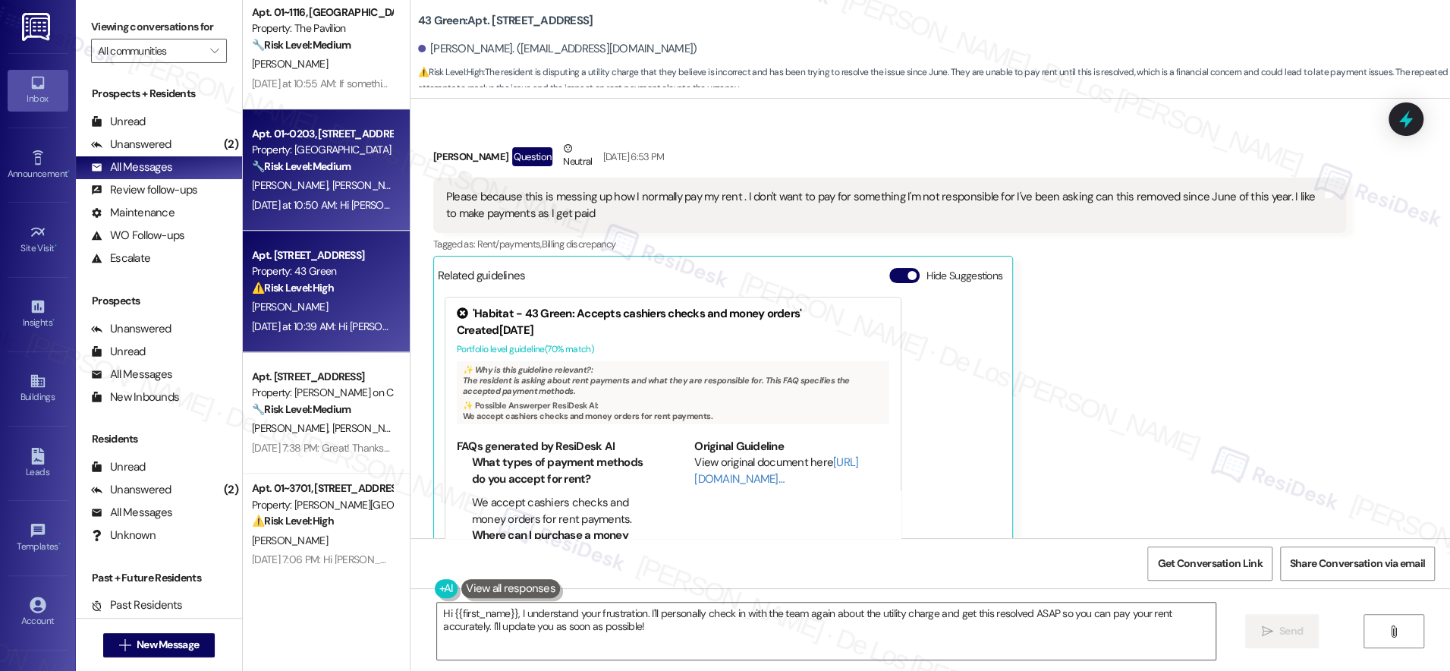
click at [322, 219] on div "Apt. 01~0203, [STREET_ADDRESS][PERSON_NAME] Property: [GEOGRAPHIC_DATA] 🔧 Risk …" at bounding box center [326, 169] width 167 height 121
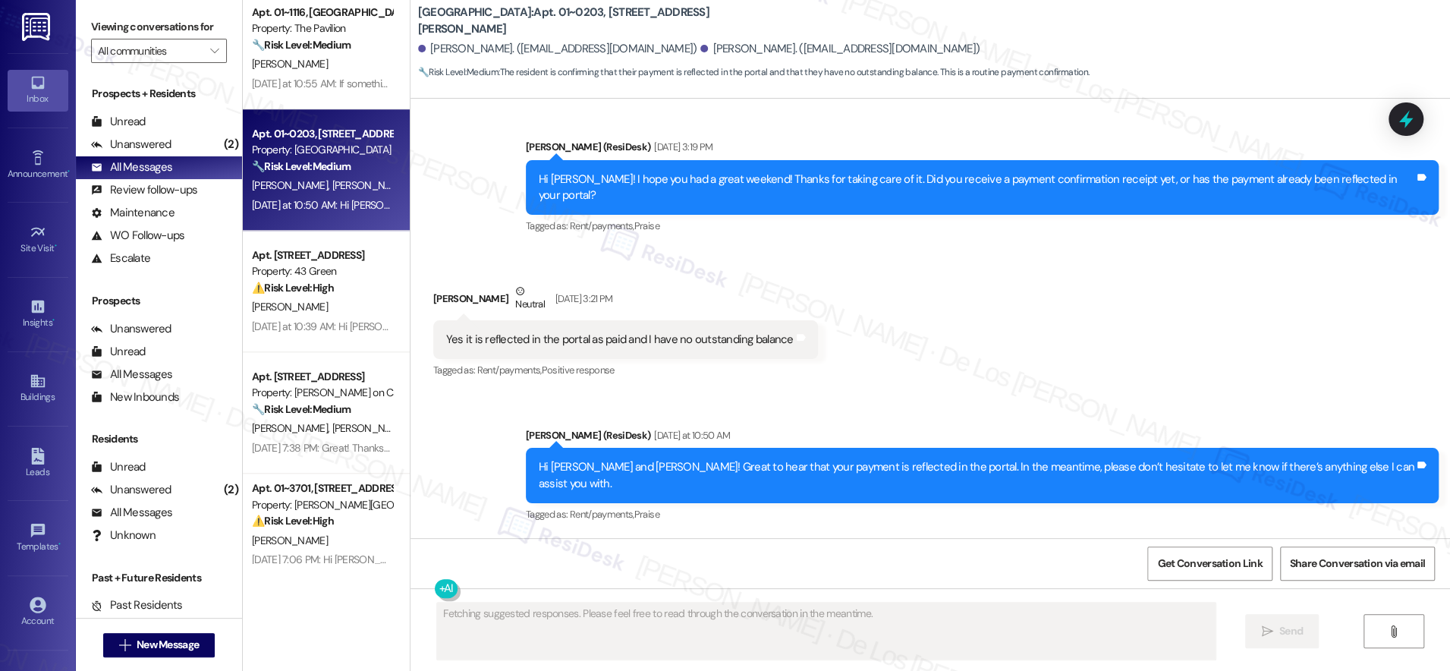
scroll to position [2641, 0]
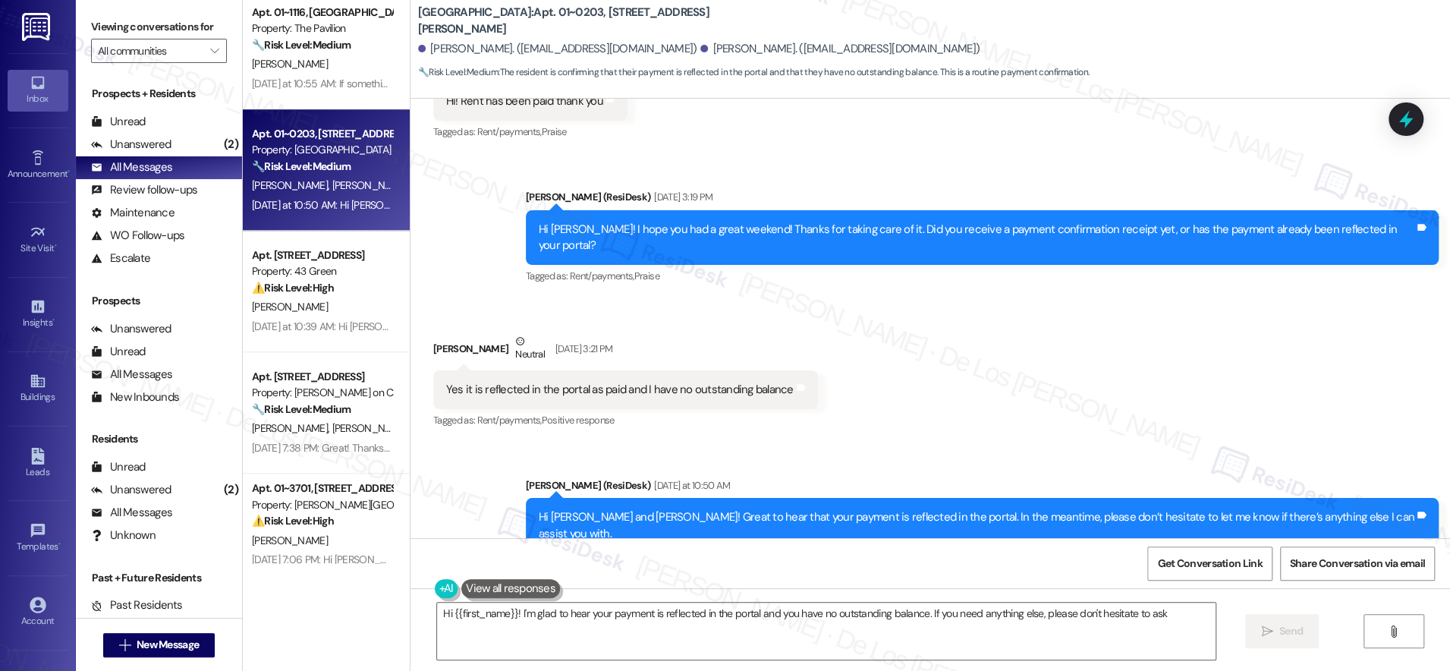
type textarea "Hi {{first_name}}! I'm glad to hear your payment is reflected in the portal and…"
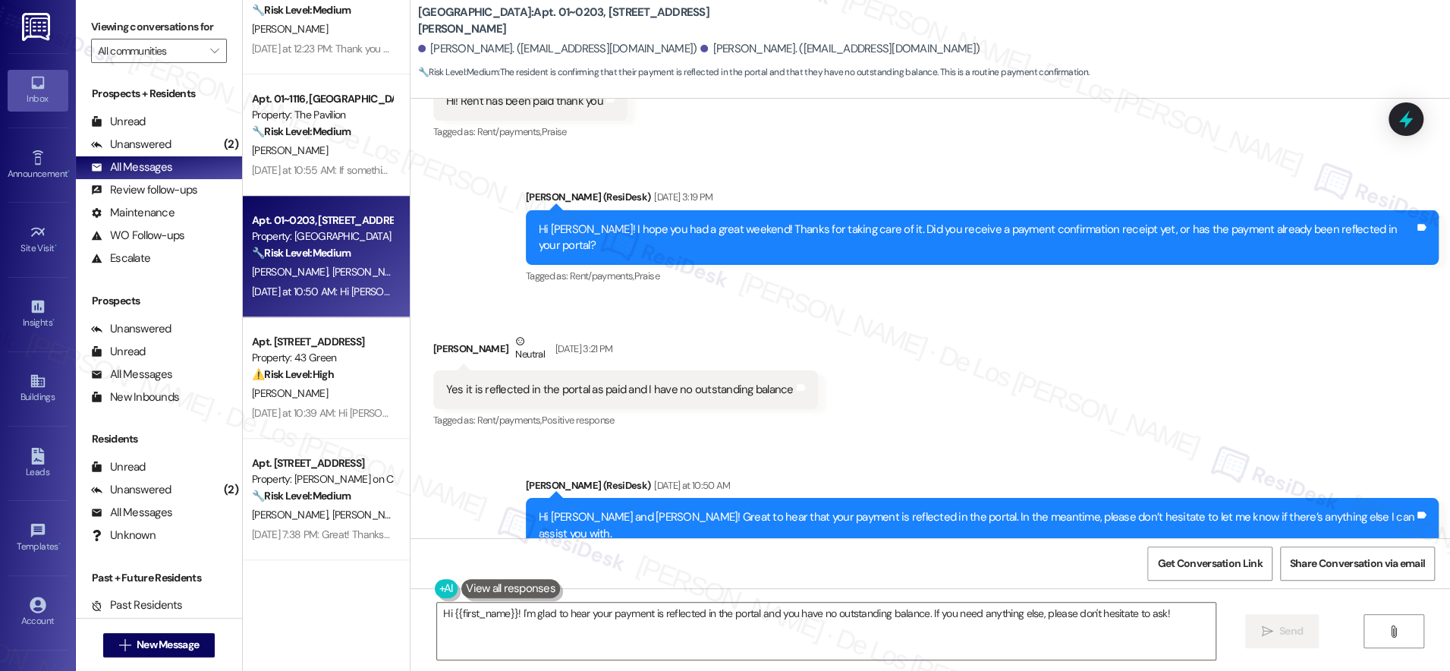
scroll to position [5254, 0]
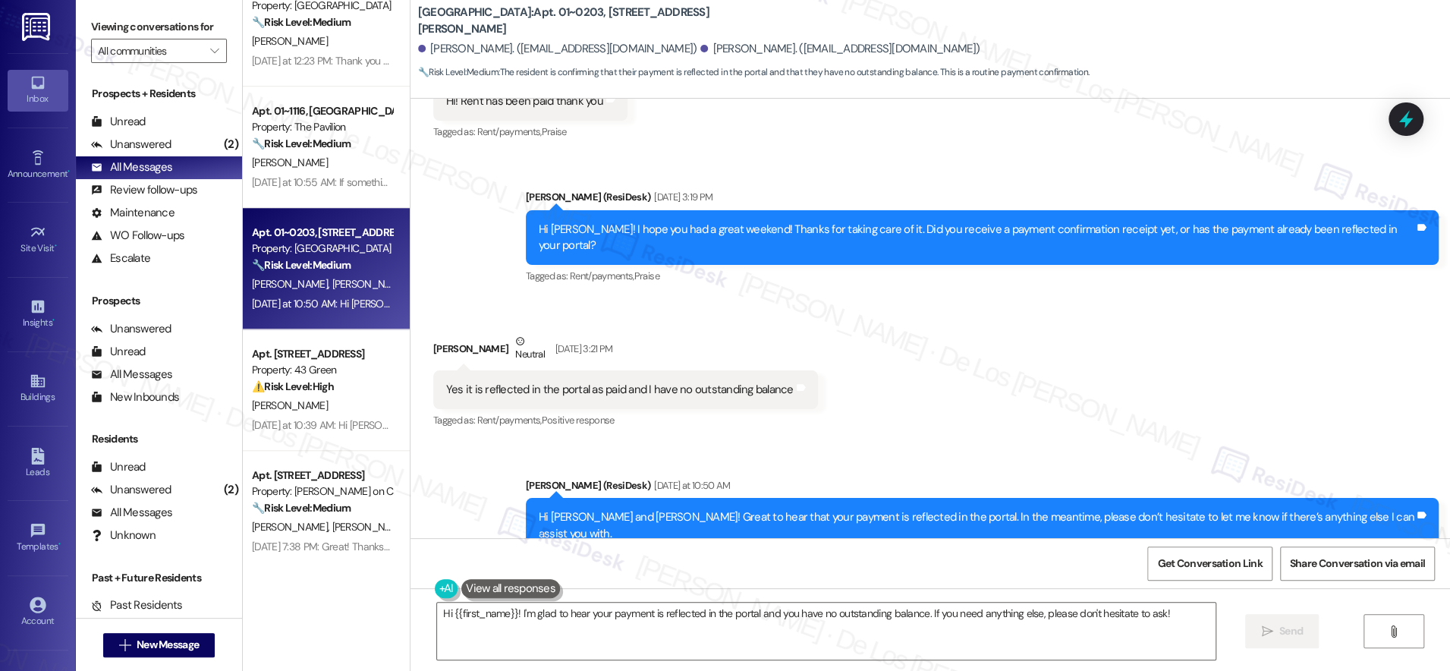
click at [326, 182] on div "[DATE] at 10:55 AM: If something else comes up, I’ll be glad to assist [DATE] a…" at bounding box center [399, 182] width 294 height 14
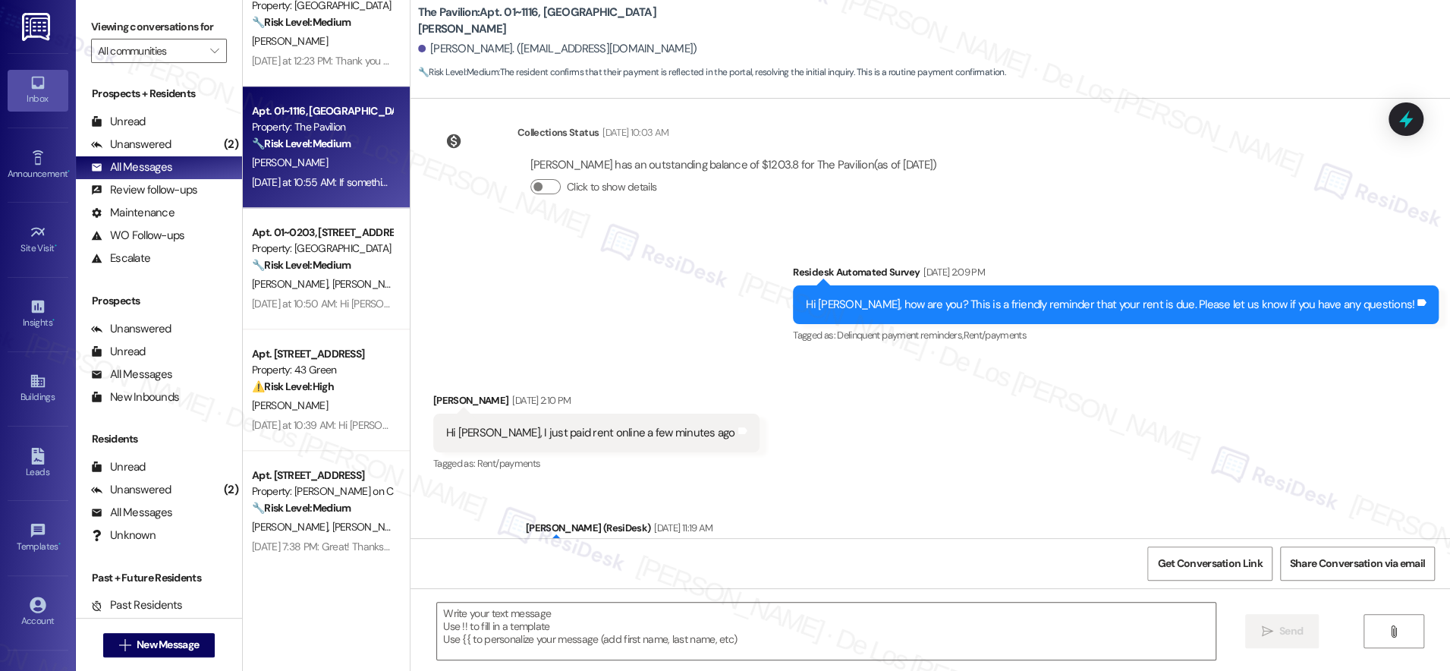
type textarea "Fetching suggested responses. Please feel free to read through the conversation…"
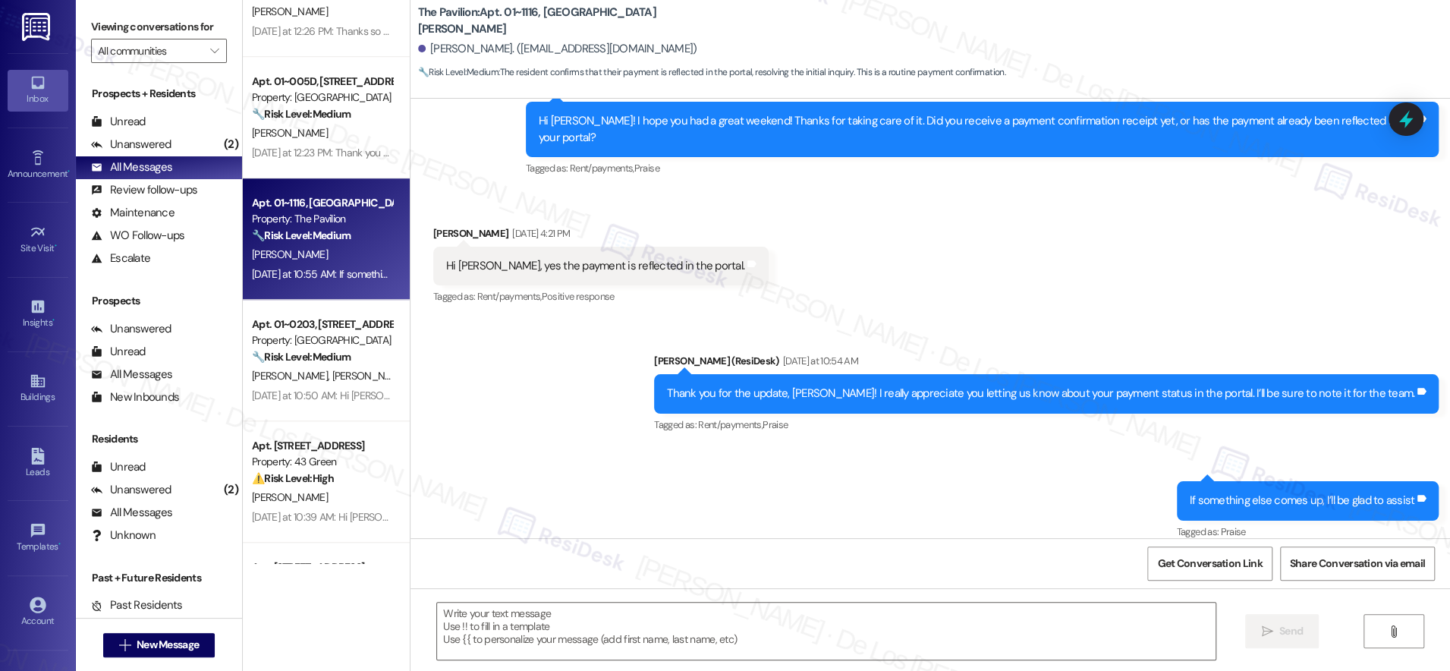
scroll to position [5162, 0]
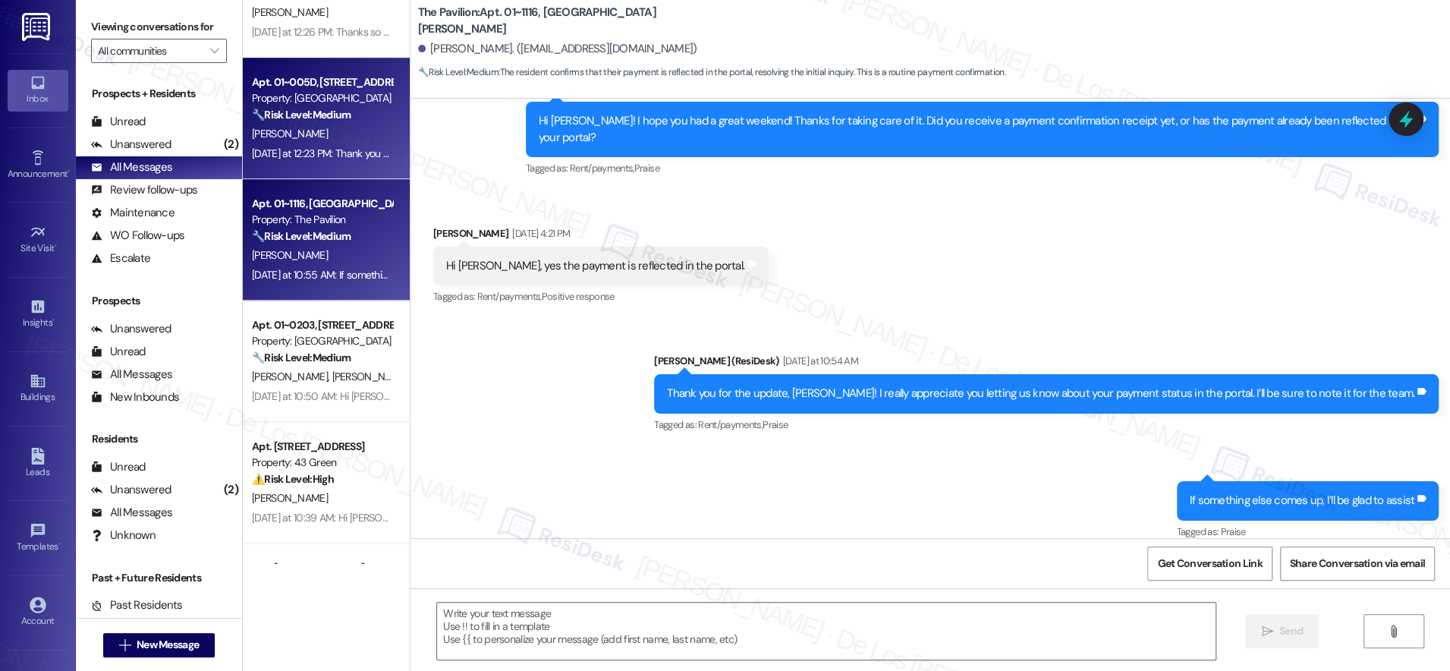
click at [332, 135] on div "[PERSON_NAME]" at bounding box center [321, 133] width 143 height 19
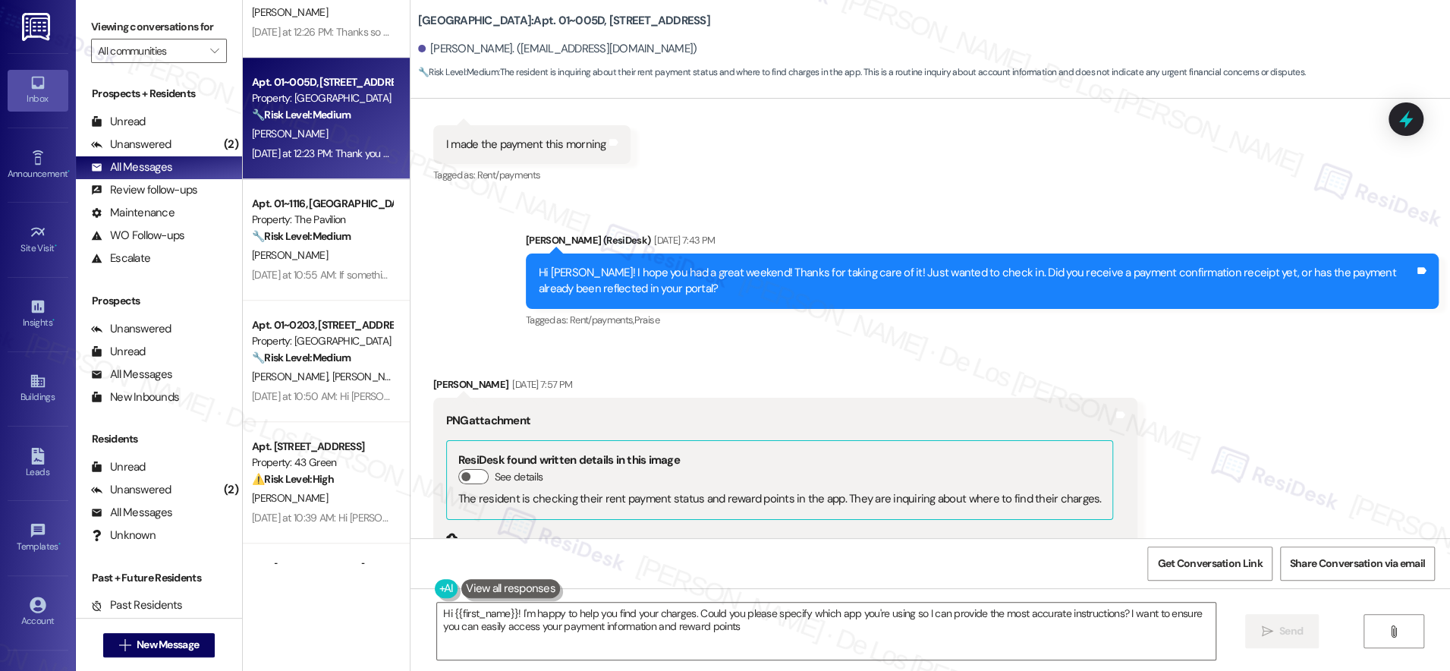
type textarea "Hi {{first_name}}! I'm happy to help you find your charges. Could you please sp…"
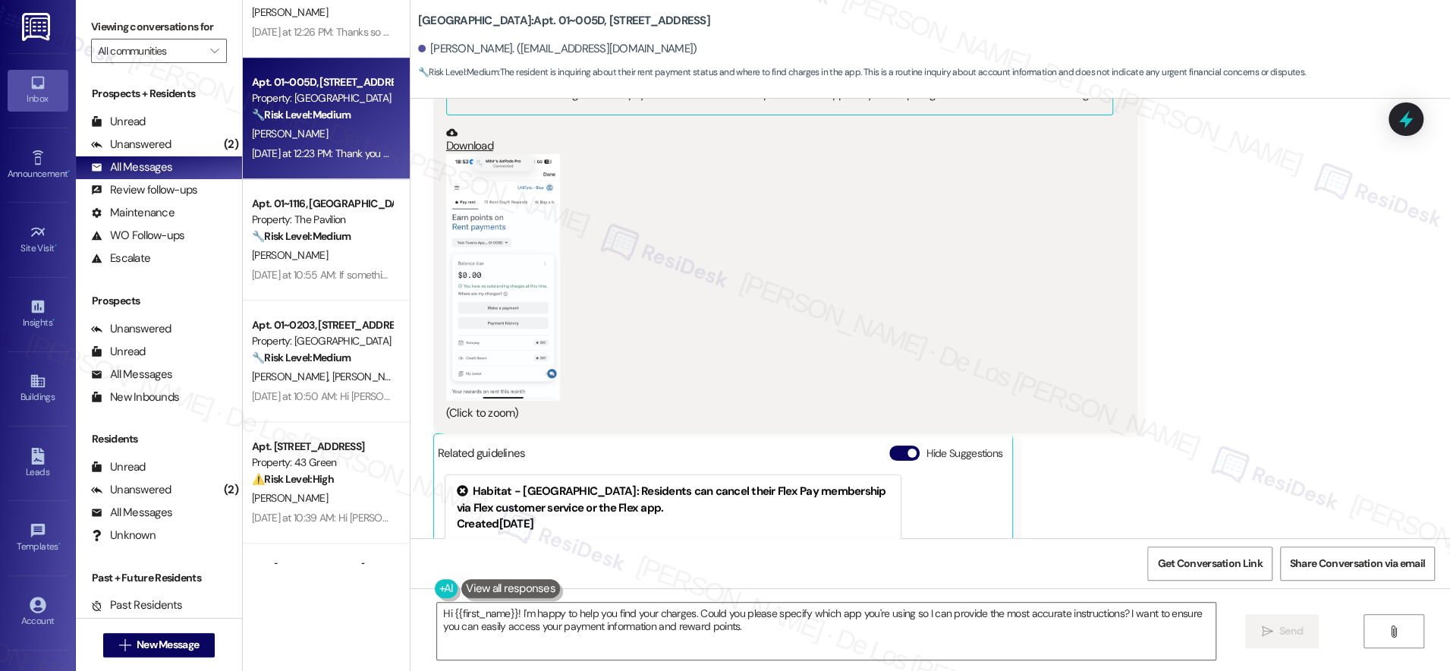
scroll to position [1047, 0]
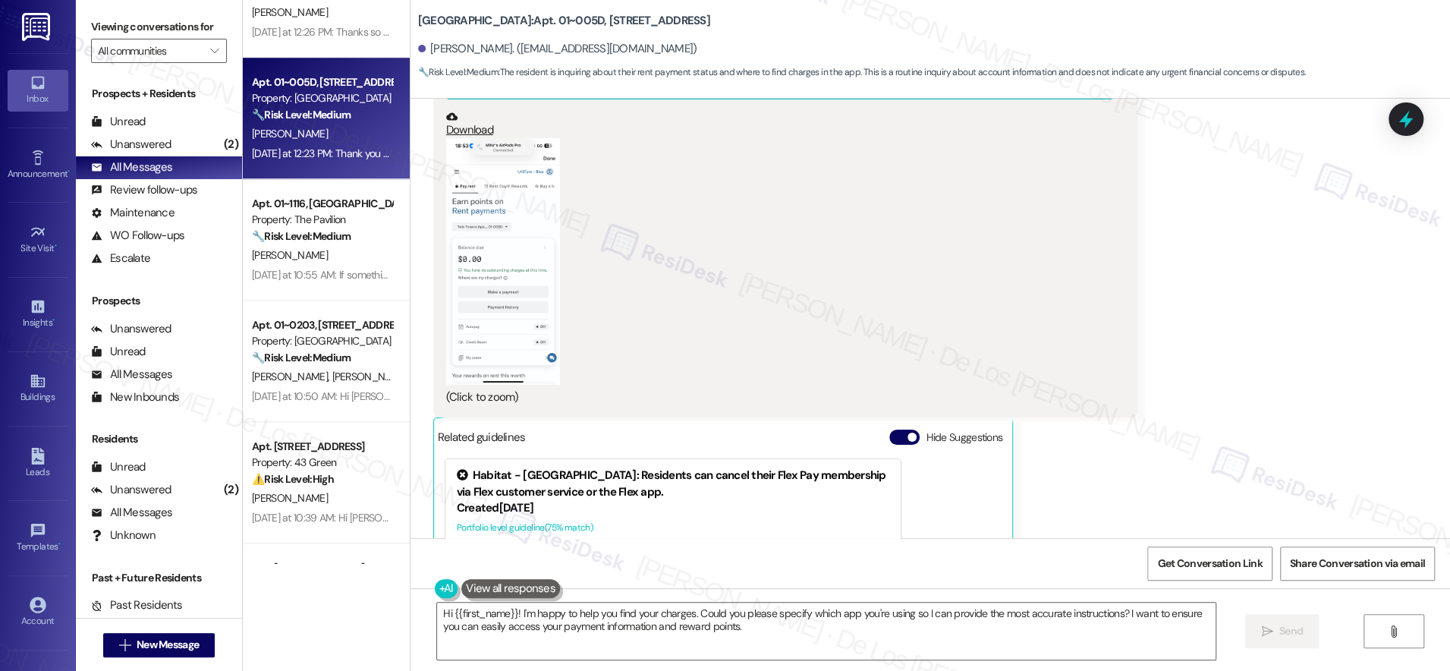
click at [515, 338] on button "Zoom image" at bounding box center [503, 261] width 114 height 247
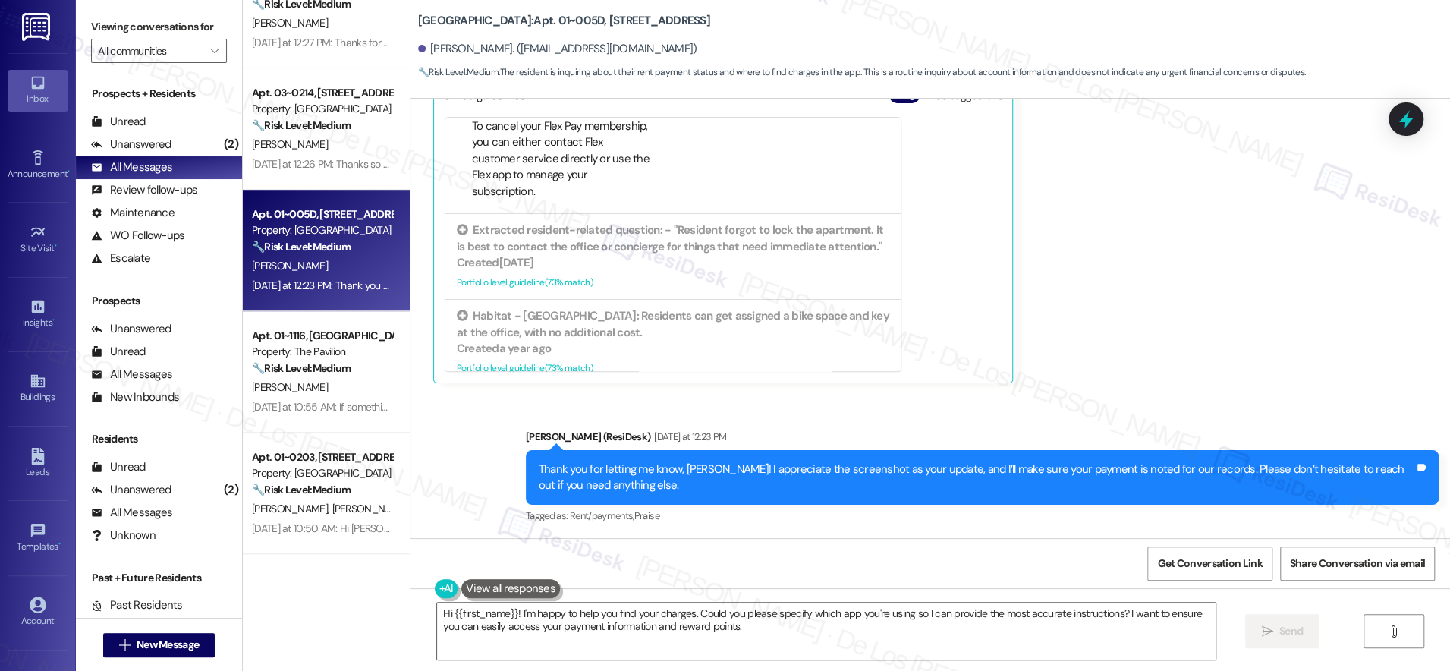
scroll to position [4984, 0]
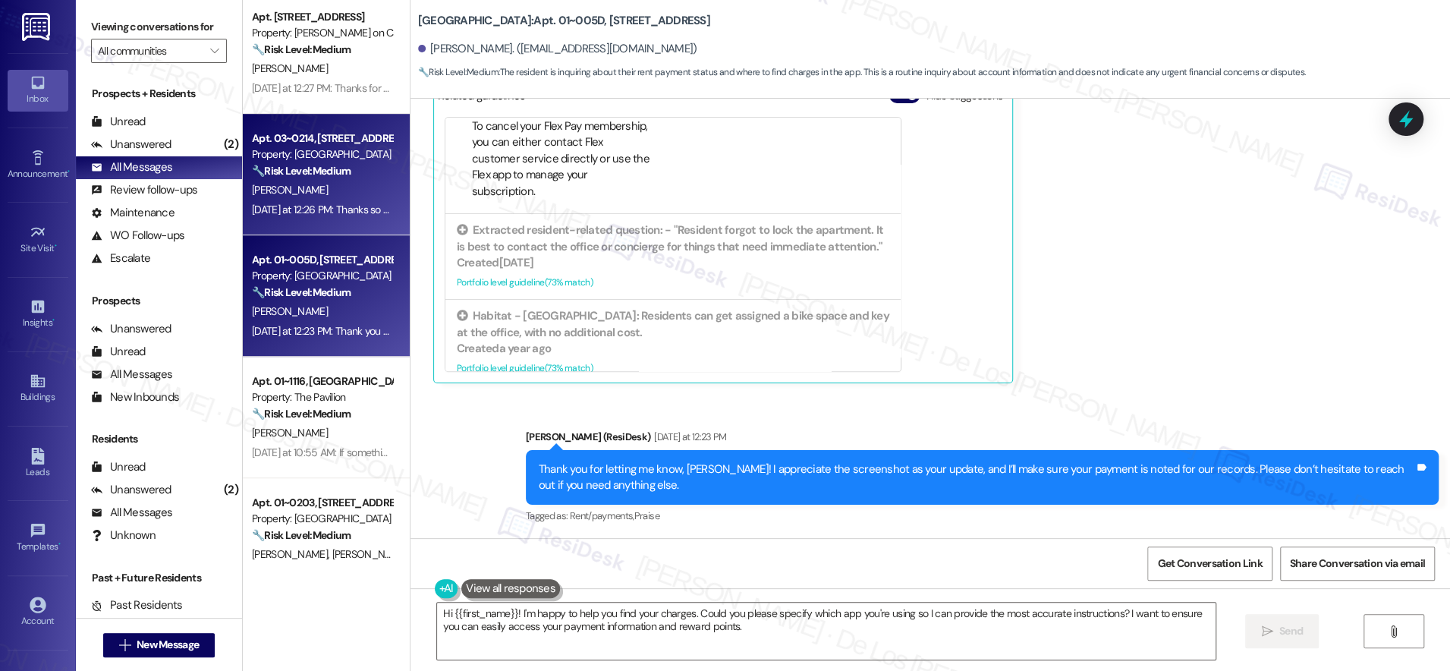
click at [352, 174] on div "Apt. 01~2205, [STREET_ADDRESS][PERSON_NAME] Property: [GEOGRAPHIC_DATA] 🔧 Risk …" at bounding box center [326, 281] width 167 height 563
click at [322, 199] on div "[PERSON_NAME]" at bounding box center [321, 190] width 143 height 19
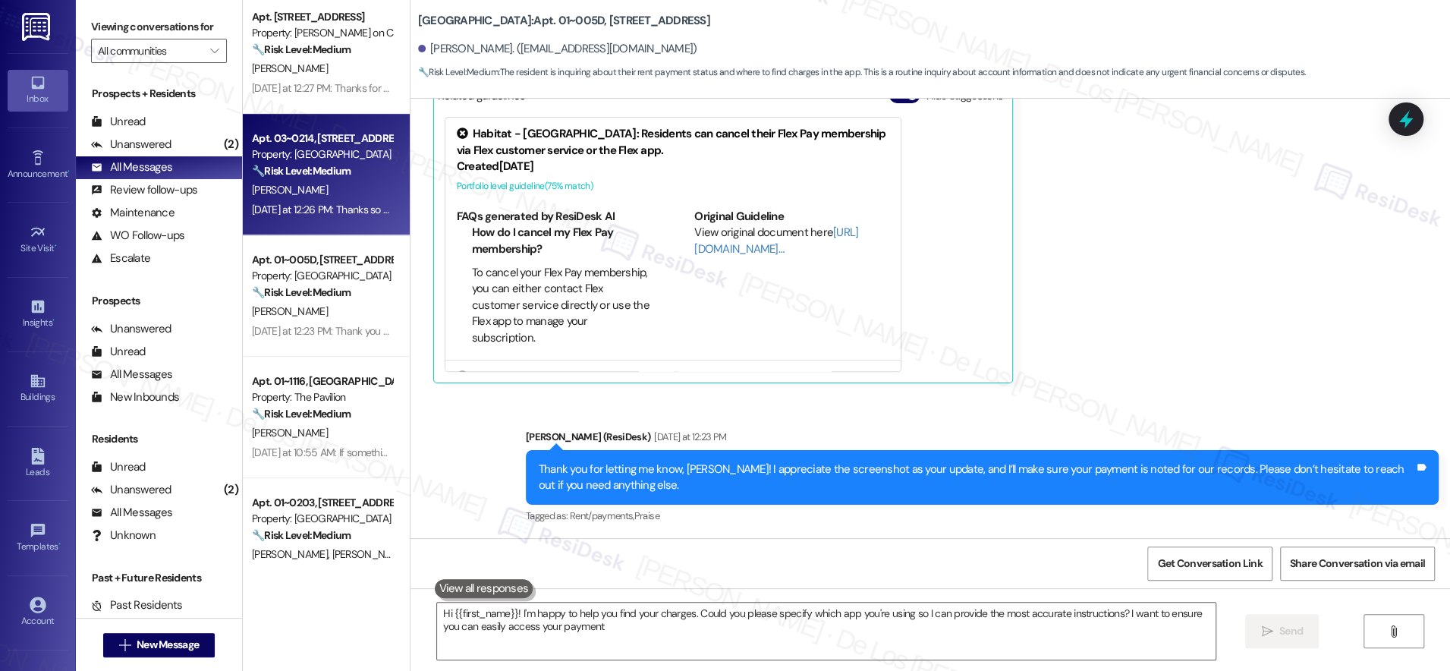
type textarea "Hi {{first_name}}! I'm happy to help you find your charges. Could you please sp…"
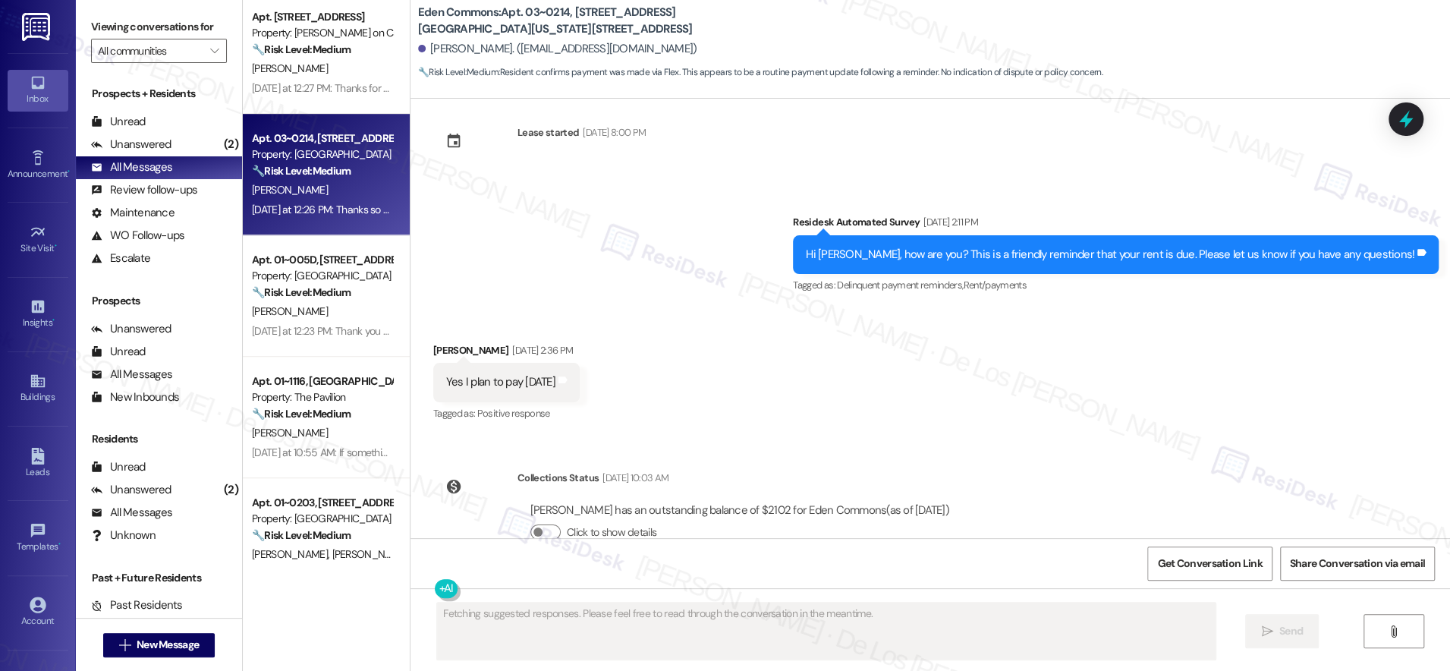
scroll to position [7946, 0]
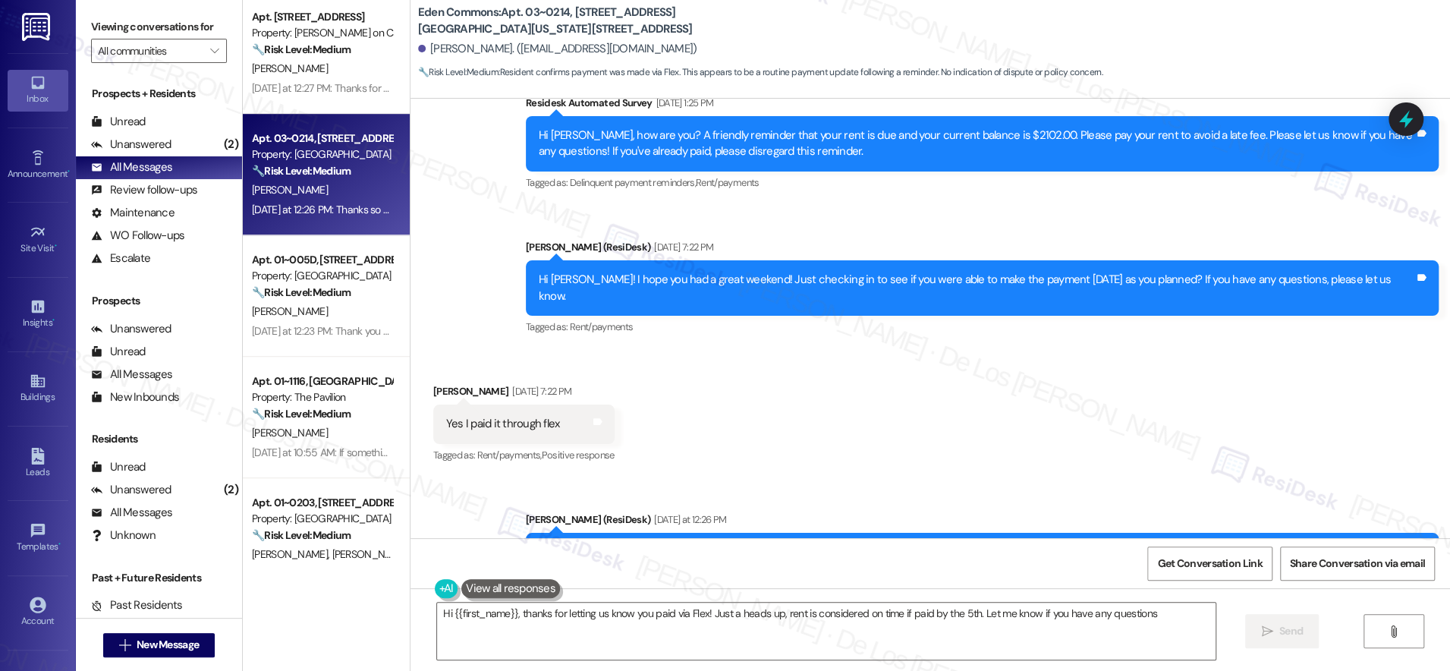
type textarea "Hi {{first_name}}, thanks for letting us know you paid via Flex! Just a heads u…"
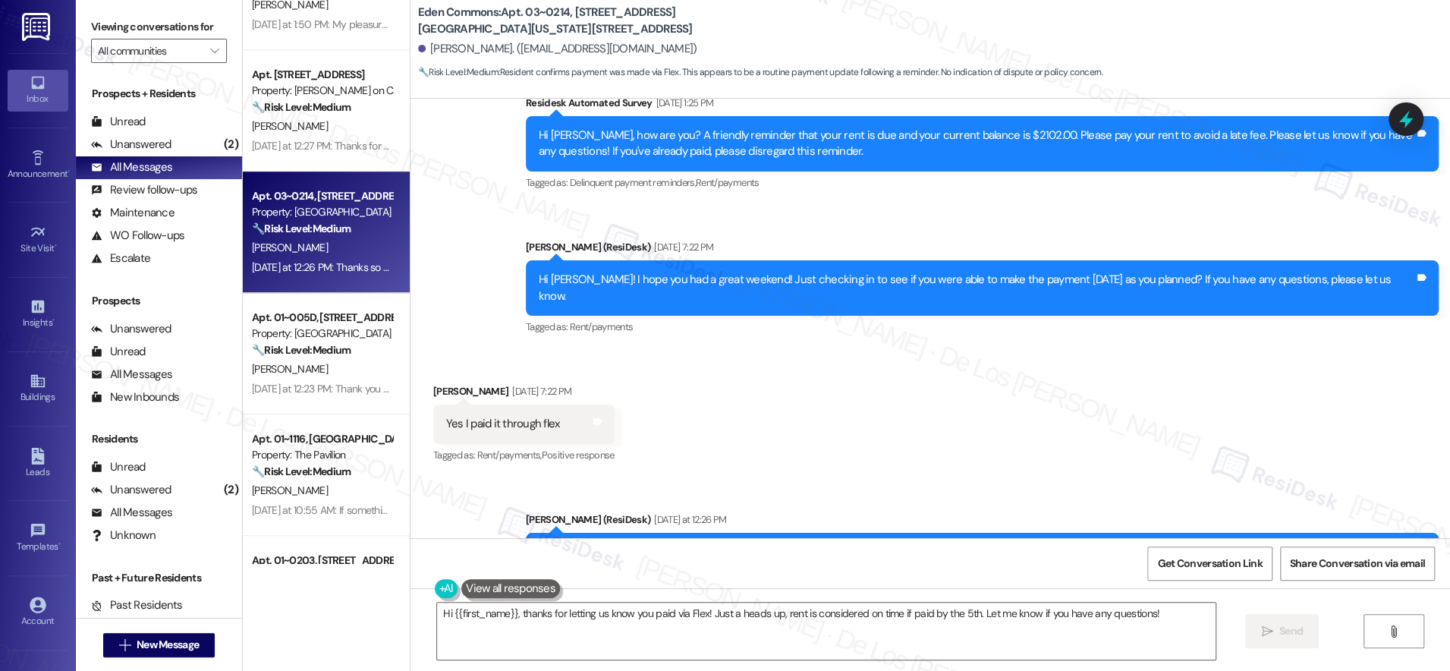
scroll to position [4894, 0]
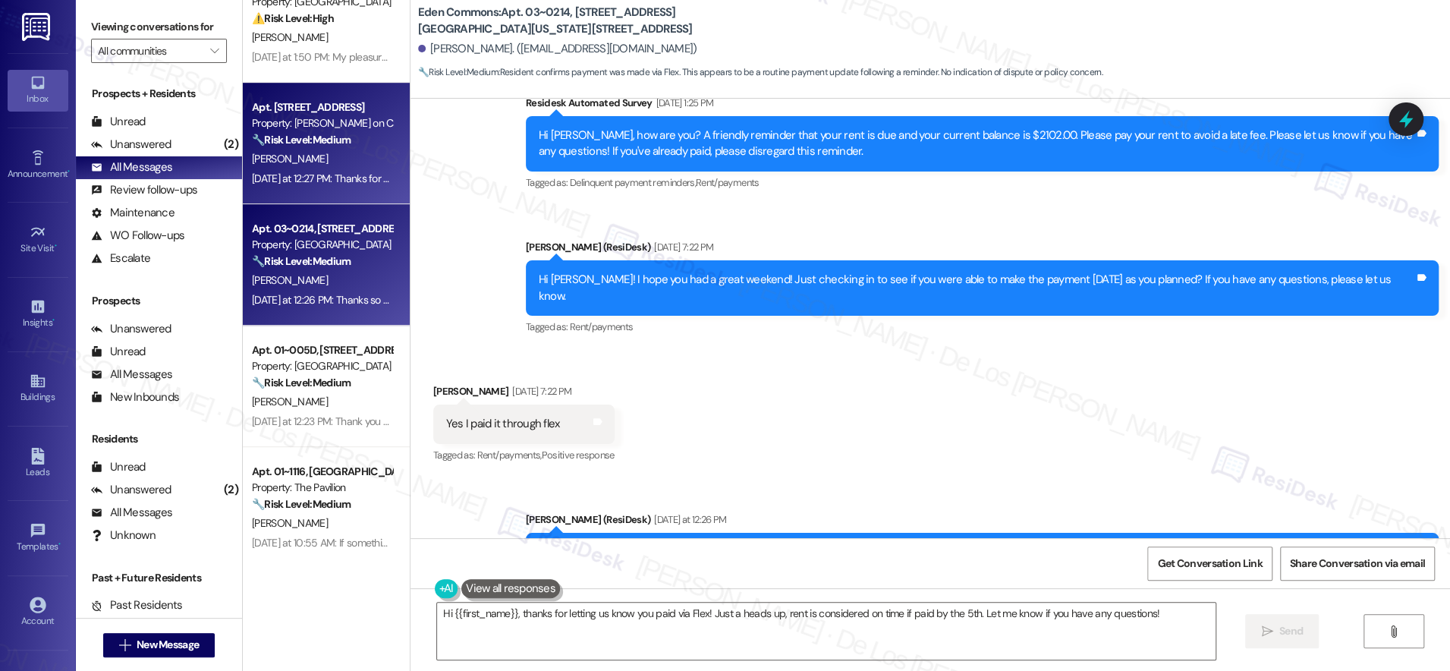
click at [298, 158] on div "[PERSON_NAME]" at bounding box center [321, 158] width 143 height 19
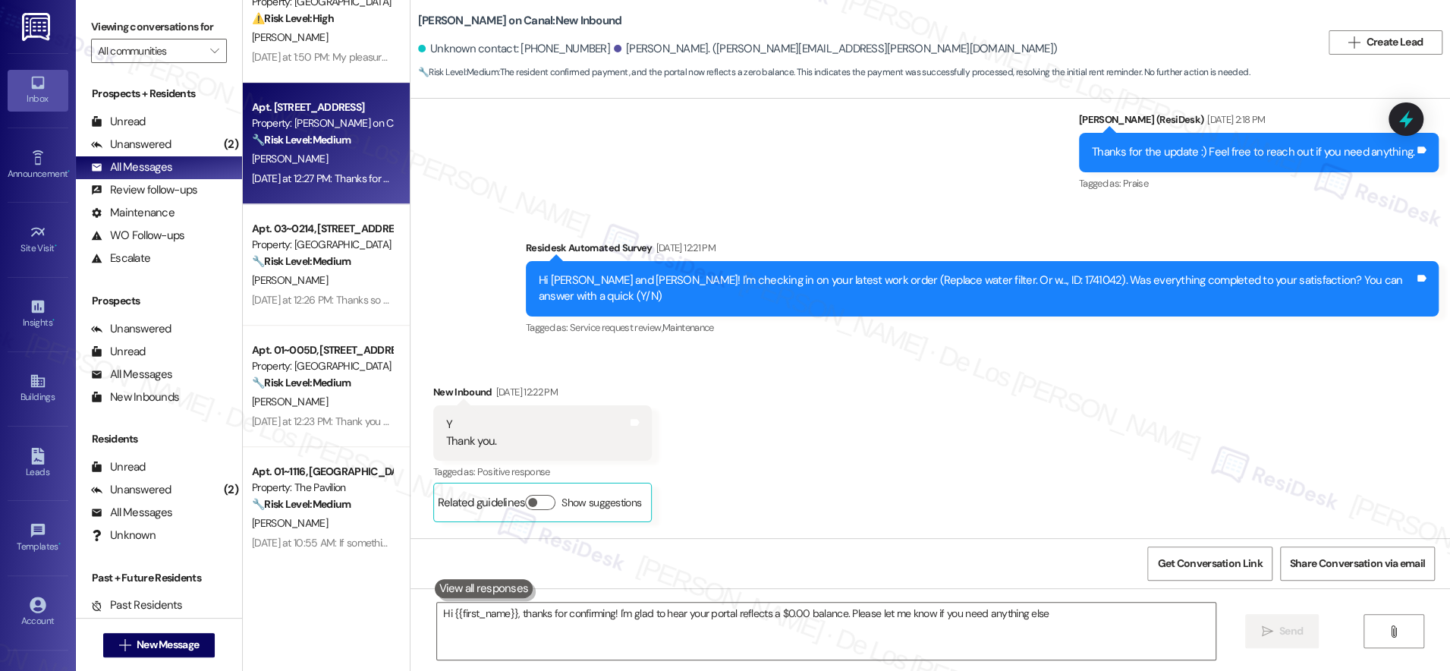
type textarea "Hi {{first_name}}, thanks for confirming! I'm glad to hear your portal reflects…"
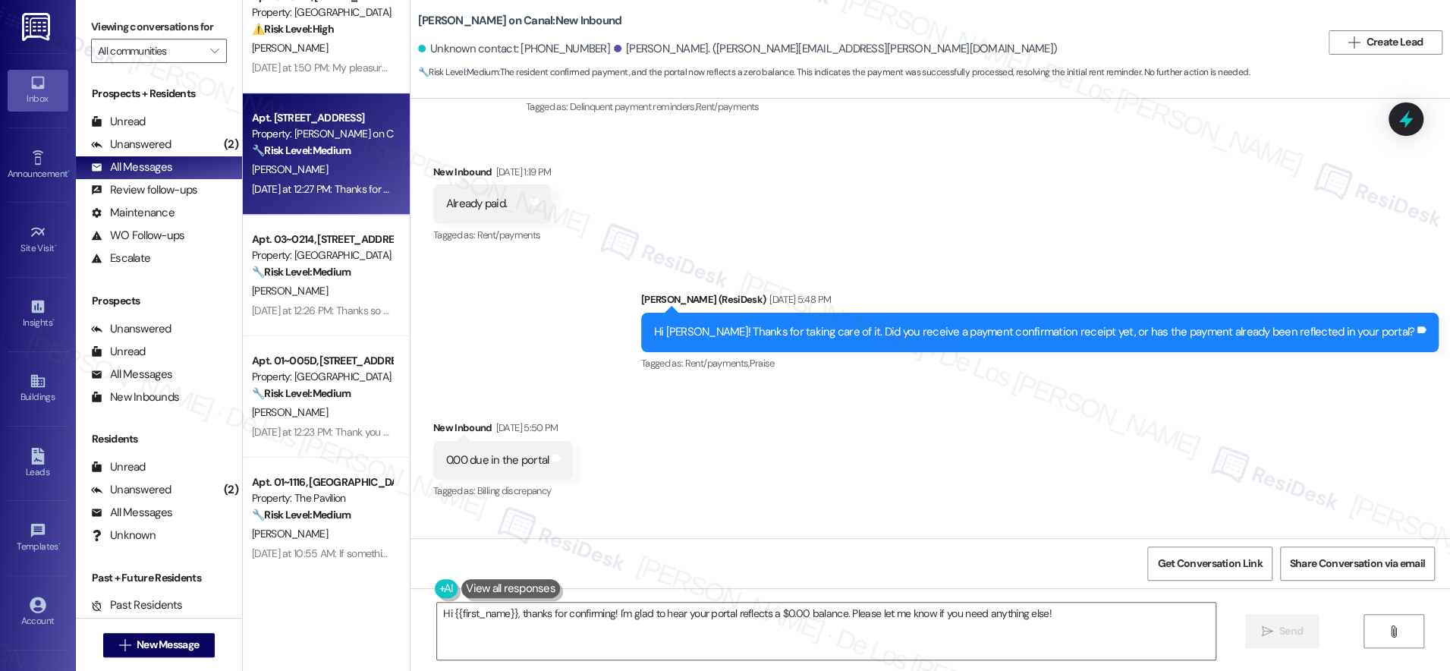
scroll to position [4858, 0]
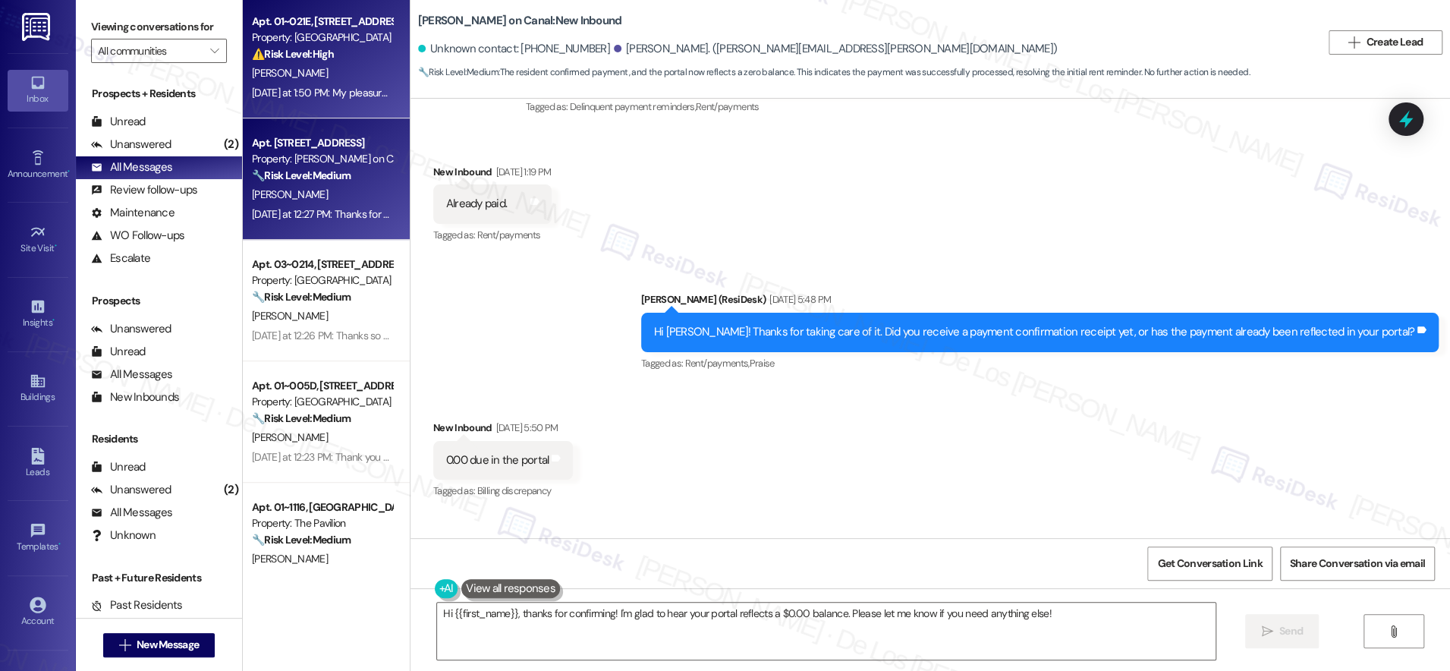
click at [310, 103] on div "Apt. 01~021E, [STREET_ADDRESS] Property: [GEOGRAPHIC_DATA] ⚠️ Risk Level: High …" at bounding box center [326, 57] width 167 height 121
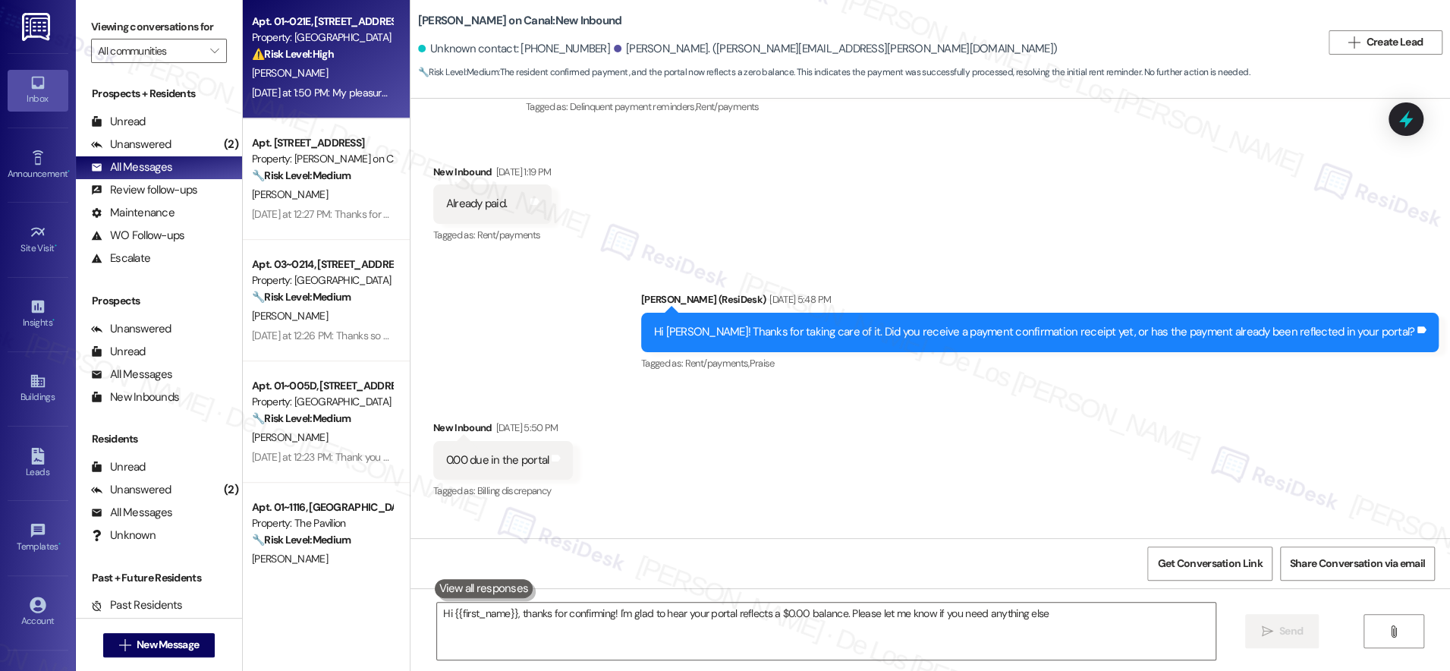
type textarea "Hi {{first_name}}, thanks for confirming! I'm glad to hear your portal reflects…"
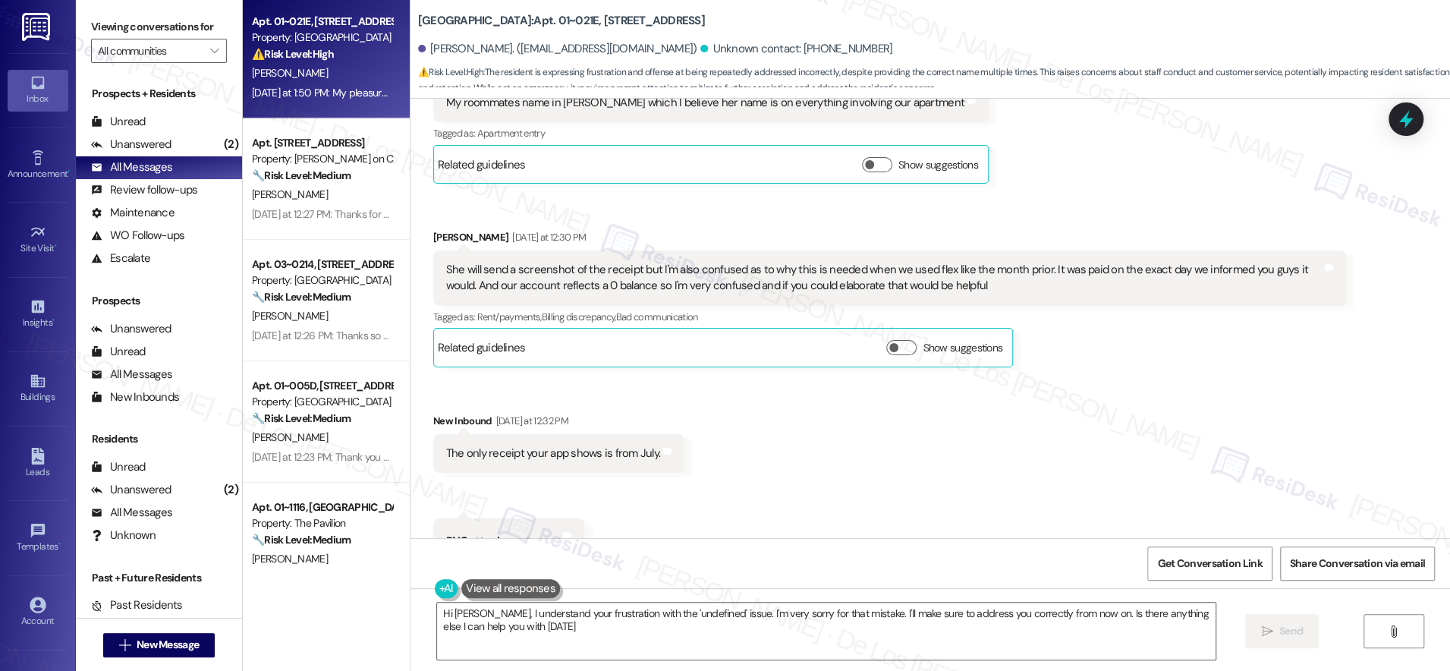
type textarea "Hi [PERSON_NAME], I understand your frustration with the 'undefined' issue. I'm…"
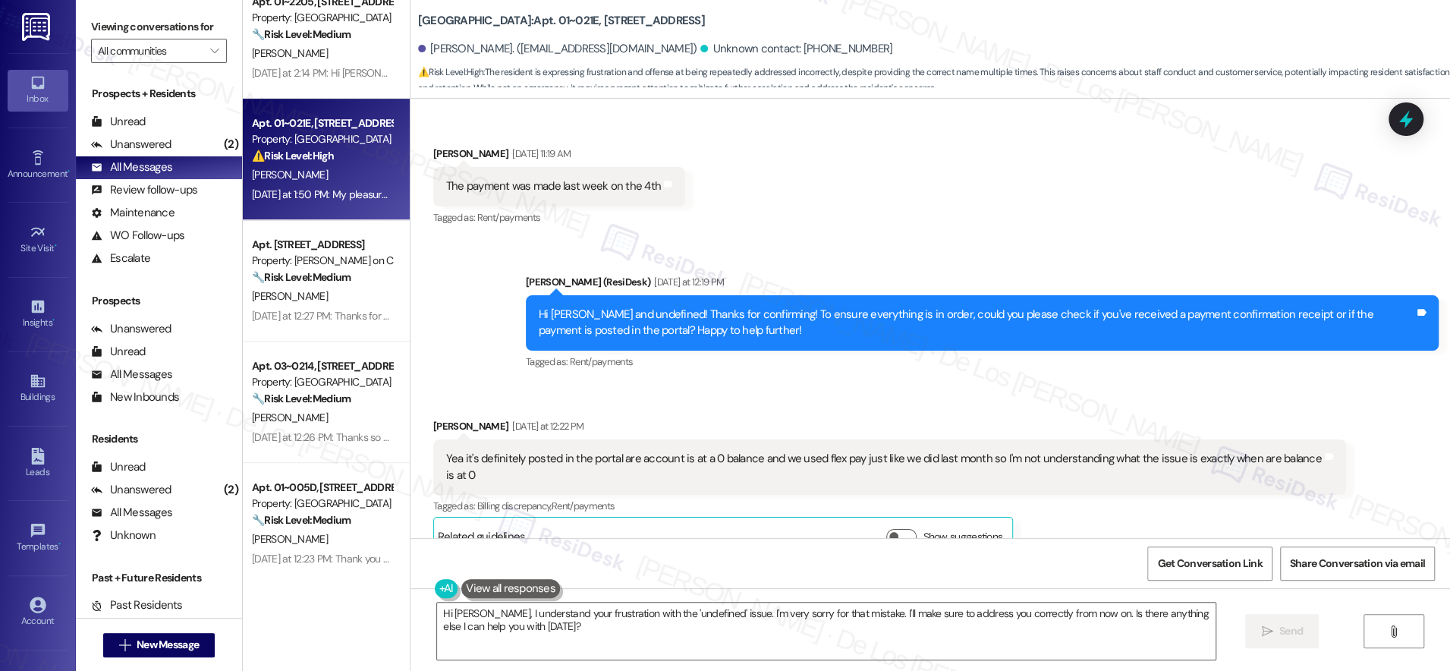
scroll to position [470, 0]
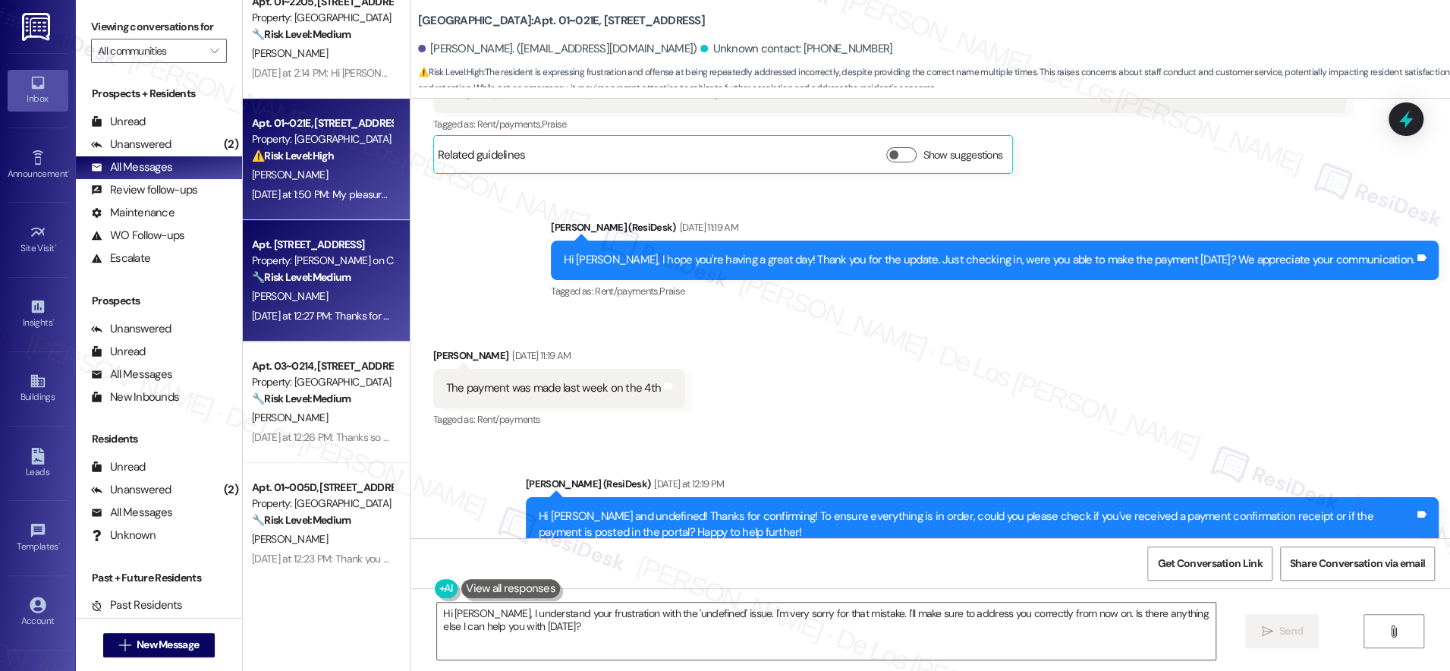
click at [297, 277] on strong "🔧 Risk Level: Medium" at bounding box center [301, 277] width 99 height 14
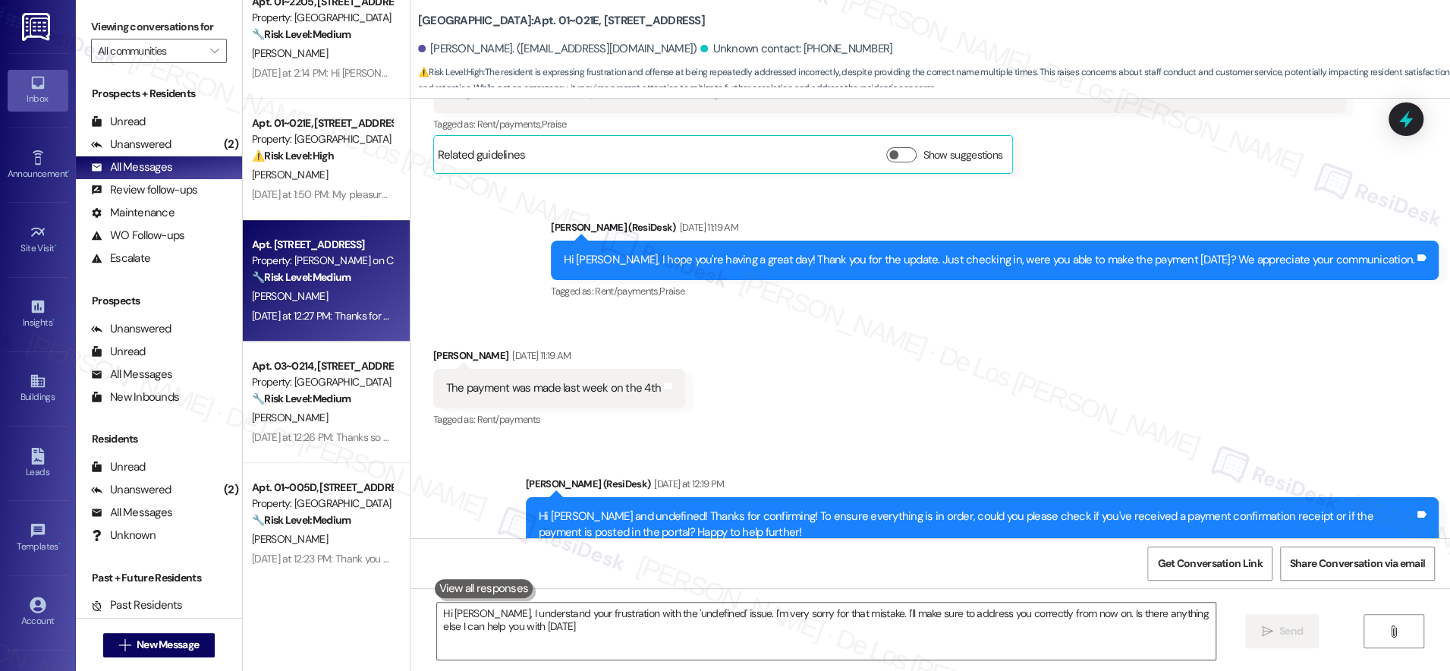
type textarea "Hi [PERSON_NAME], I understand your frustration with the 'undefined' issue. I'm…"
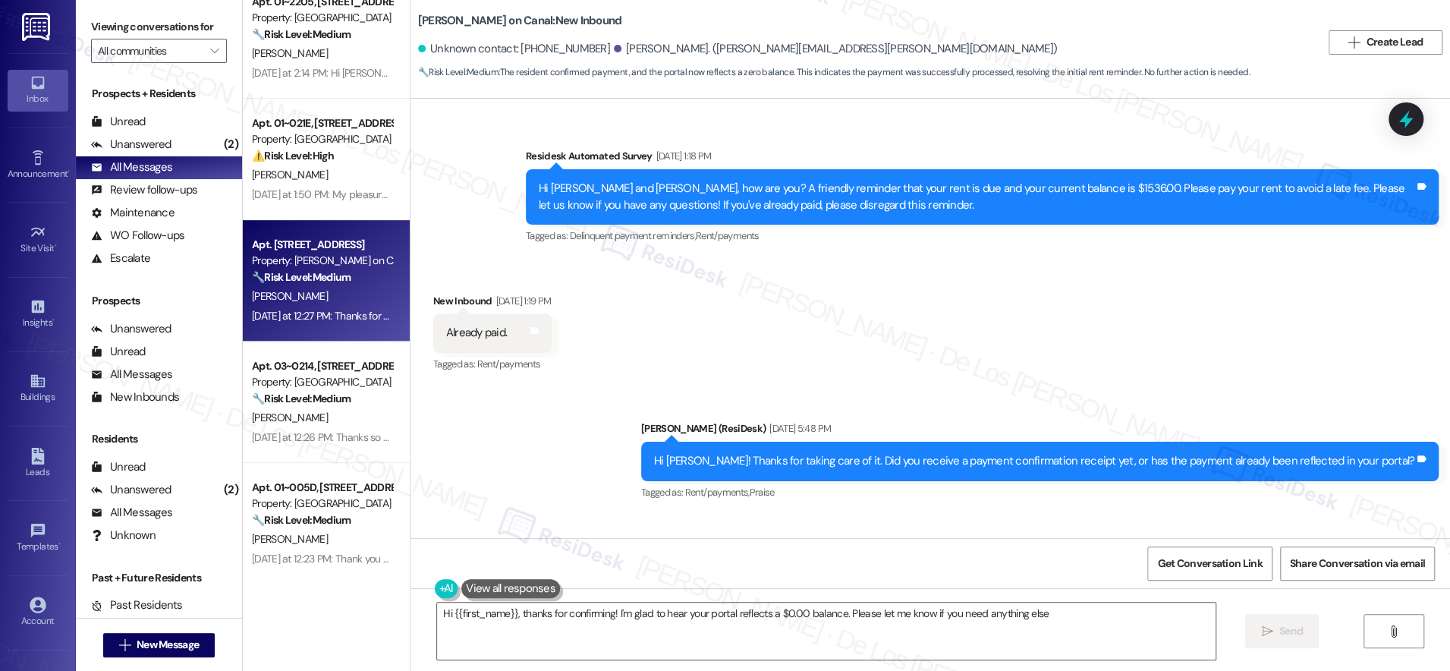
type textarea "Hi {{first_name}}, thanks for confirming! I'm glad to hear your portal reflects…"
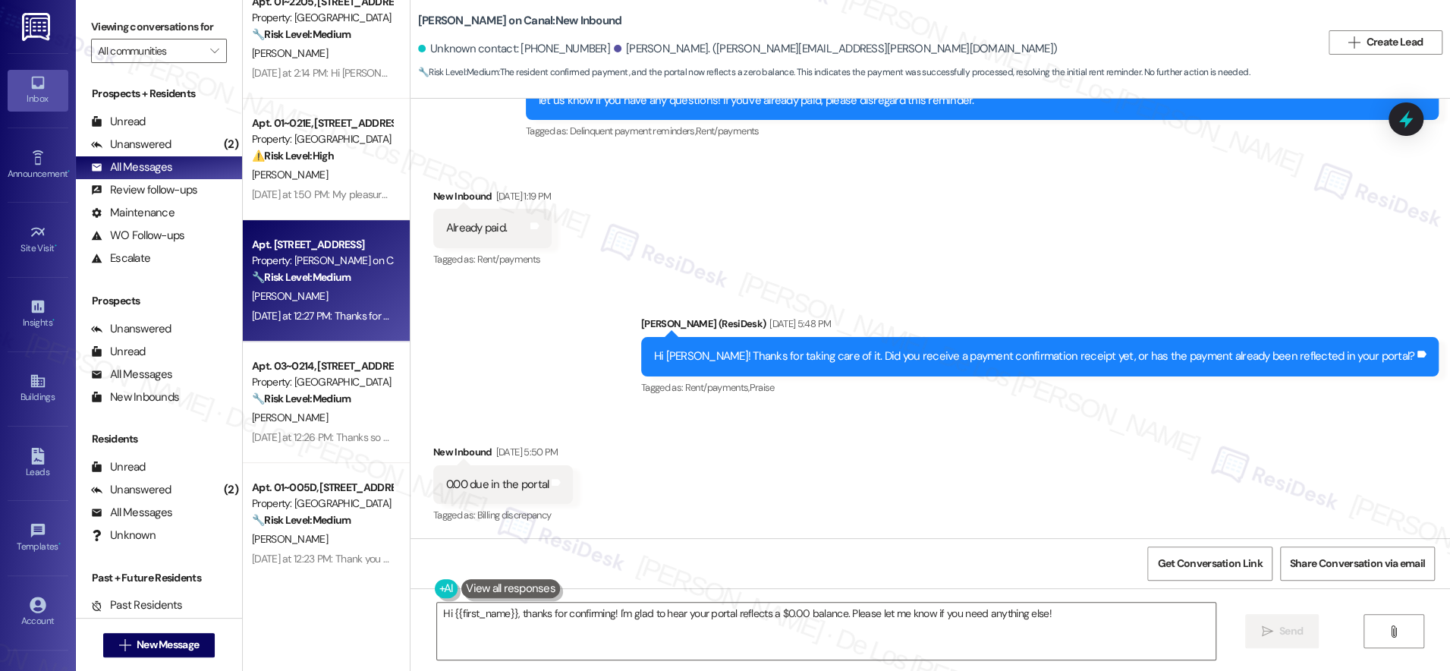
scroll to position [8814, 0]
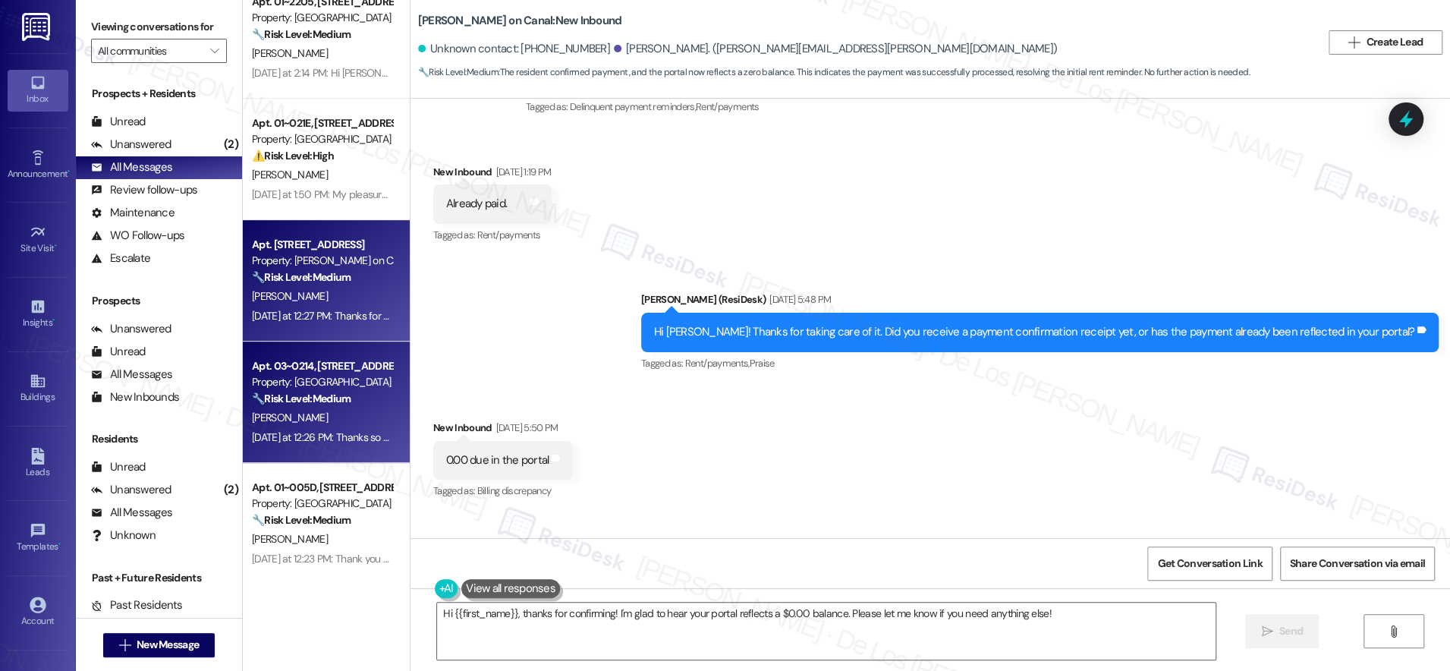
click at [354, 369] on div "Apt. 03~0214, [STREET_ADDRESS][GEOGRAPHIC_DATA][US_STATE][STREET_ADDRESS]" at bounding box center [322, 366] width 140 height 16
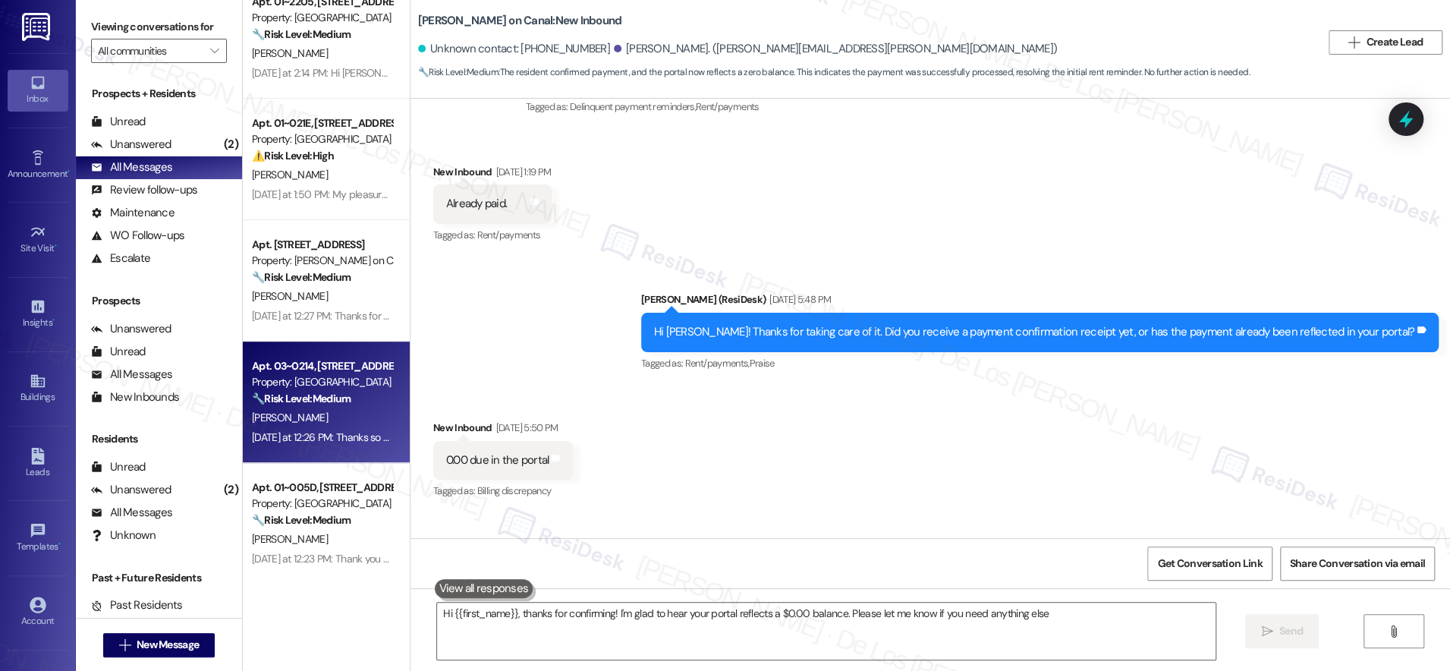
type textarea "Hi {{first_name}}, thanks for confirming! I'm glad to hear your portal reflects…"
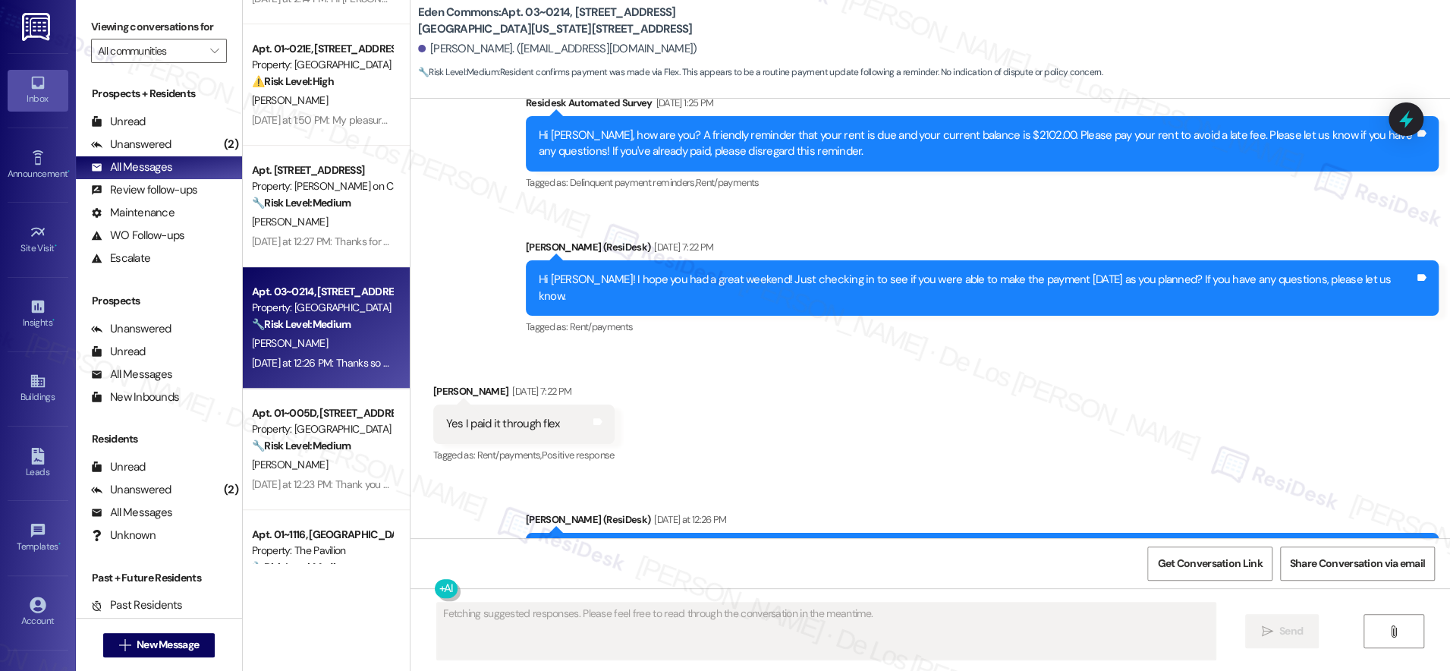
scroll to position [5060, 0]
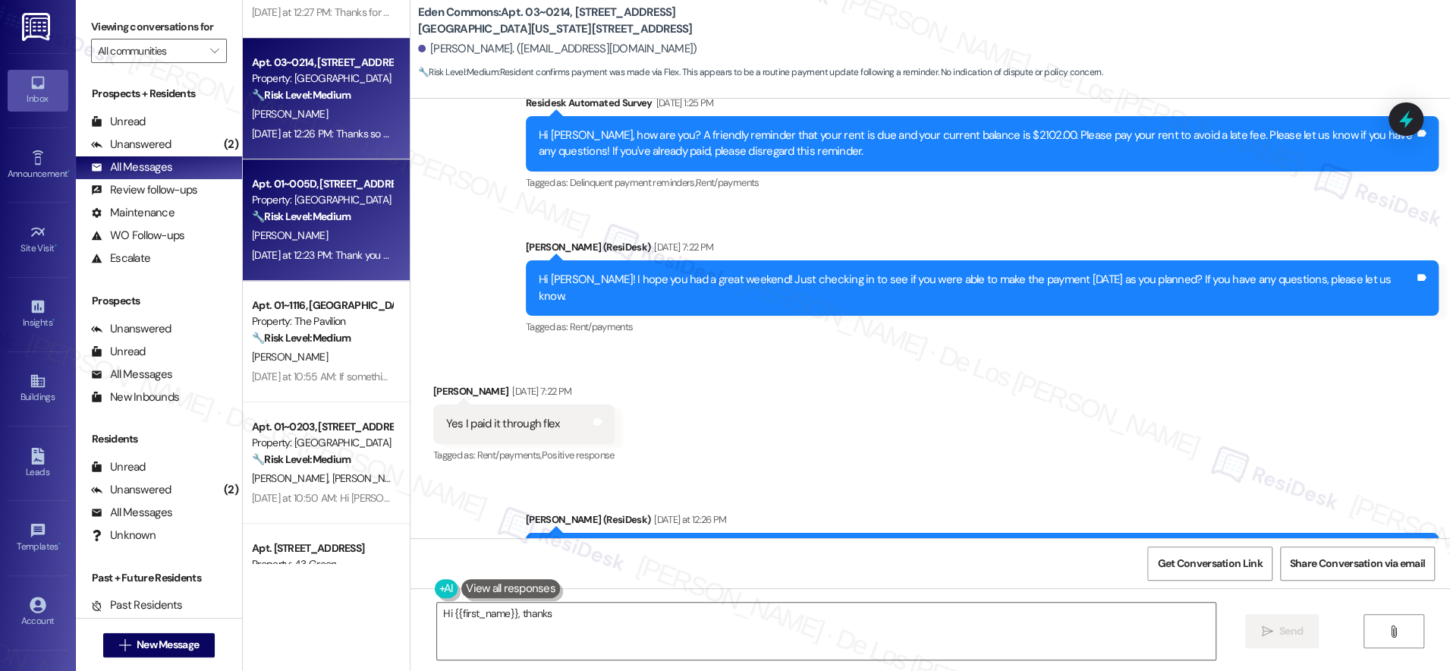
type textarea "Hi {{first_name}}, thanks"
click at [319, 251] on div "[DATE] at 12:23 PM: Thank you for letting me know, [PERSON_NAME]! I appreciate …" at bounding box center [755, 255] width 1006 height 14
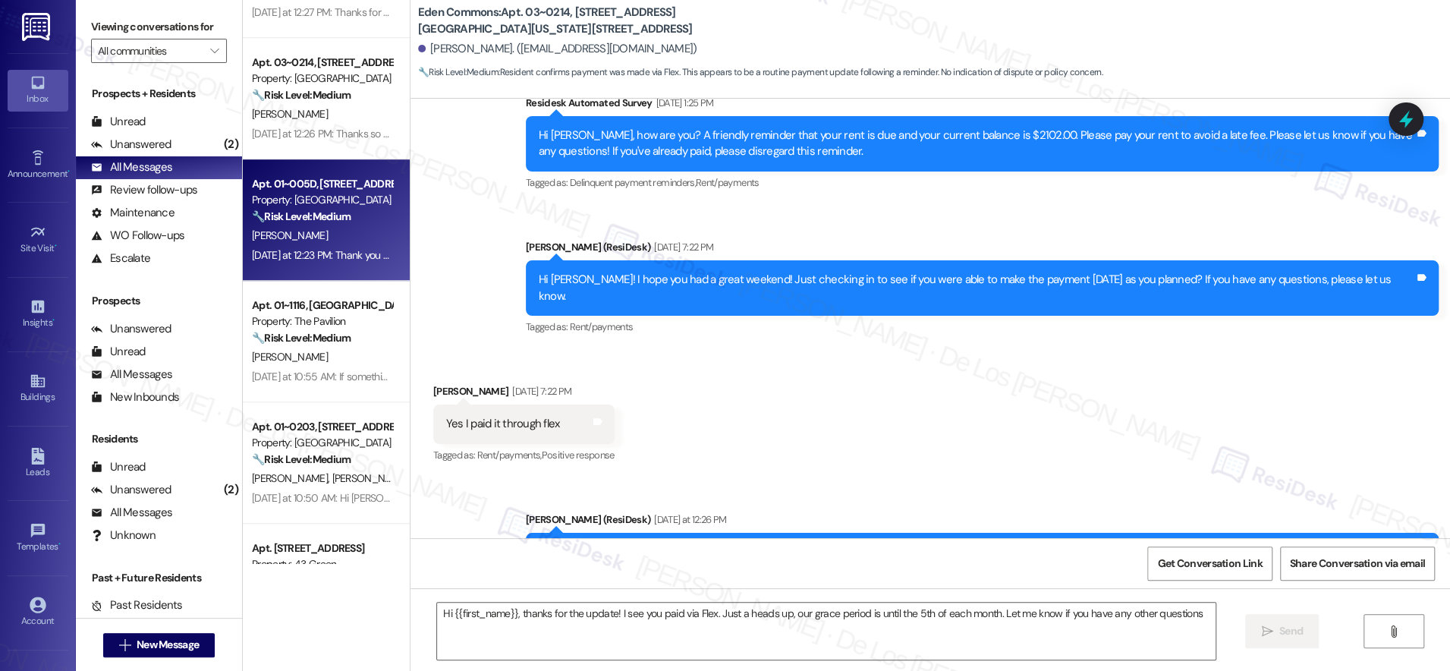
type textarea "Hi {{first_name}}, thanks for the update! I see you paid via Flex. Just a heads…"
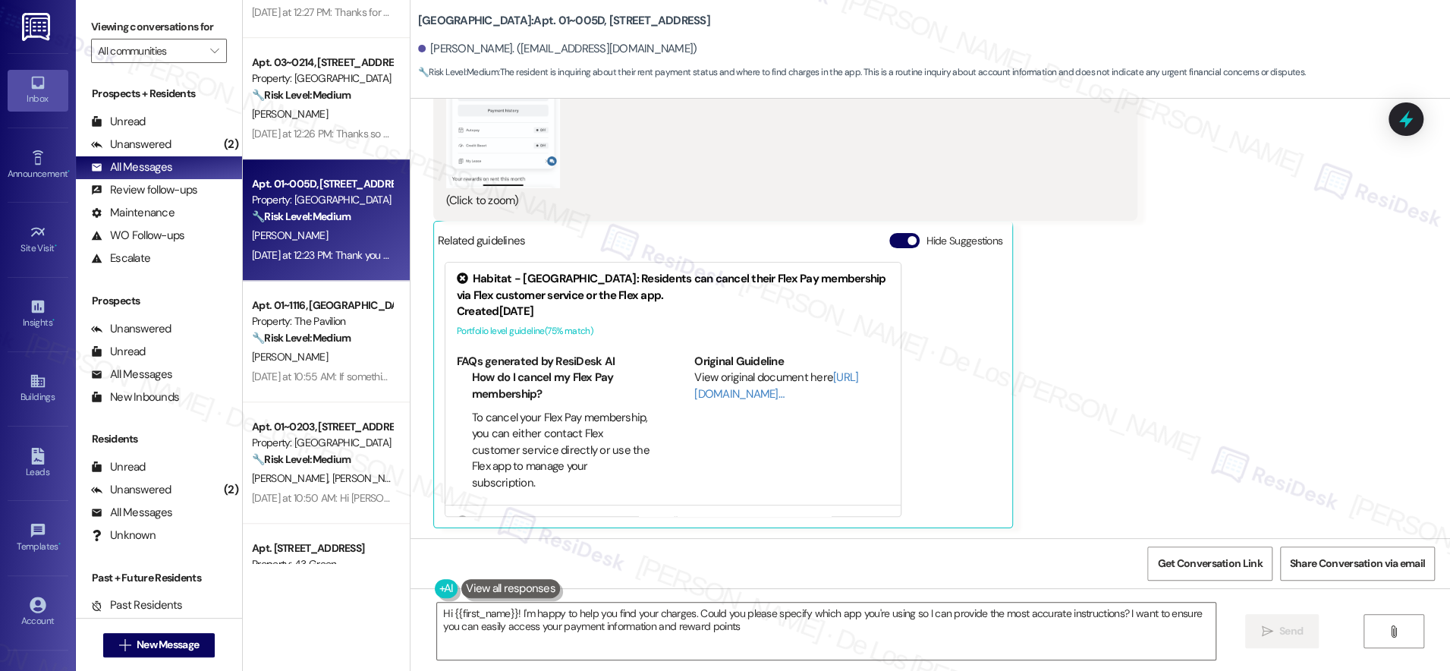
type textarea "Hi {{first_name}}! I'm happy to help you find your charges. Could you please sp…"
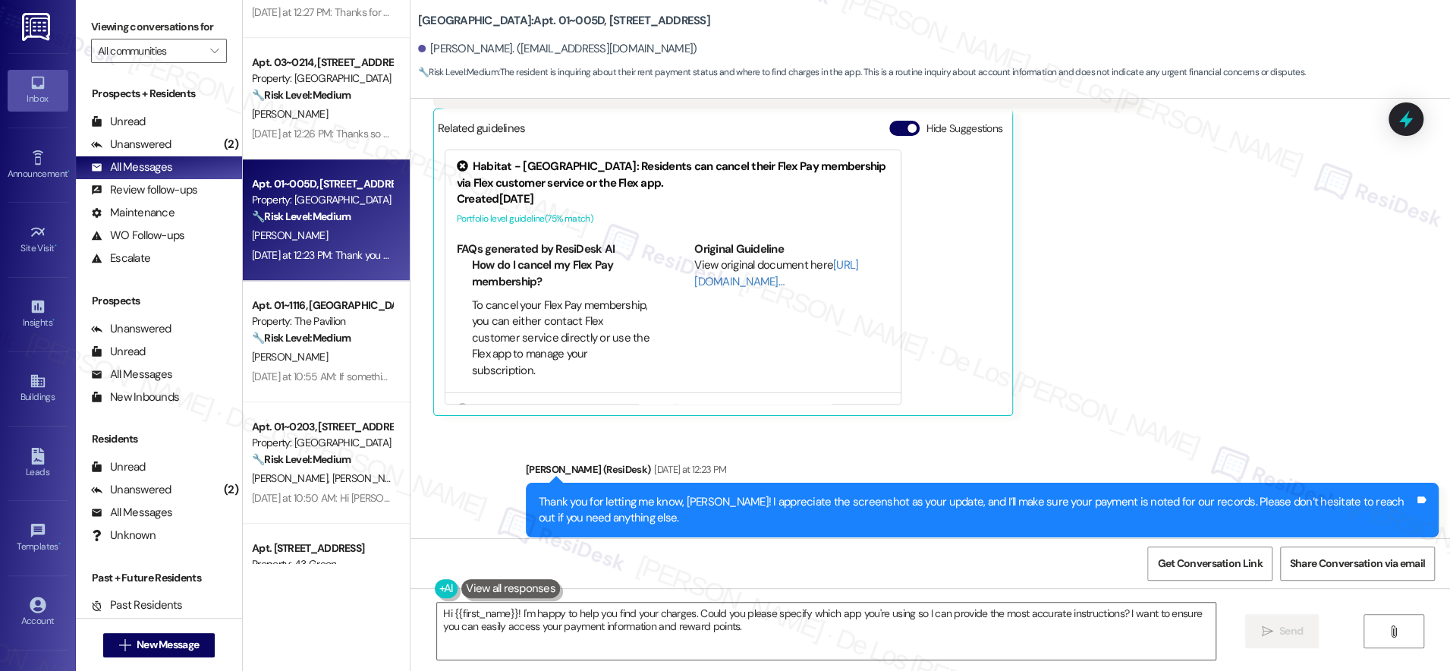
scroll to position [1388, 0]
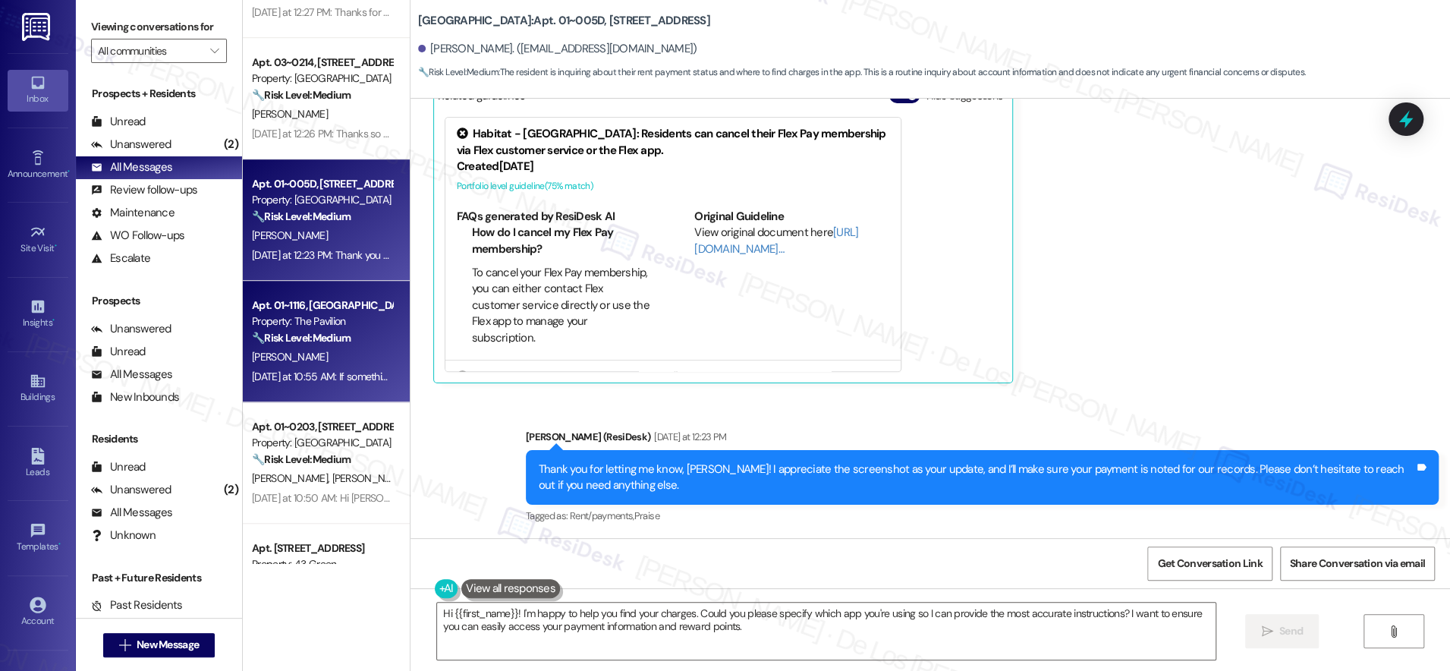
click at [306, 326] on div "Property: The Pavilion" at bounding box center [322, 321] width 140 height 16
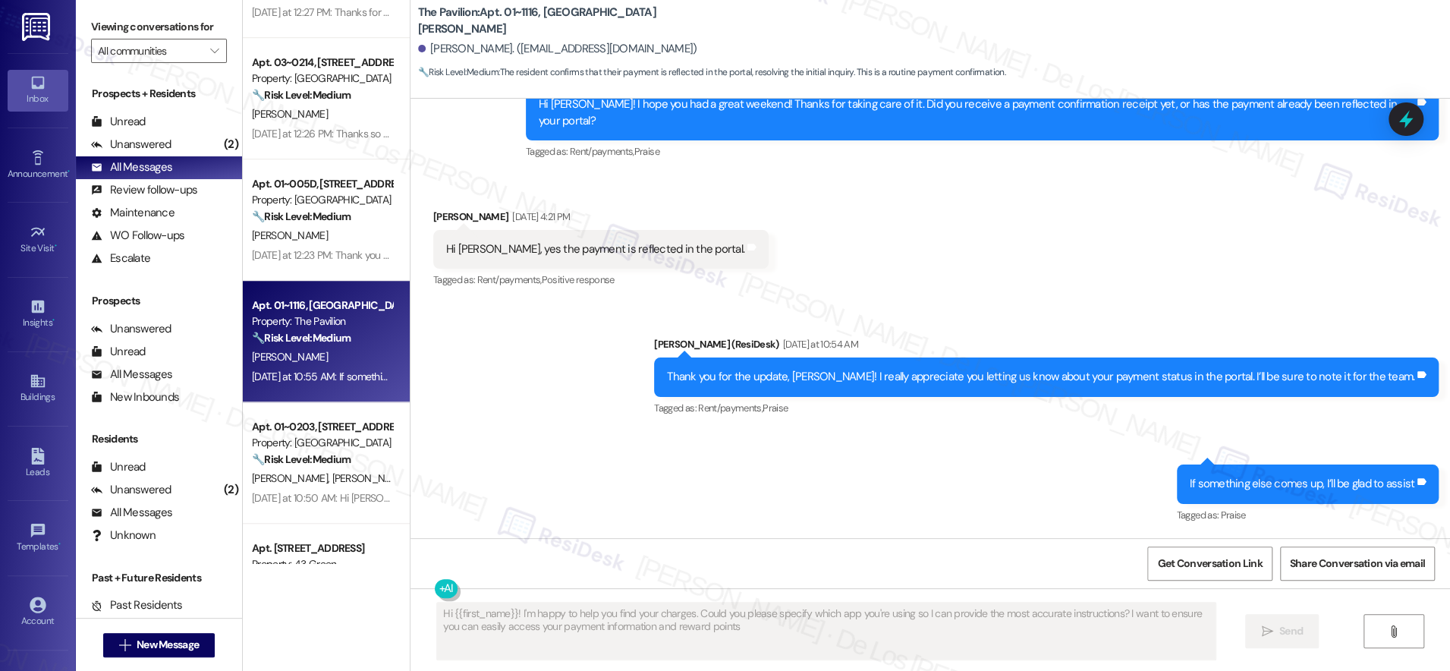
type textarea "Hi {{first_name}}! I'm happy to help you find your charges. Could you please sp…"
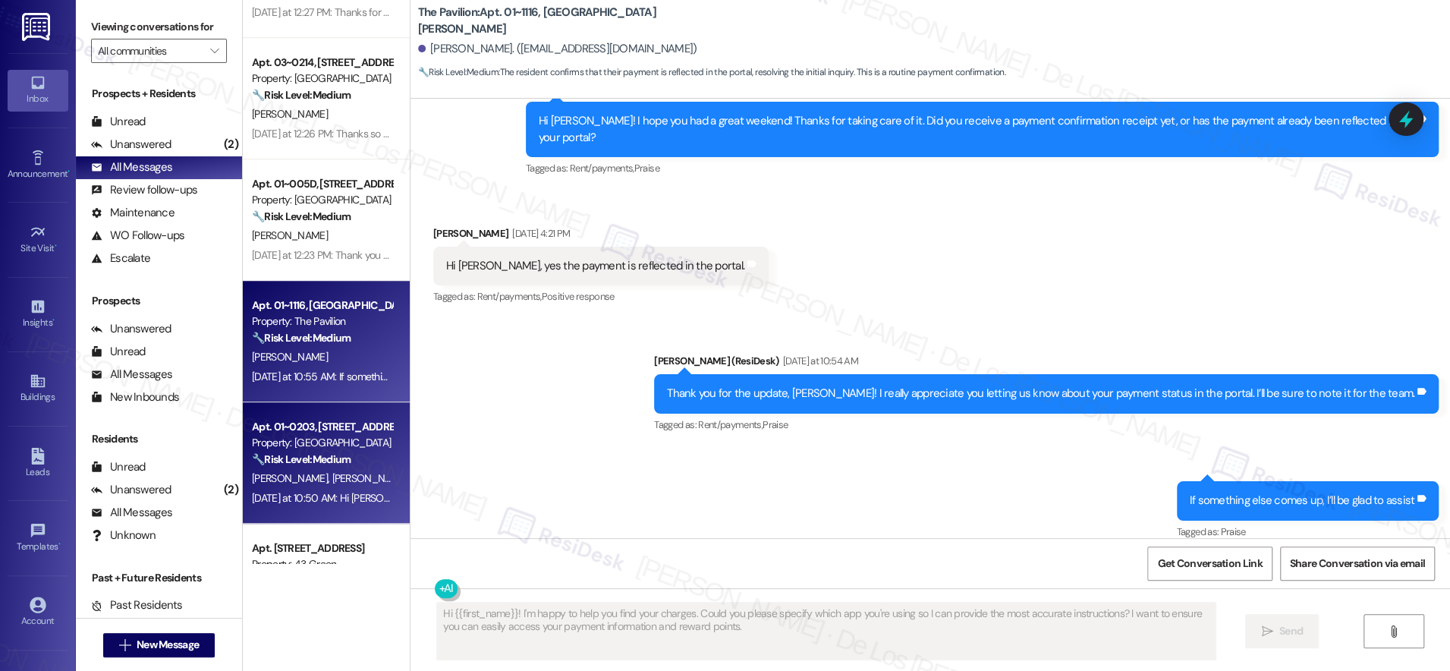
click at [320, 509] on div "Apt. 01~0203, [STREET_ADDRESS][PERSON_NAME] Property: [GEOGRAPHIC_DATA] 🔧 Risk …" at bounding box center [326, 462] width 167 height 121
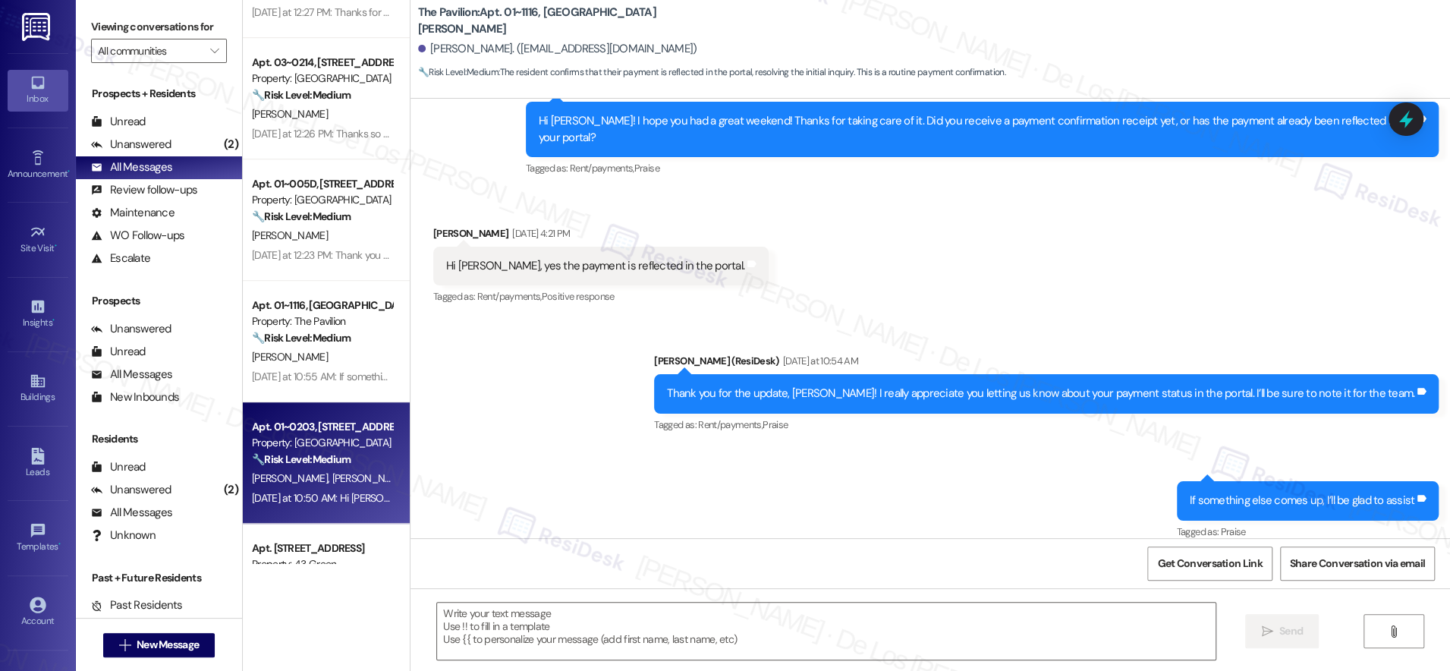
type textarea "Fetching suggested responses. Please feel free to read through the conversation…"
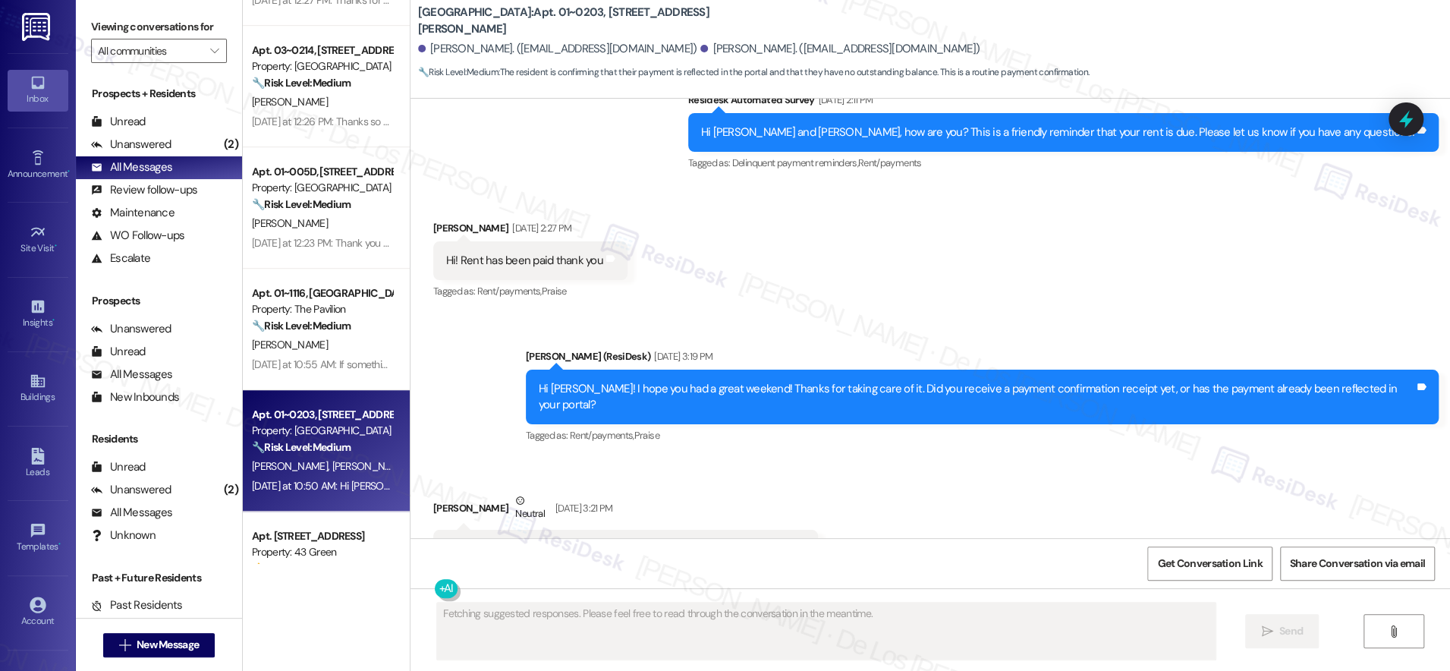
scroll to position [2513, 0]
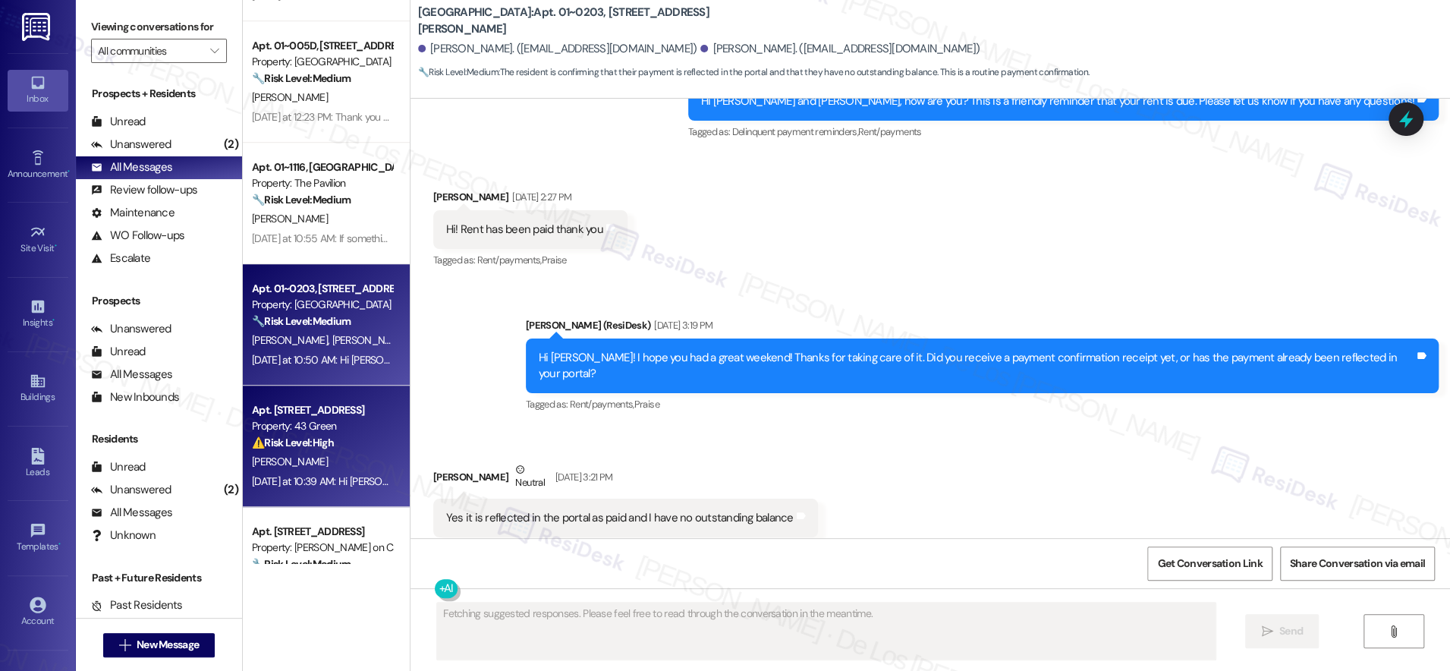
click at [315, 432] on div "Property: 43 Green" at bounding box center [322, 426] width 140 height 16
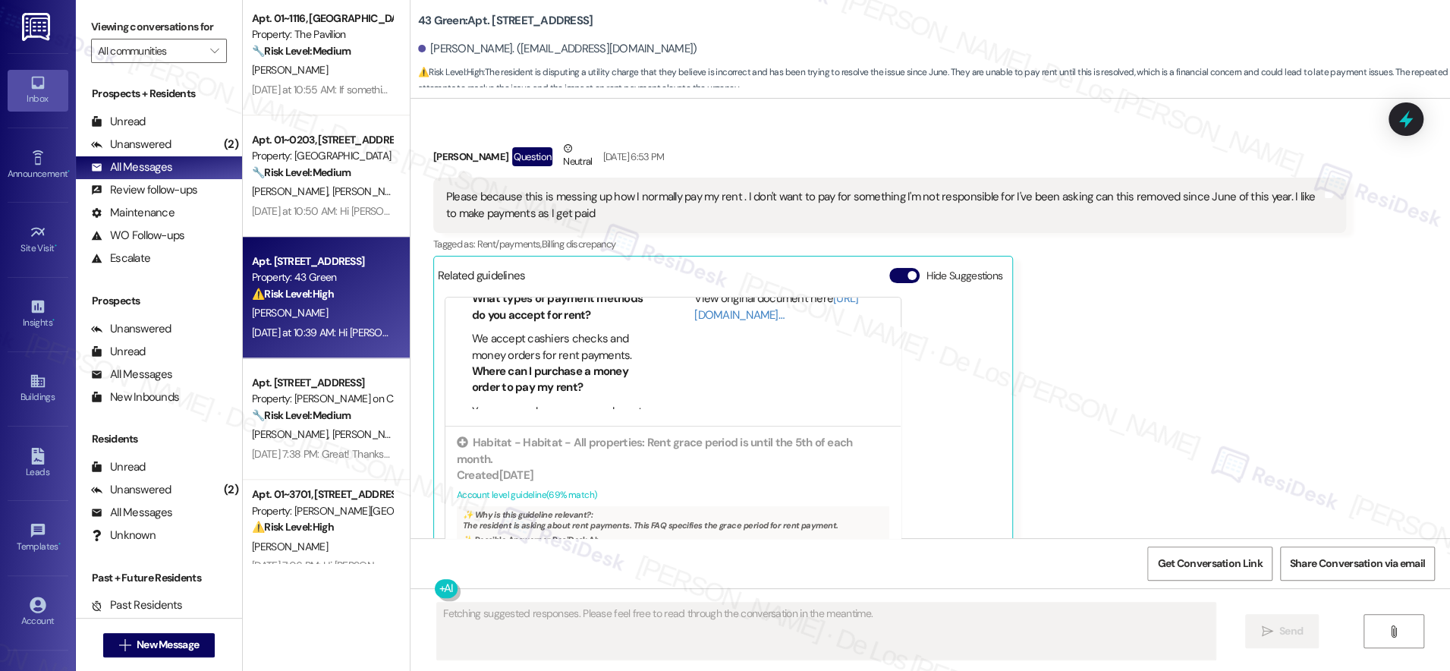
scroll to position [5506, 0]
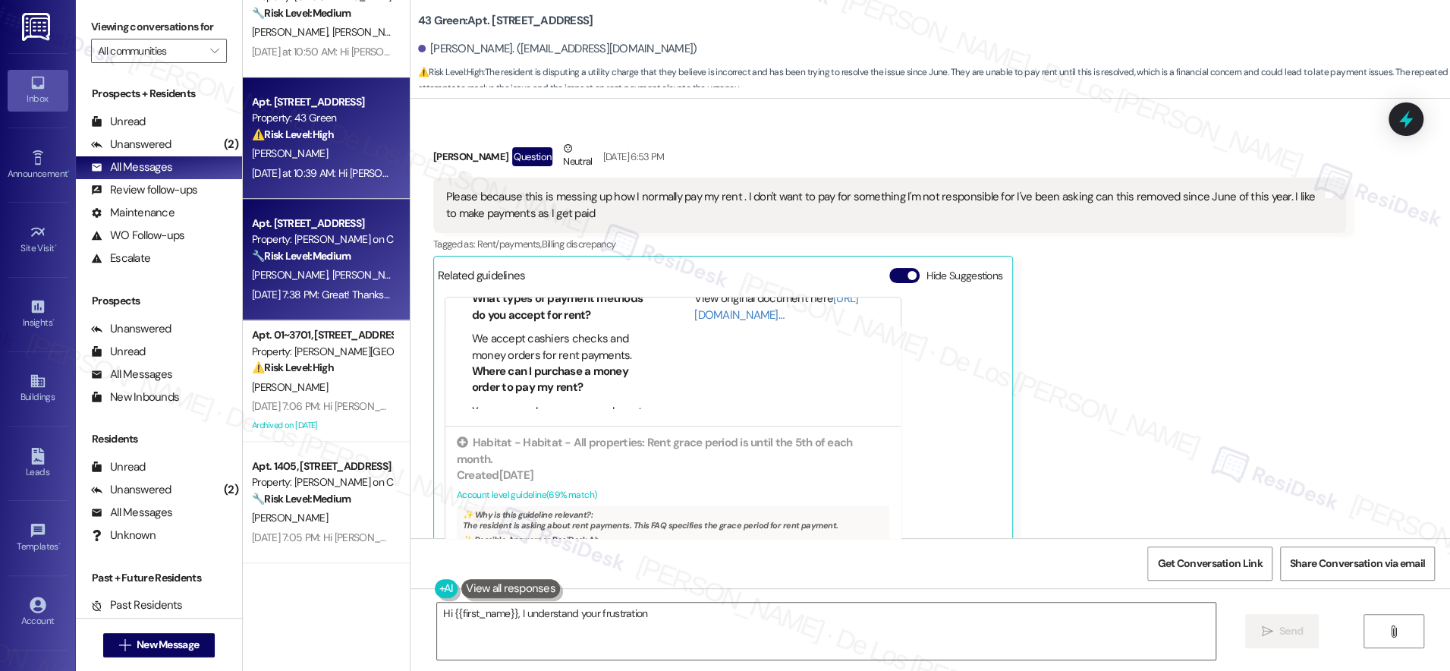
type textarea "Hi {{first_name}}, I understand your frustration."
click at [332, 285] on div "[DATE] 7:38 PM: Great! Thanks for the update, Anais. If anything else pops up, …" at bounding box center [321, 294] width 143 height 19
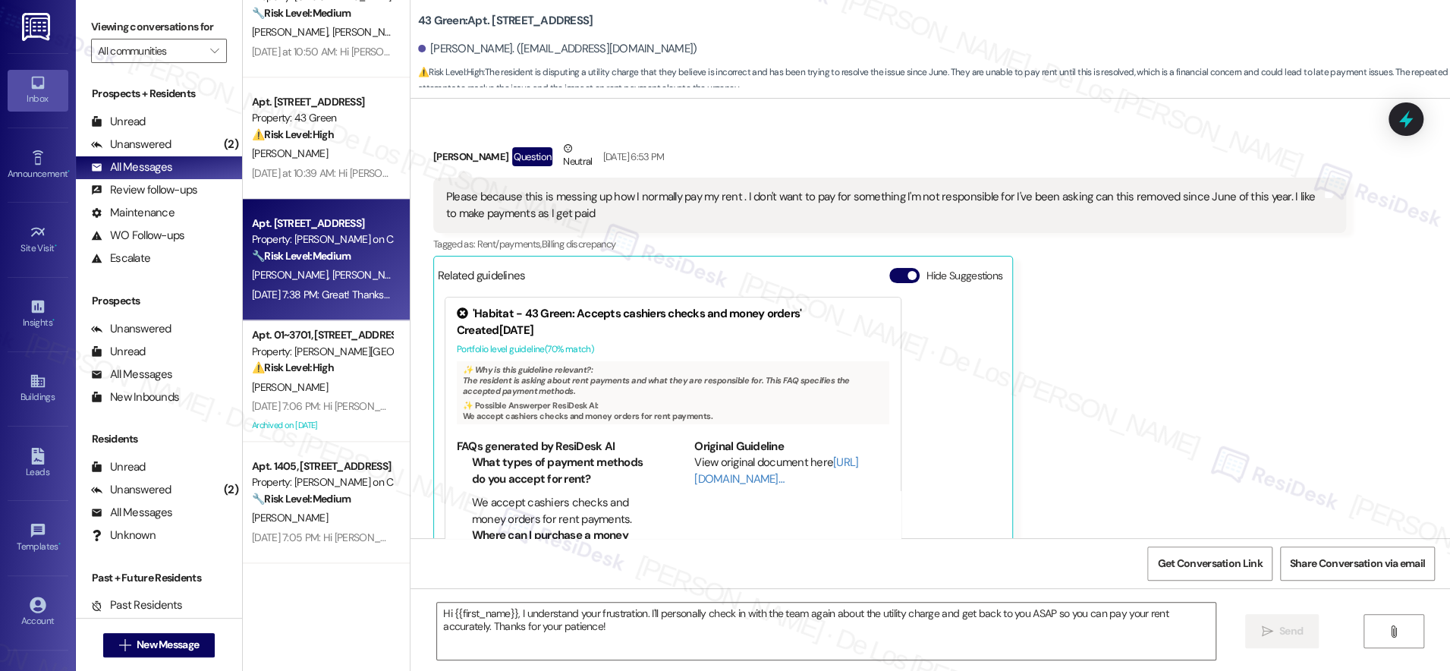
type textarea "Fetching suggested responses. Please feel free to read through the conversation…"
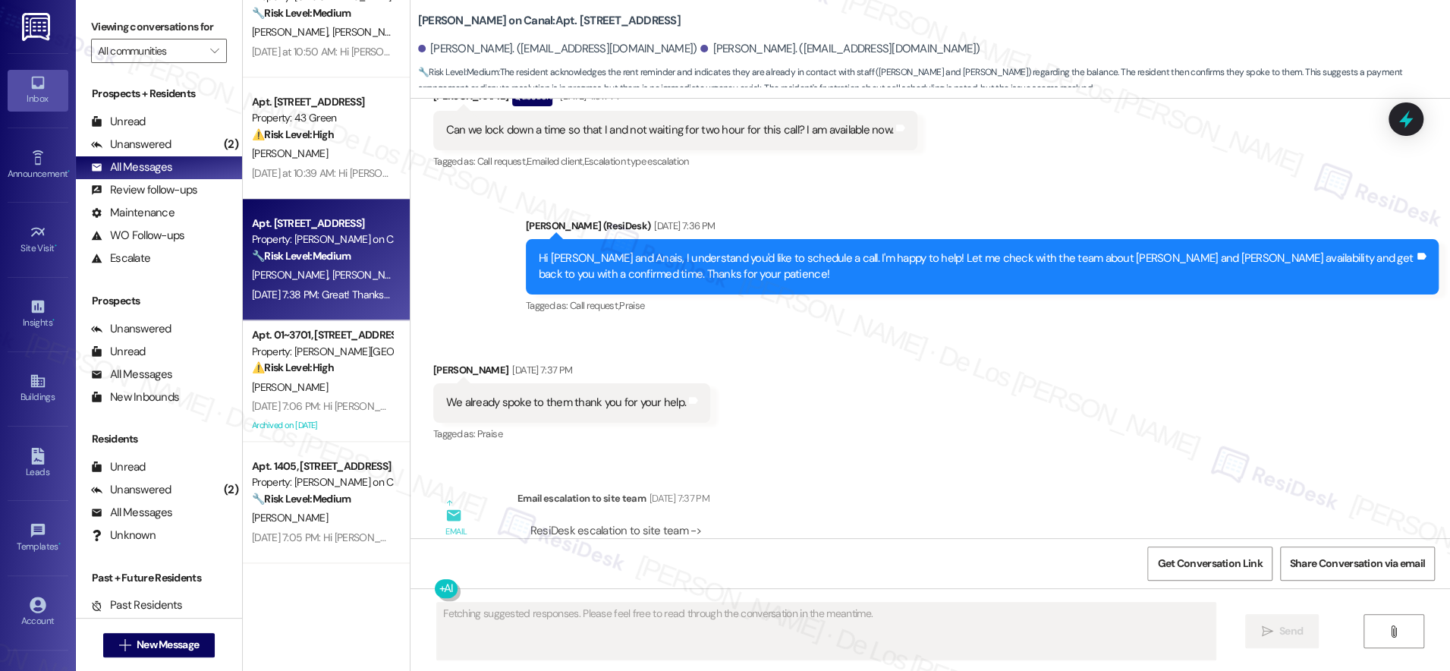
scroll to position [4215, 0]
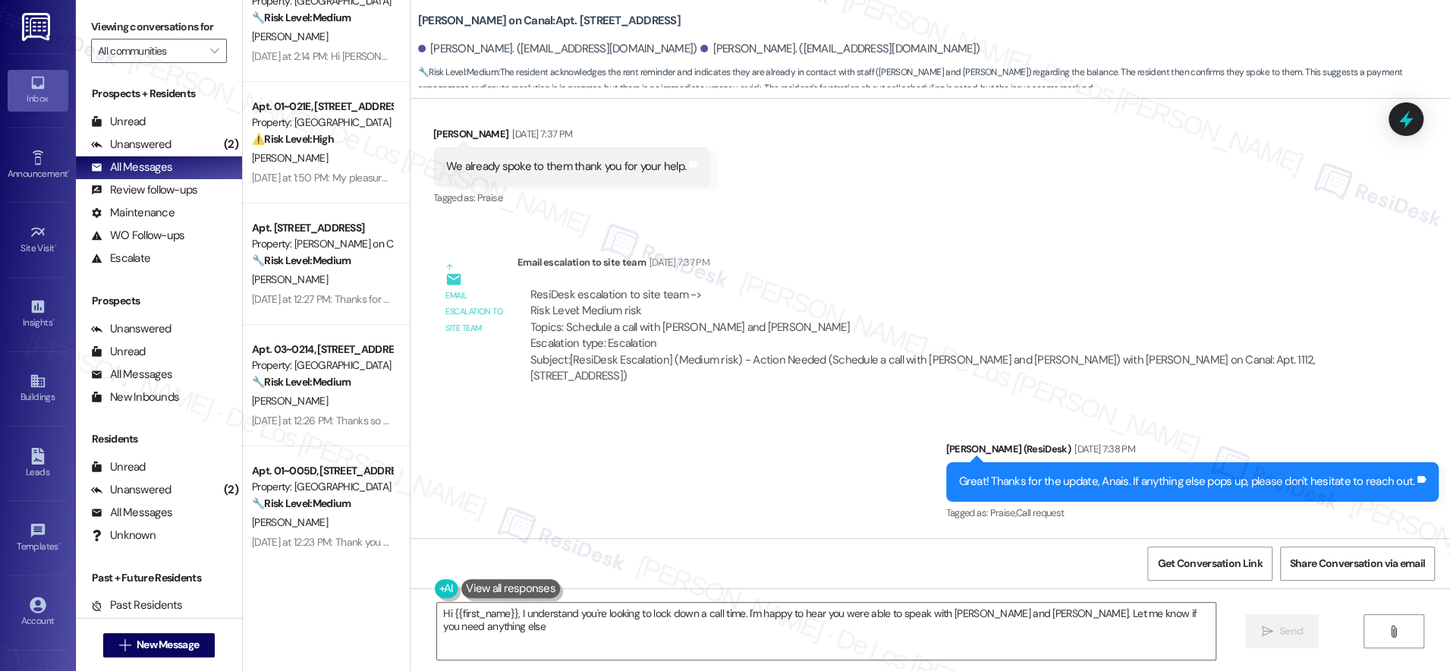
type textarea "Hi {{first_name}}, I understand you're looking to lock down a call time. I'm ha…"
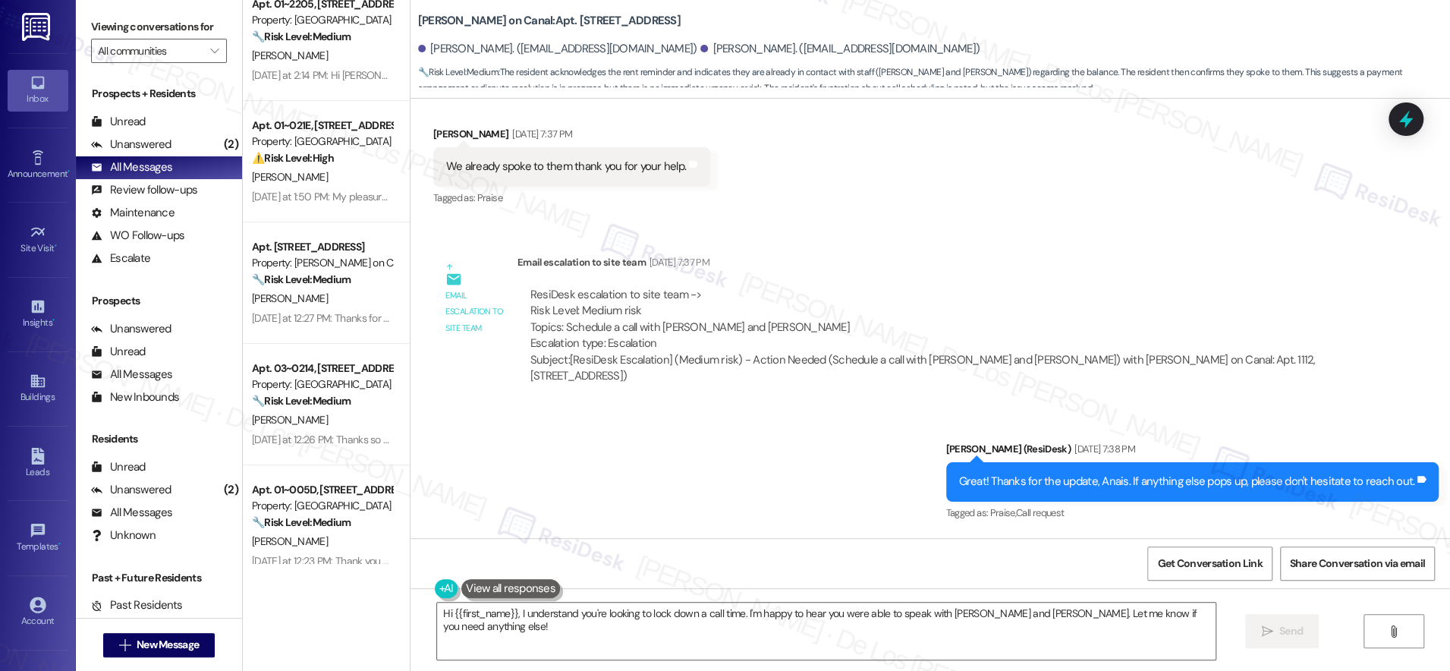
scroll to position [4719, 0]
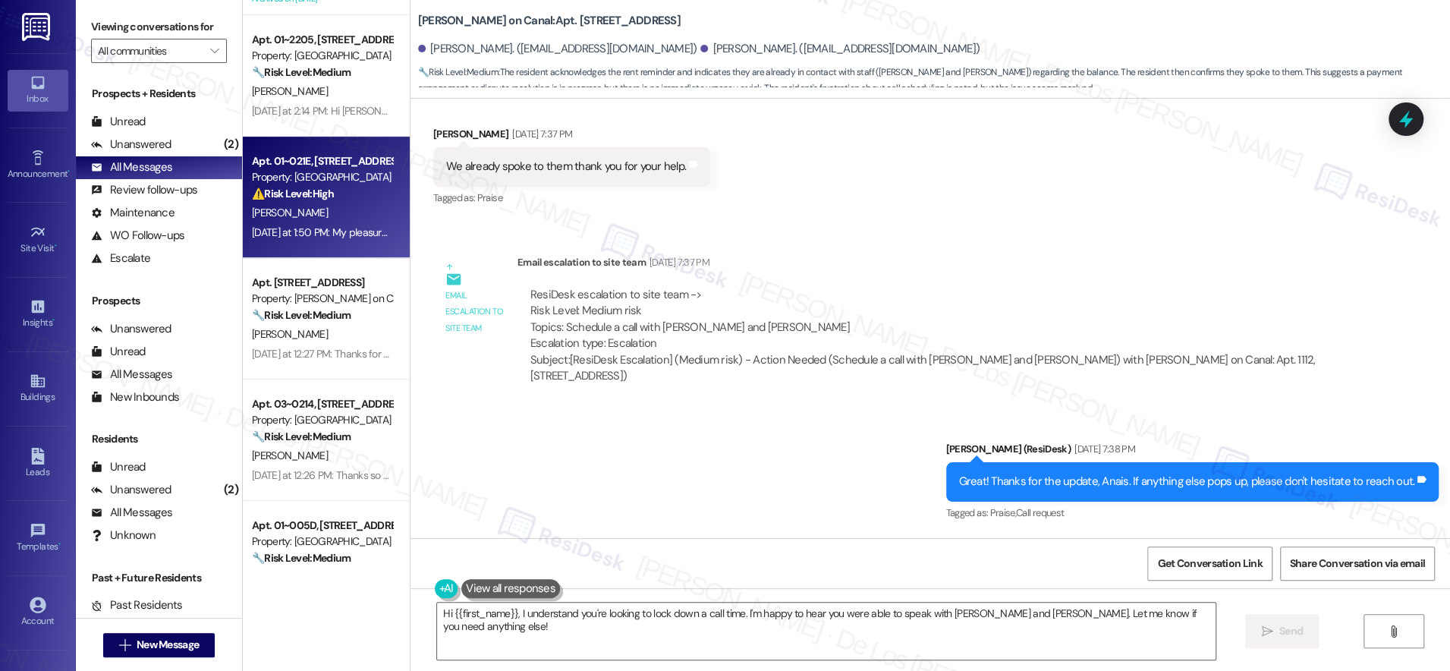
click at [336, 219] on div "[PERSON_NAME]" at bounding box center [321, 212] width 143 height 19
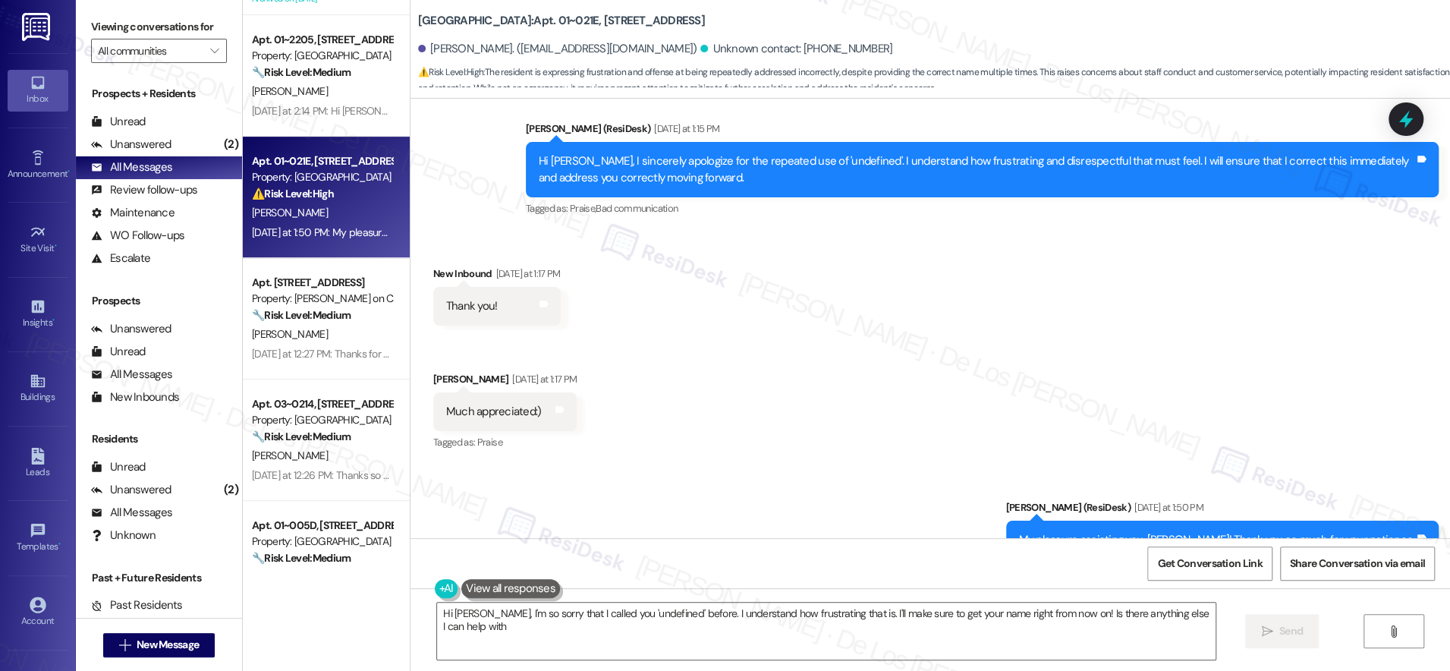
scroll to position [2403, 0]
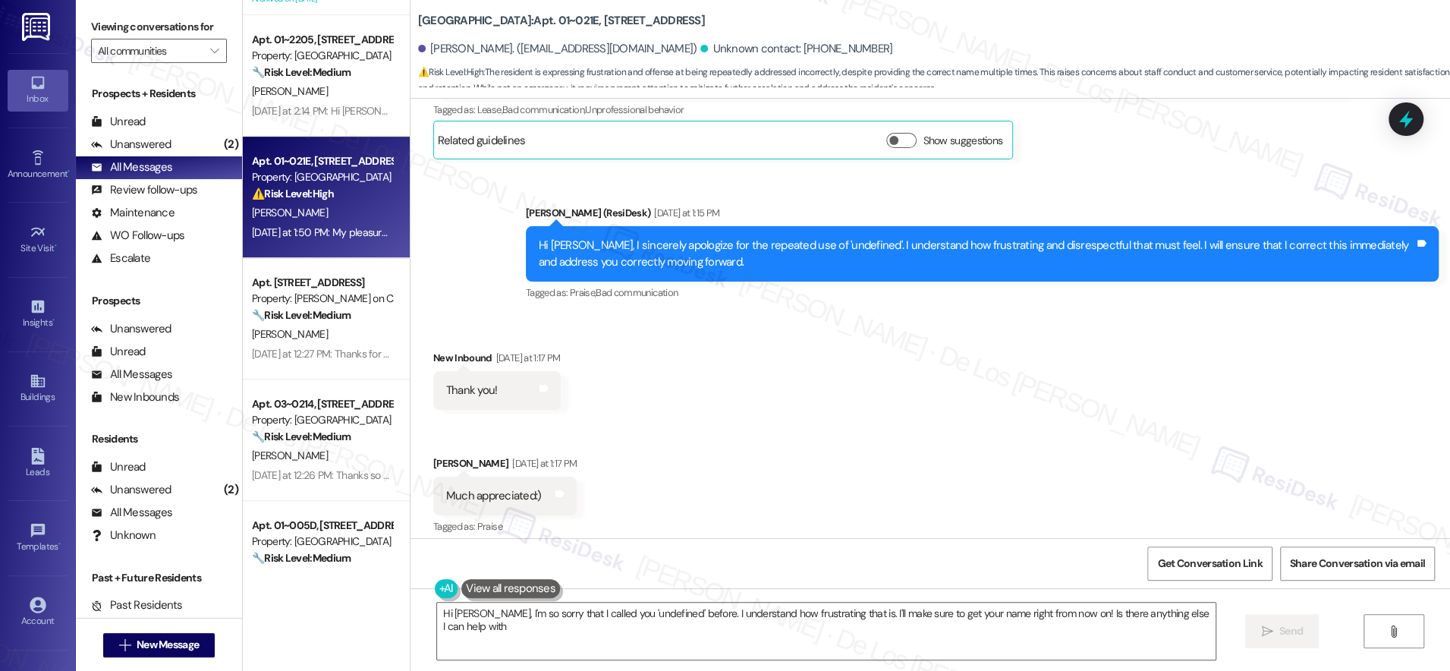
type textarea "Hi [PERSON_NAME], I'm so sorry that I called you 'undefined' before. I understa…"
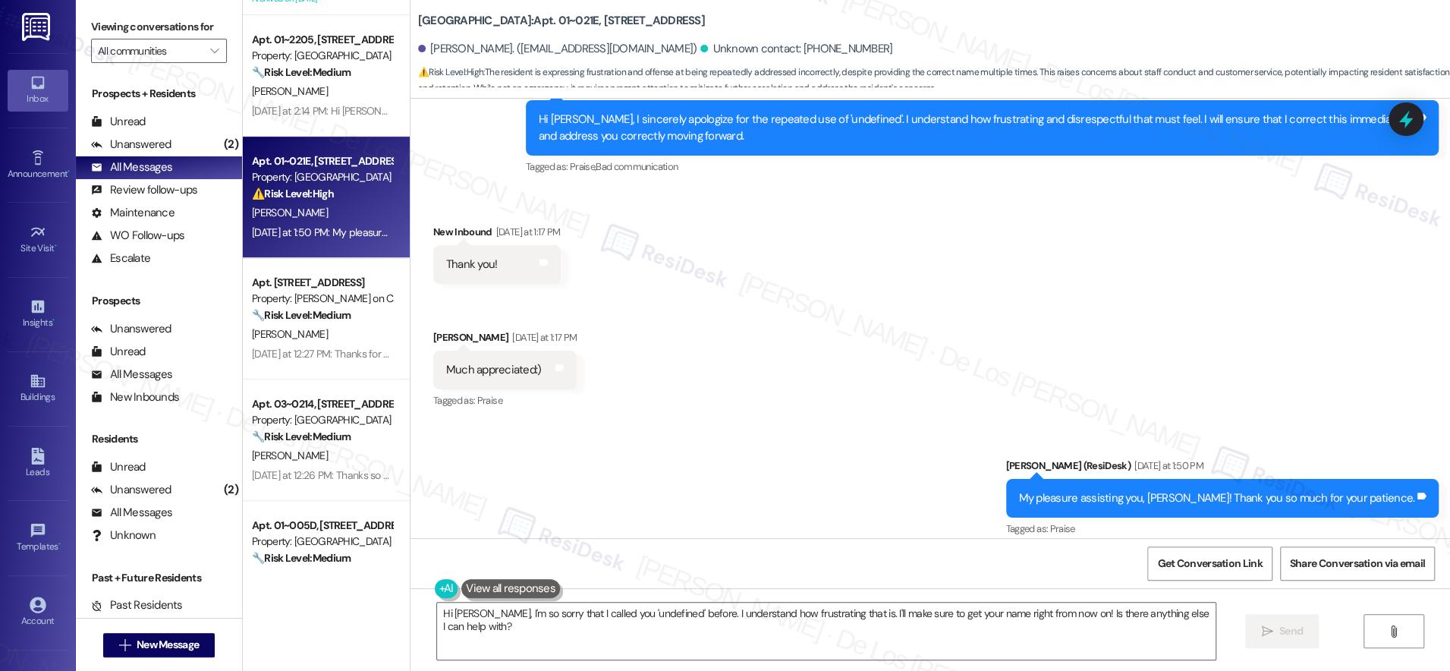
scroll to position [2564, 0]
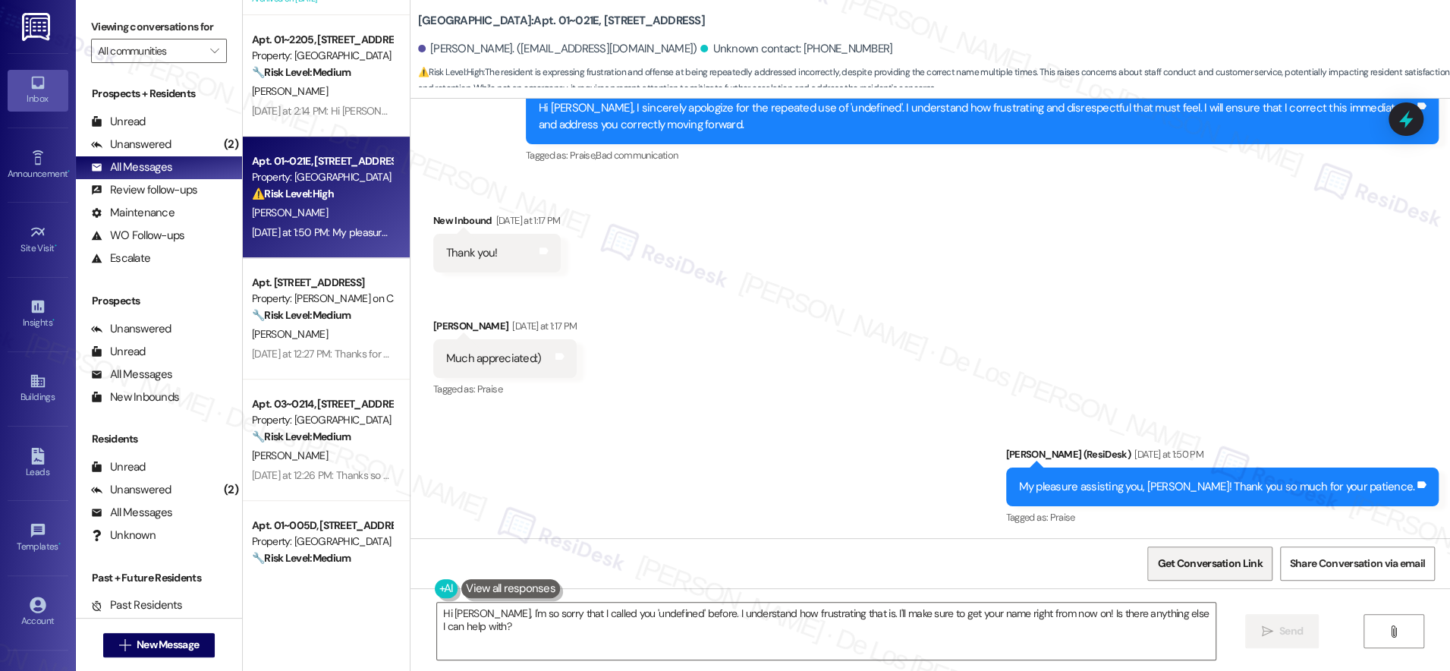
click at [1234, 564] on span "Get Conversation Link" at bounding box center [1209, 563] width 105 height 16
